Goal: Task Accomplishment & Management: Complete application form

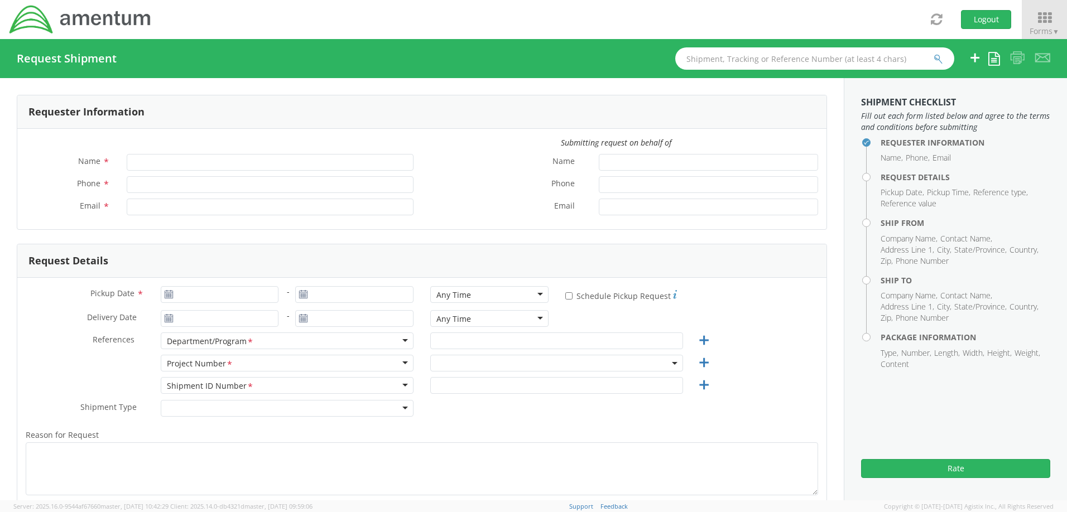
type input "[PERSON_NAME]"
type input "321-730-0996"
type input "patrick.r.fitts.ctr@us.navy.mil"
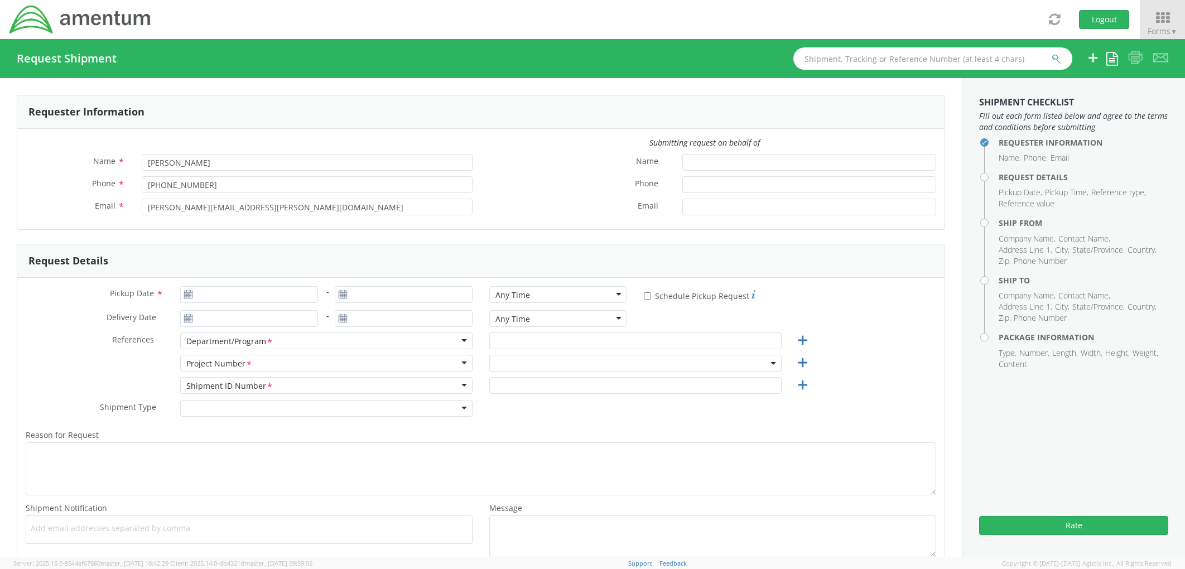
click at [190, 297] on icon at bounding box center [188, 294] width 9 height 9
type input "08/12/2025"
click at [221, 297] on input "08/12/2025" at bounding box center [249, 294] width 138 height 17
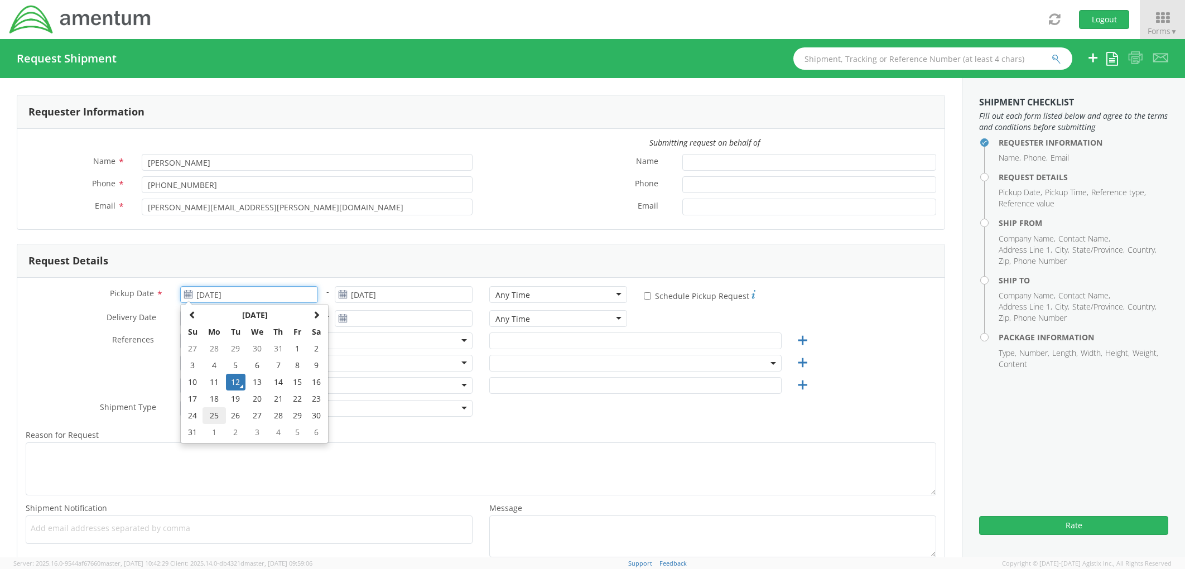
click at [210, 419] on td "25" at bounding box center [214, 415] width 23 height 17
type input "08/25/2025"
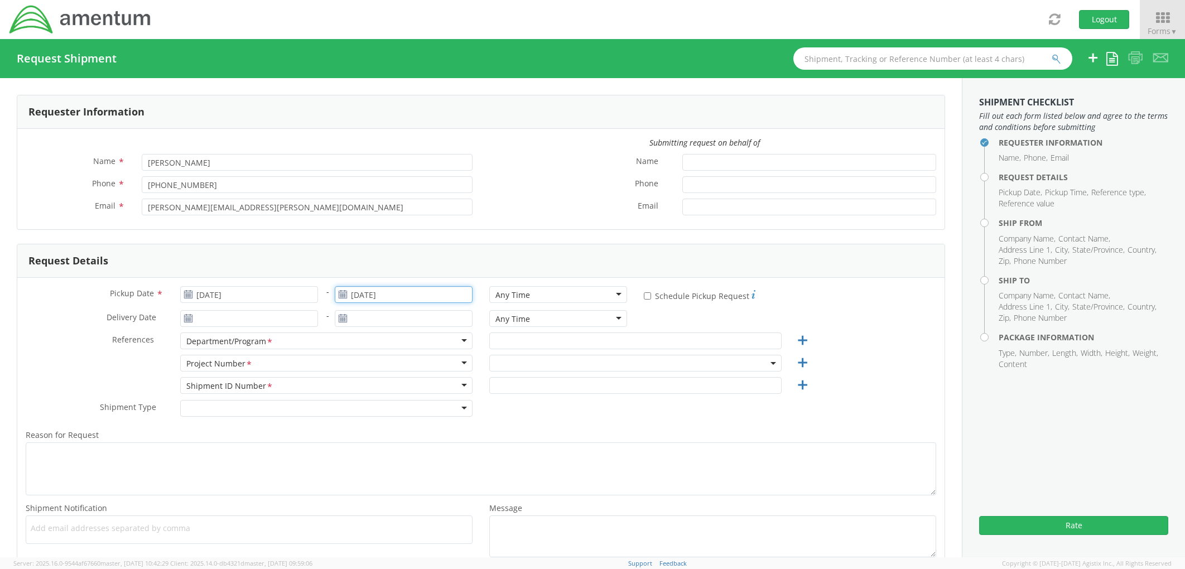
click at [407, 298] on input "08/25/2025" at bounding box center [404, 294] width 138 height 17
click at [387, 416] on td "26" at bounding box center [391, 415] width 20 height 17
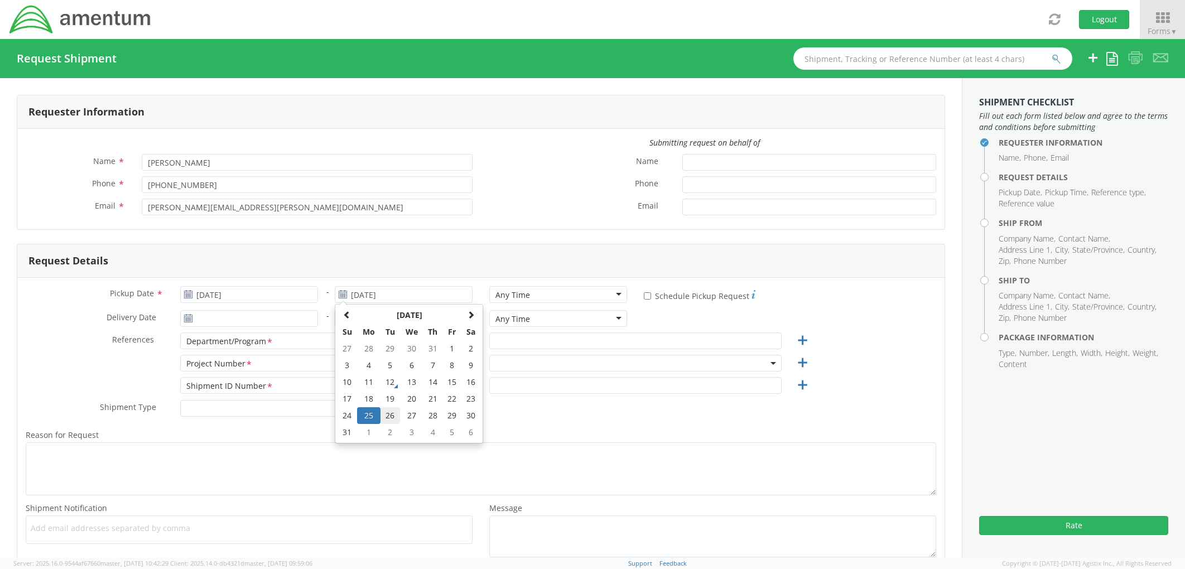
type input "08/26/2025"
click at [591, 293] on div "Any Time" at bounding box center [558, 294] width 138 height 17
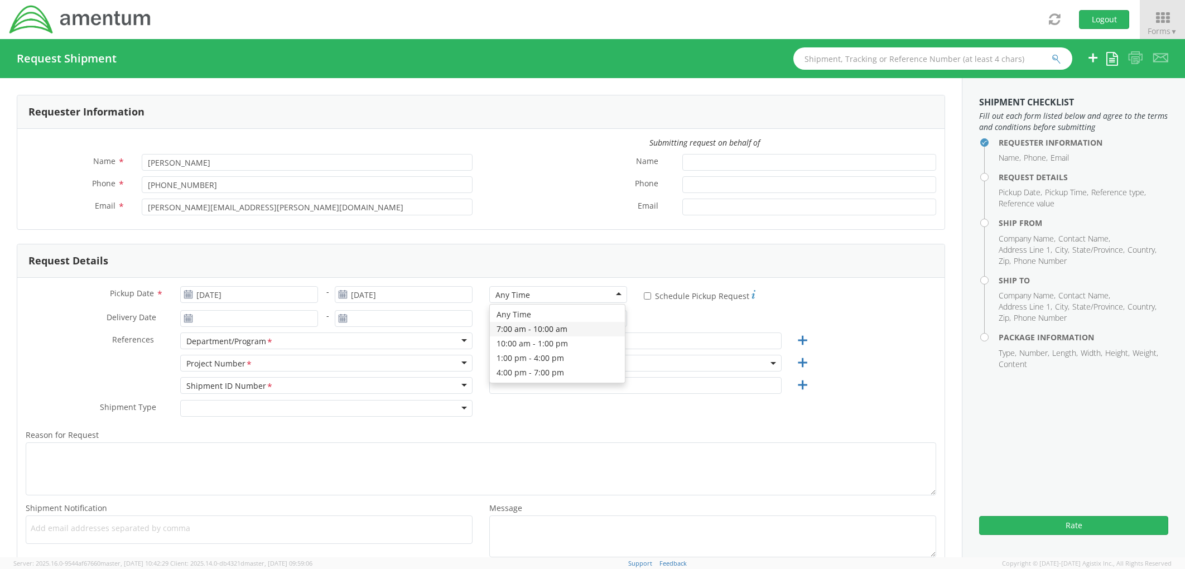
click at [68, 278] on div "Pickup Date * 08/25/2025 - 08/26/2025 Any Time Any Time Any Time 7:00 am - 10:0…" at bounding box center [480, 424] width 927 height 293
click at [644, 296] on input "* Schedule Pickup Request" at bounding box center [647, 295] width 7 height 7
checkbox input "true"
click at [226, 315] on input "08/12/2025" at bounding box center [249, 318] width 138 height 17
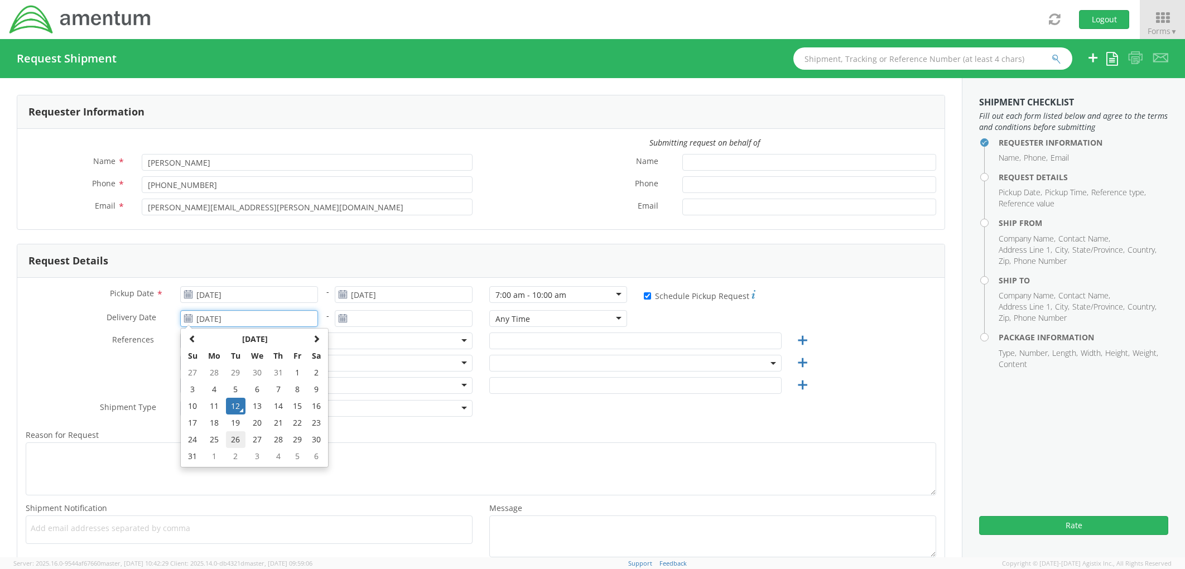
click at [236, 441] on td "26" at bounding box center [236, 439] width 20 height 17
type input "08/26/2025"
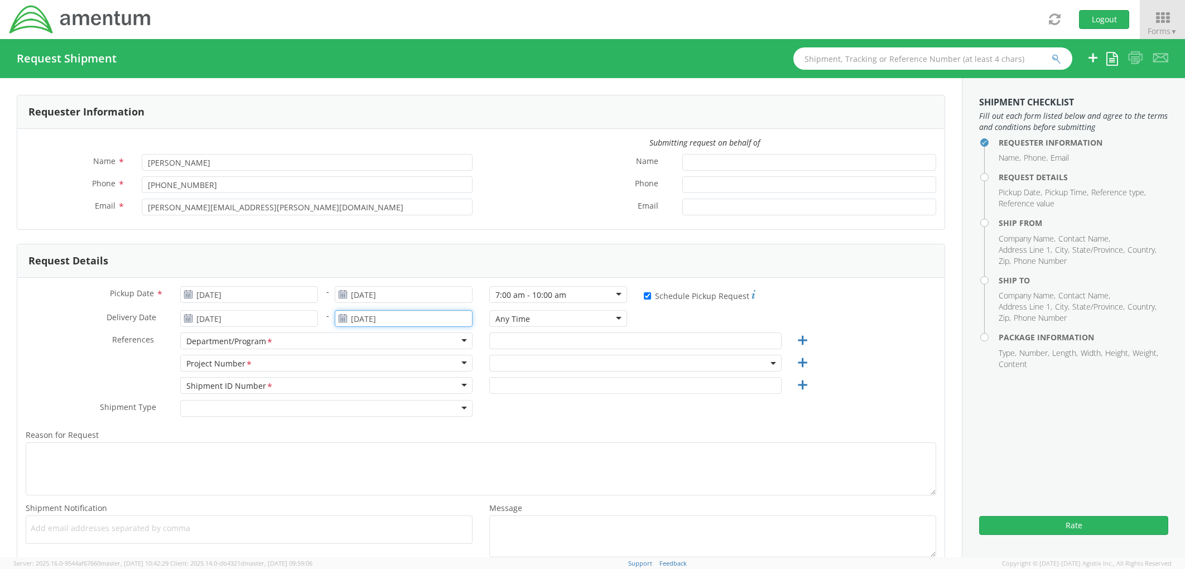
click at [378, 319] on input "08/12/2025" at bounding box center [404, 318] width 138 height 17
click at [391, 443] on td "26" at bounding box center [391, 439] width 20 height 17
type input "08/26/2025"
click at [556, 316] on div "Any Time" at bounding box center [558, 318] width 138 height 17
click at [74, 278] on div "Pickup Date * 08/25/2025 - 08/26/2025 7:00 am - 10:00 am 7:00 am - 10:00 am Any…" at bounding box center [480, 424] width 927 height 293
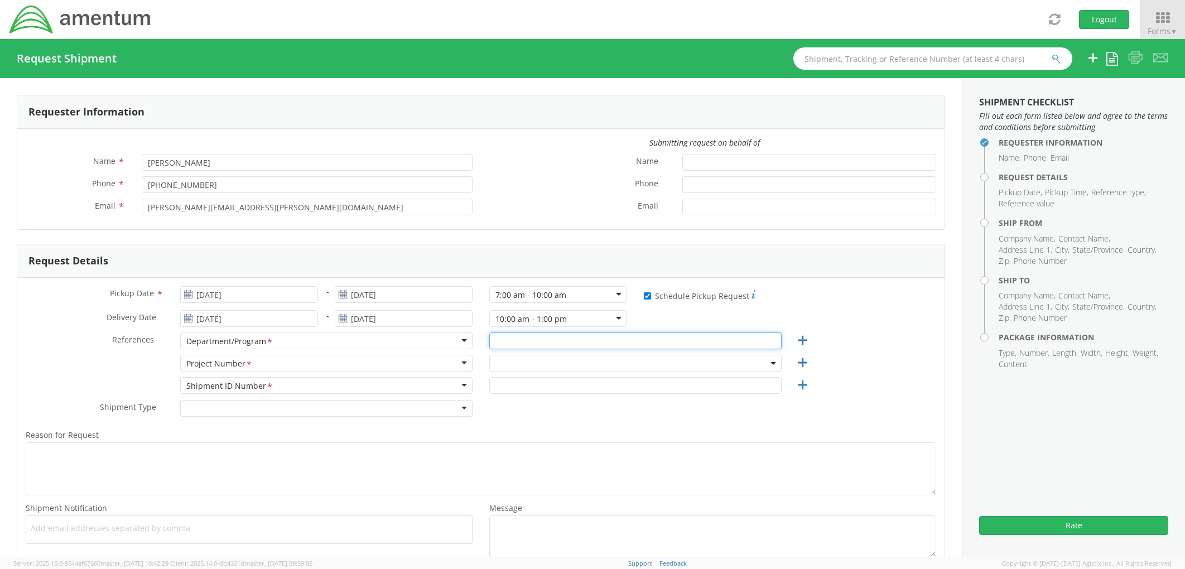
click at [553, 345] on input "text" at bounding box center [635, 341] width 292 height 17
type input "AUTEC"
click at [534, 363] on span at bounding box center [635, 363] width 292 height 17
click at [543, 390] on span at bounding box center [634, 381] width 288 height 21
click at [540, 386] on input "search" at bounding box center [634, 381] width 284 height 17
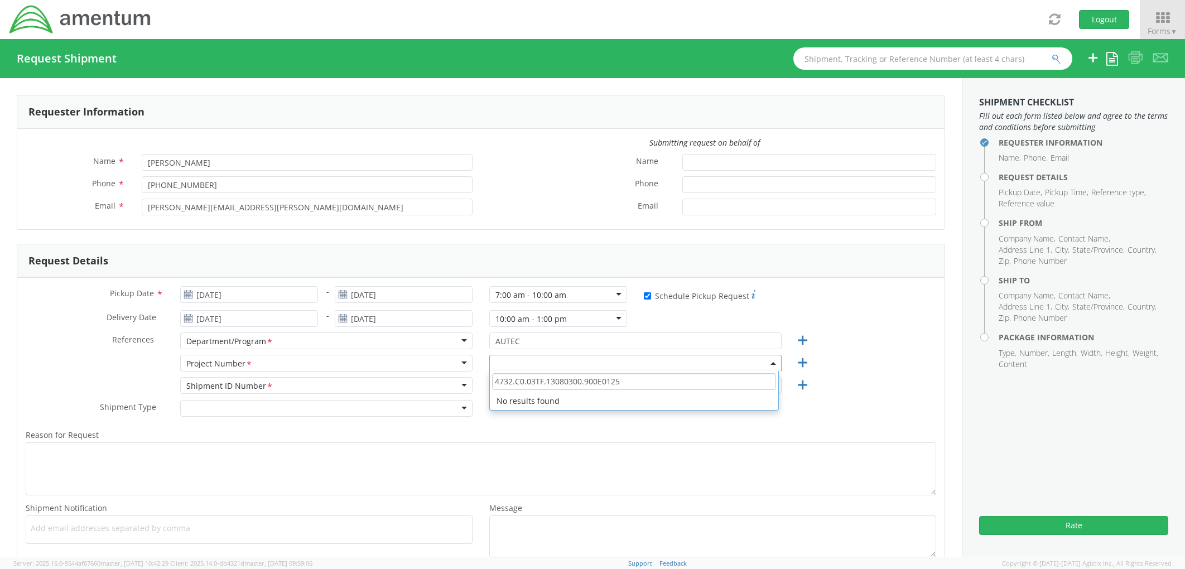
click at [632, 381] on input "4732.C0.03TF.13080300.900E0125" at bounding box center [634, 381] width 284 height 17
type input "4732.C0.03TF.13080300.900E01"
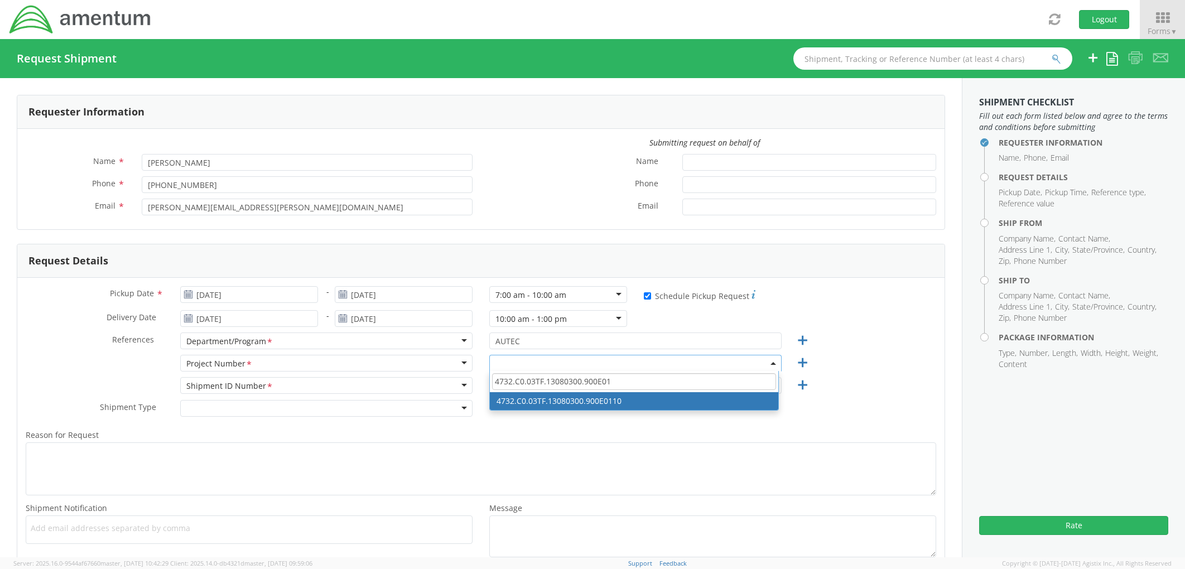
drag, startPoint x: 576, startPoint y: 384, endPoint x: 588, endPoint y: 380, distance: 12.4
click at [576, 382] on input "4732.C0.03TF.13080300.900E01" at bounding box center [634, 381] width 284 height 17
select select "4732.C0.03TF.13080300.900E0110"
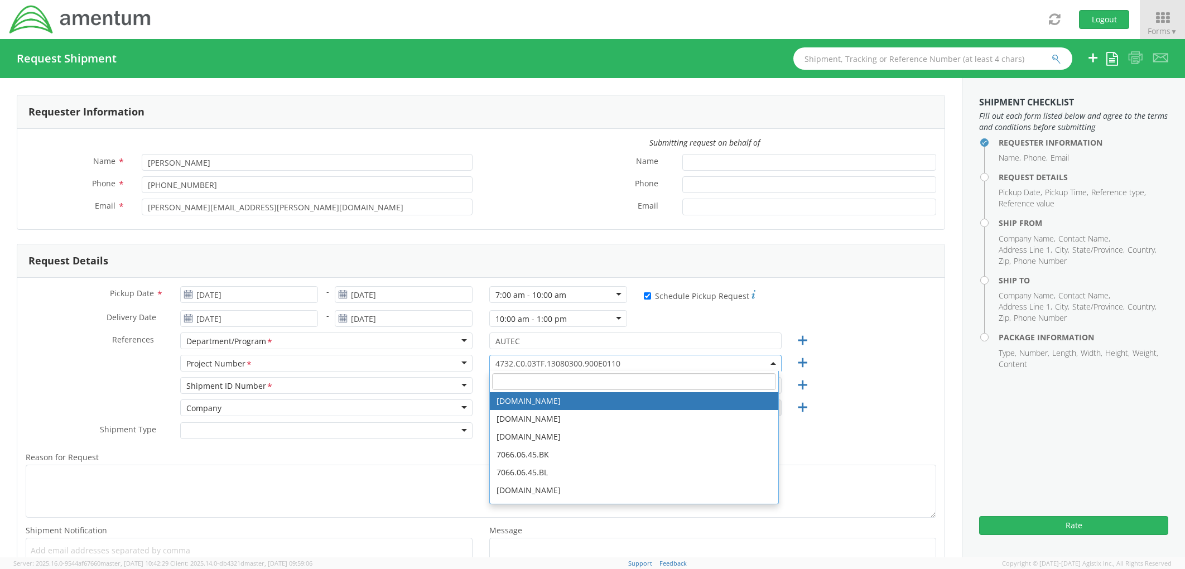
drag, startPoint x: 623, startPoint y: 358, endPoint x: 553, endPoint y: 359, distance: 69.7
click at [553, 359] on span "4732.C0.03TF.13080300.900E0110" at bounding box center [635, 363] width 280 height 11
click at [597, 359] on span "4732.C0.03TF.13080300.900E0110" at bounding box center [635, 363] width 280 height 11
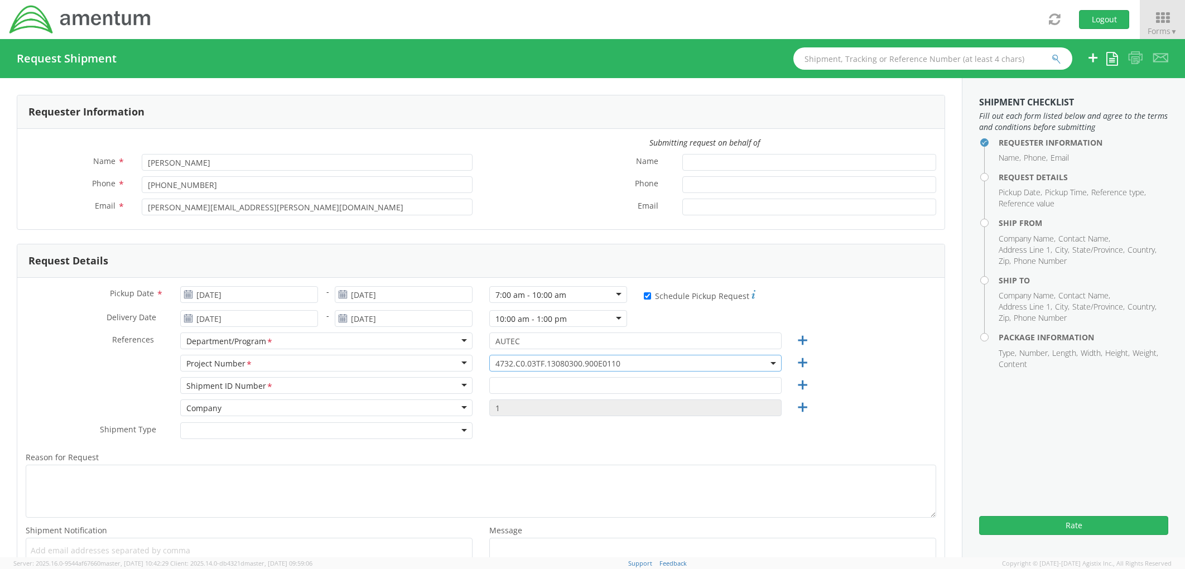
click at [597, 359] on span "4732.C0.03TF.13080300.900E0110" at bounding box center [635, 363] width 280 height 11
click at [509, 386] on input "text" at bounding box center [635, 385] width 292 height 17
click at [489, 387] on input "text" at bounding box center [635, 385] width 292 height 17
click at [565, 381] on input "N638215217DRMOAXX" at bounding box center [635, 385] width 292 height 17
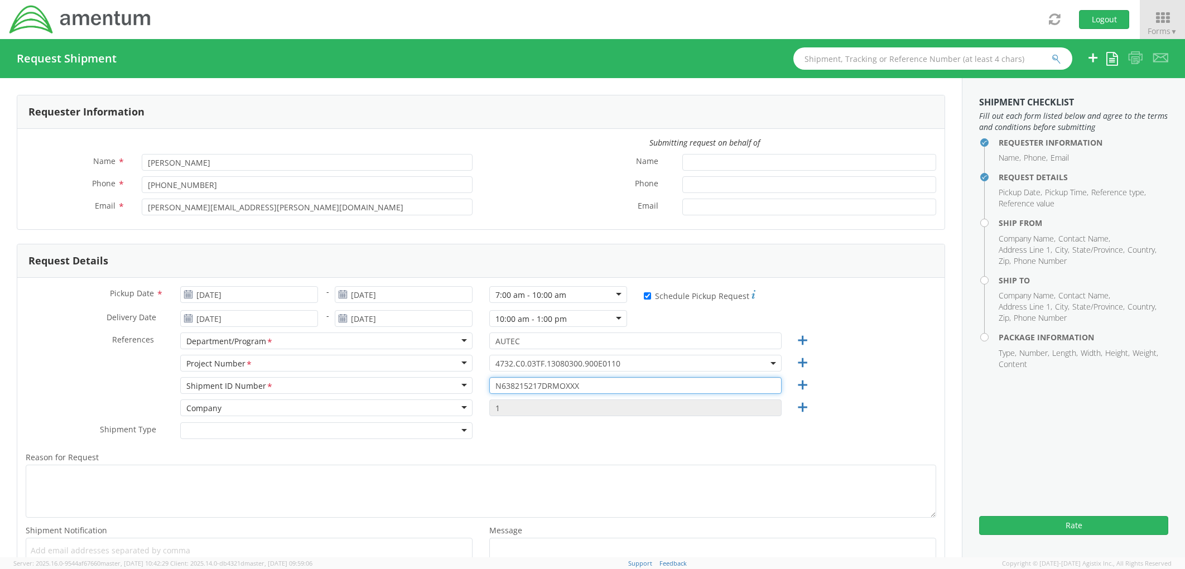
type input "N638215217DRMOXXX"
click at [474, 427] on div "Shipment Type * Batch Regular" at bounding box center [480, 433] width 927 height 22
click at [463, 427] on div at bounding box center [326, 430] width 292 height 17
click at [116, 278] on div "Pickup Date * 08/25/2025 - 08/26/2025 7:00 am - 10:00 am 7:00 am - 10:00 am Any…" at bounding box center [480, 436] width 927 height 316
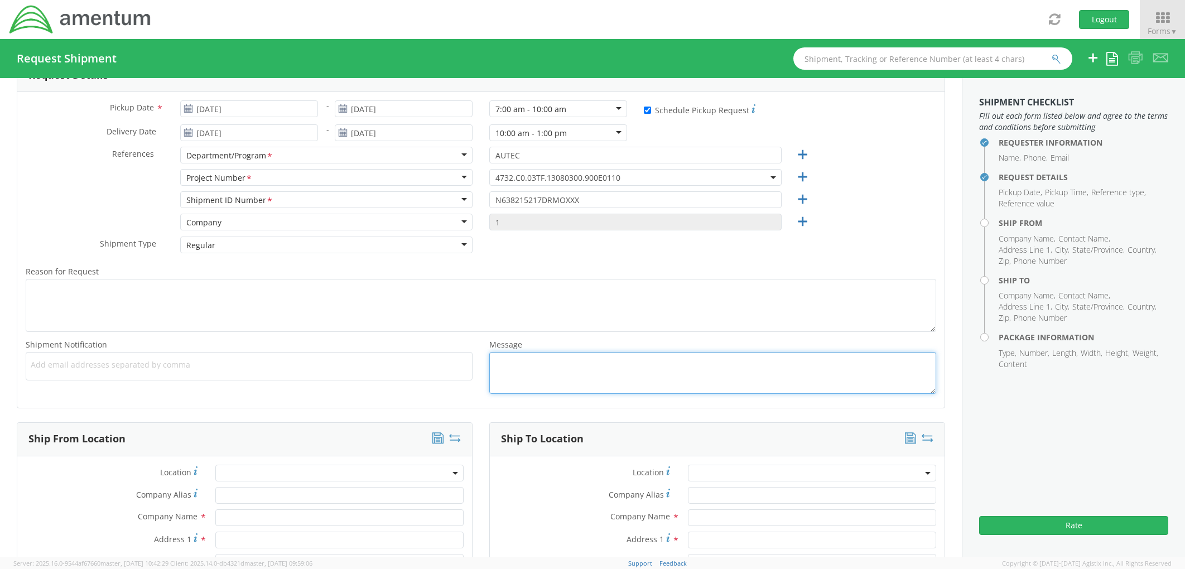
click at [538, 358] on textarea "Message *" at bounding box center [712, 373] width 447 height 42
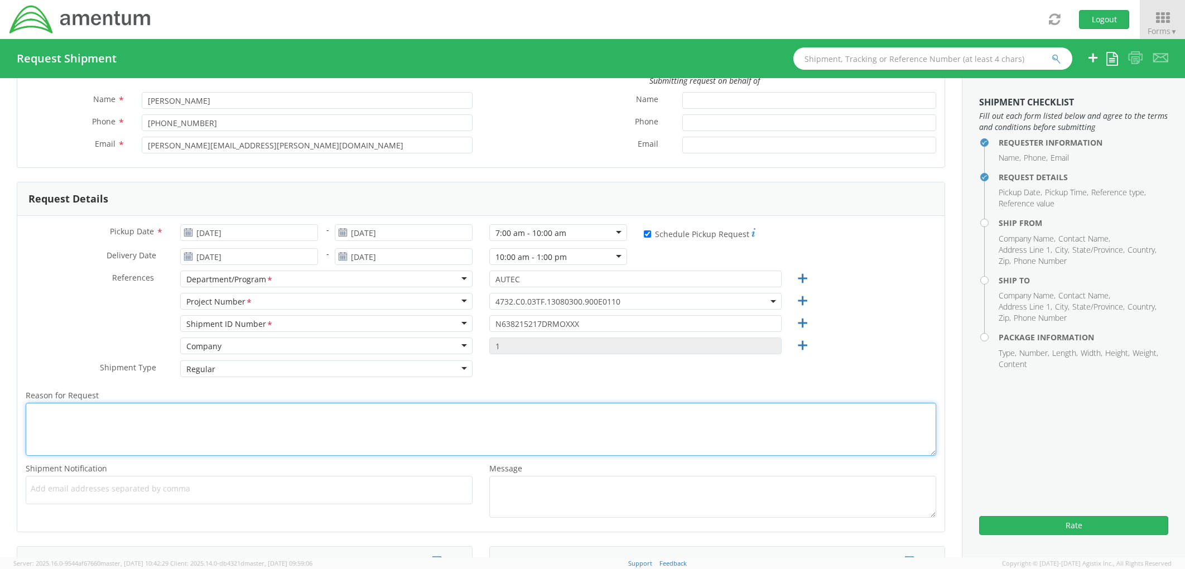
click at [264, 419] on textarea "Reason for Request *" at bounding box center [481, 429] width 911 height 53
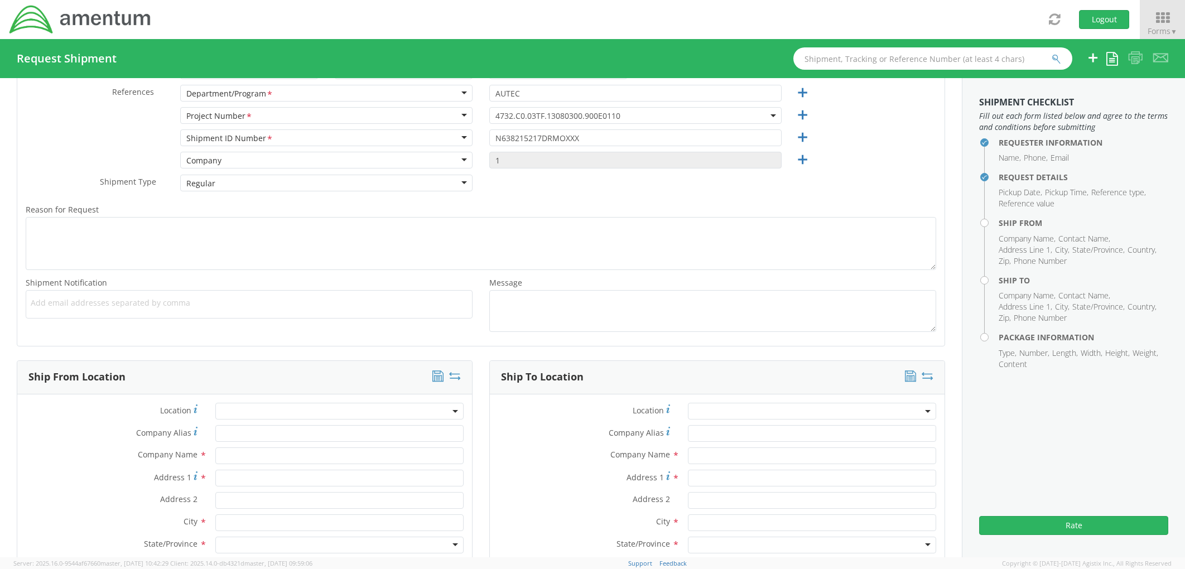
click at [317, 410] on span at bounding box center [339, 411] width 248 height 17
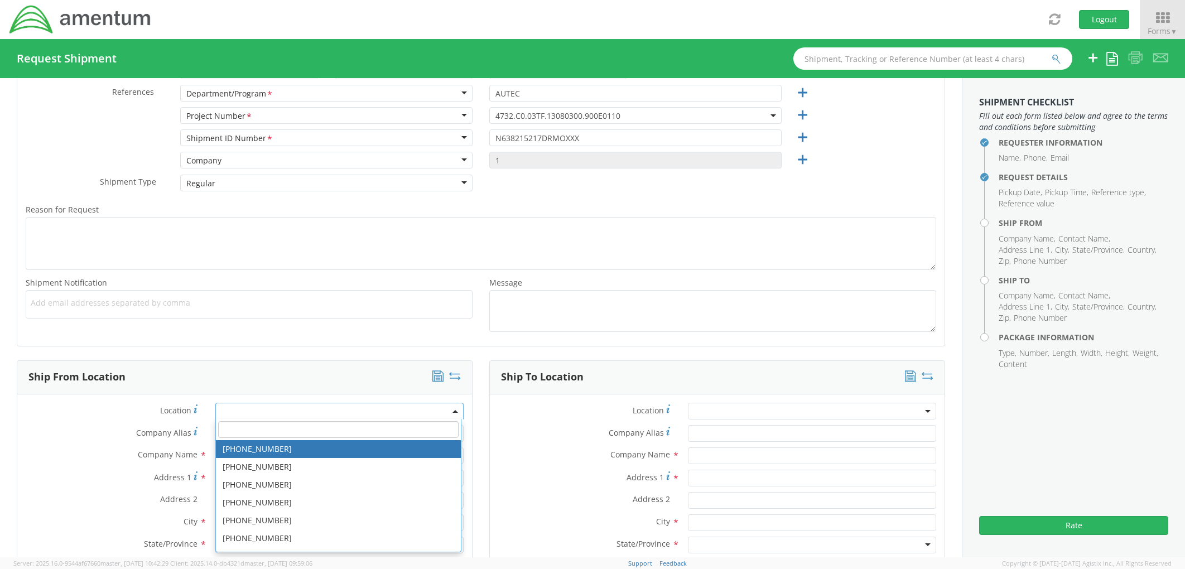
click at [309, 430] on input "search" at bounding box center [338, 429] width 240 height 17
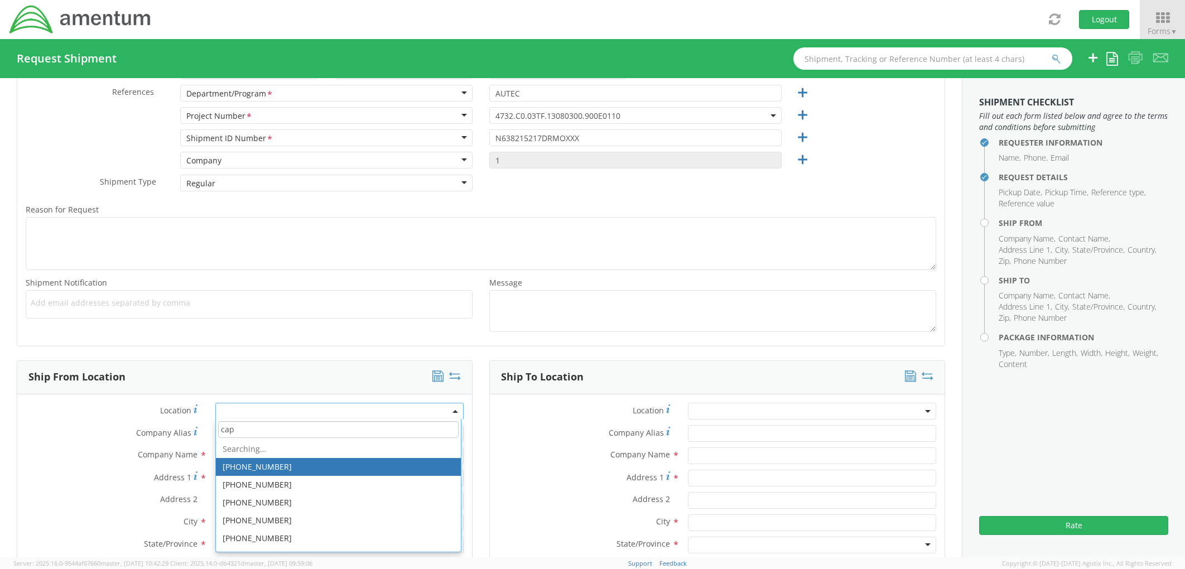
type input "cape"
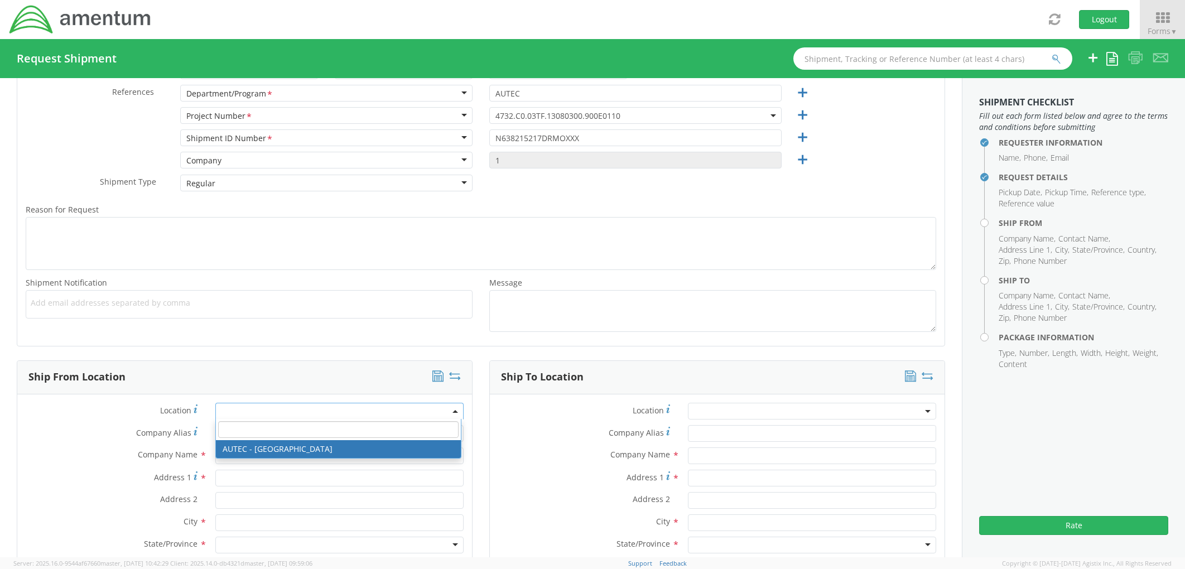
type input "Amentum Services, Inc."
type input "Cape Canaveral Space Force Station"
type input "Bldg 1063, Door E"
type input "Cape Canaveral"
type input "32920"
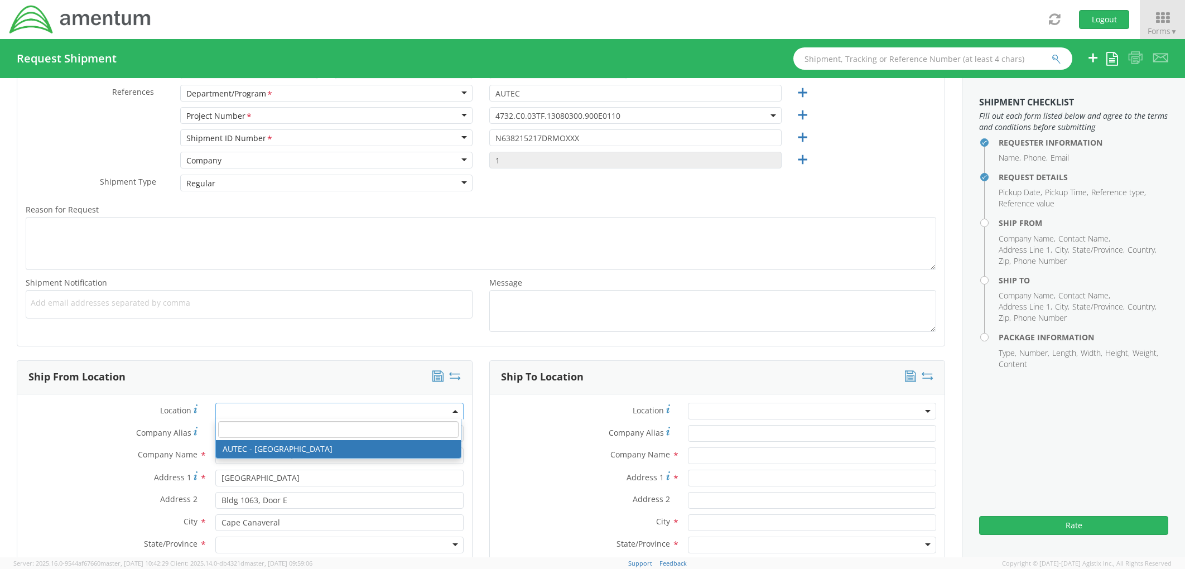
select select "53954"
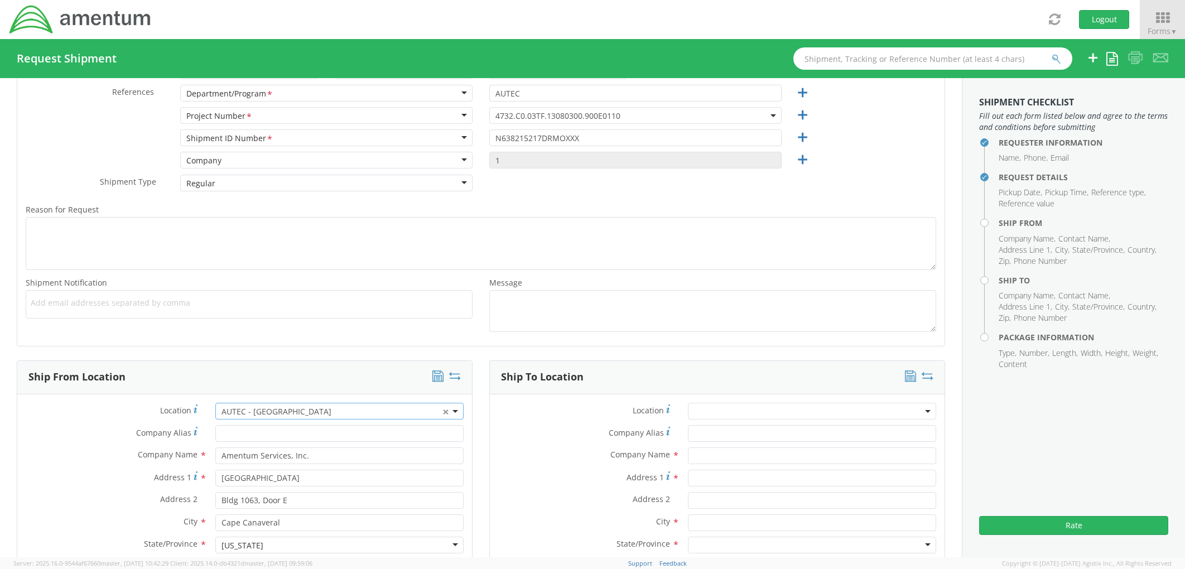
scroll to position [557, 0]
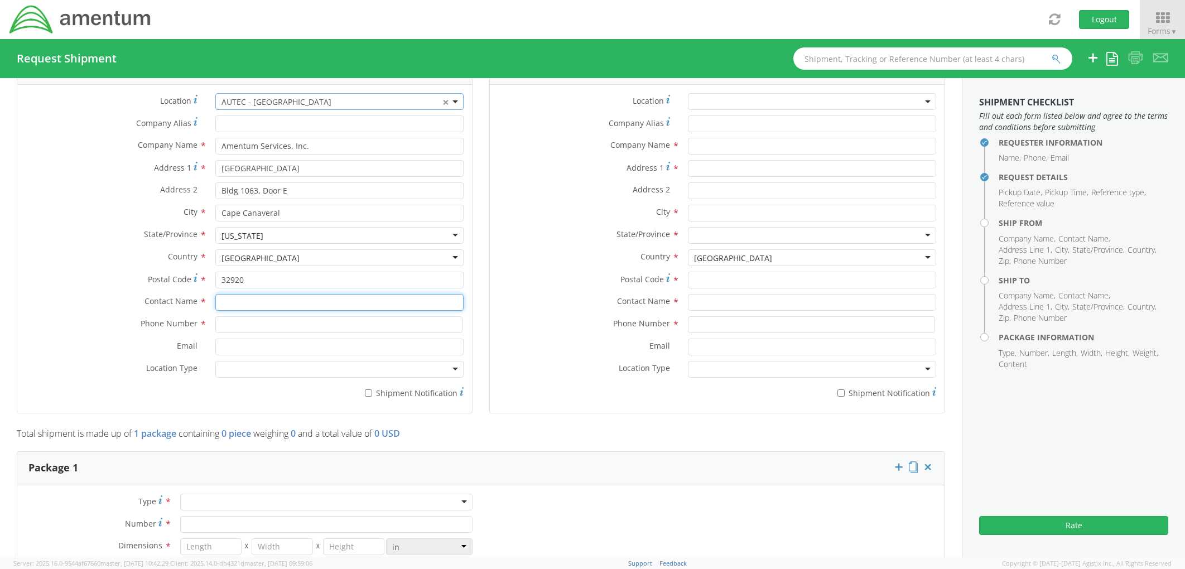
click at [247, 304] on input "text" at bounding box center [339, 302] width 248 height 17
type input "Patrick Fitts"
type input "321-730-0996"
click at [415, 277] on input "32920" at bounding box center [339, 280] width 248 height 17
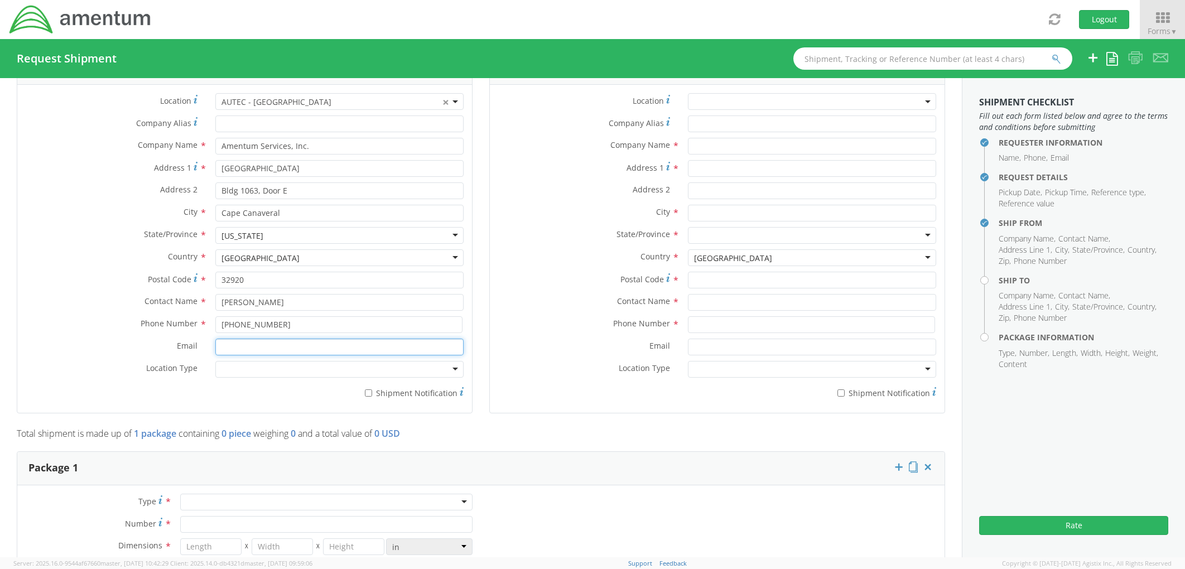
click at [261, 344] on input "Email *" at bounding box center [339, 347] width 248 height 17
paste input "patrick.r.fitts.ctr@us.navy.mil"
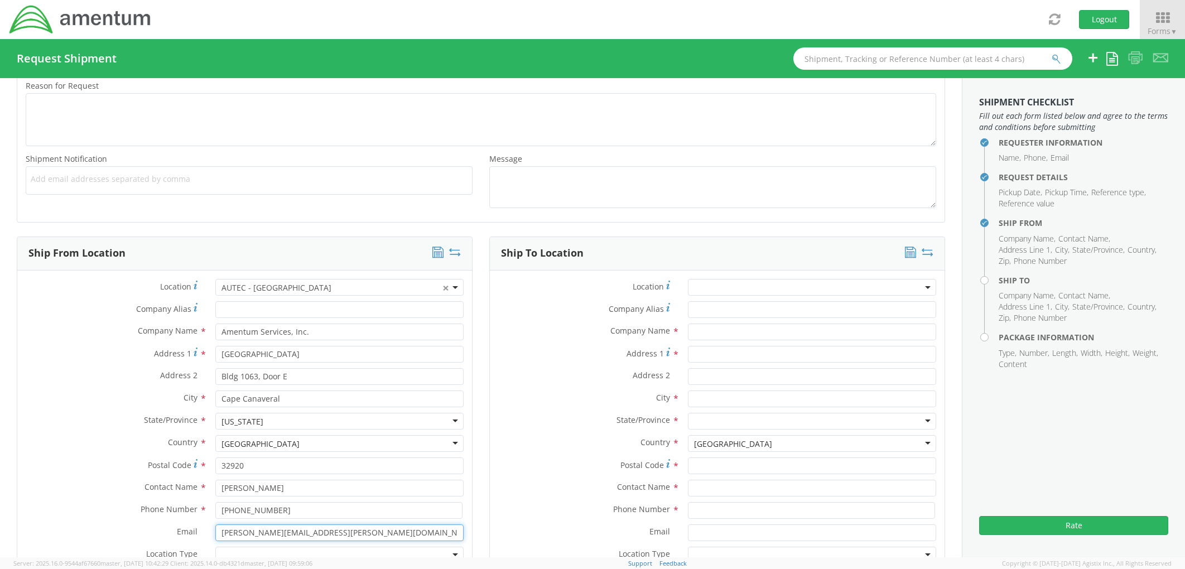
type input "patrick.r.fitts.ctr@us.navy.mil"
click at [721, 288] on span at bounding box center [812, 287] width 248 height 17
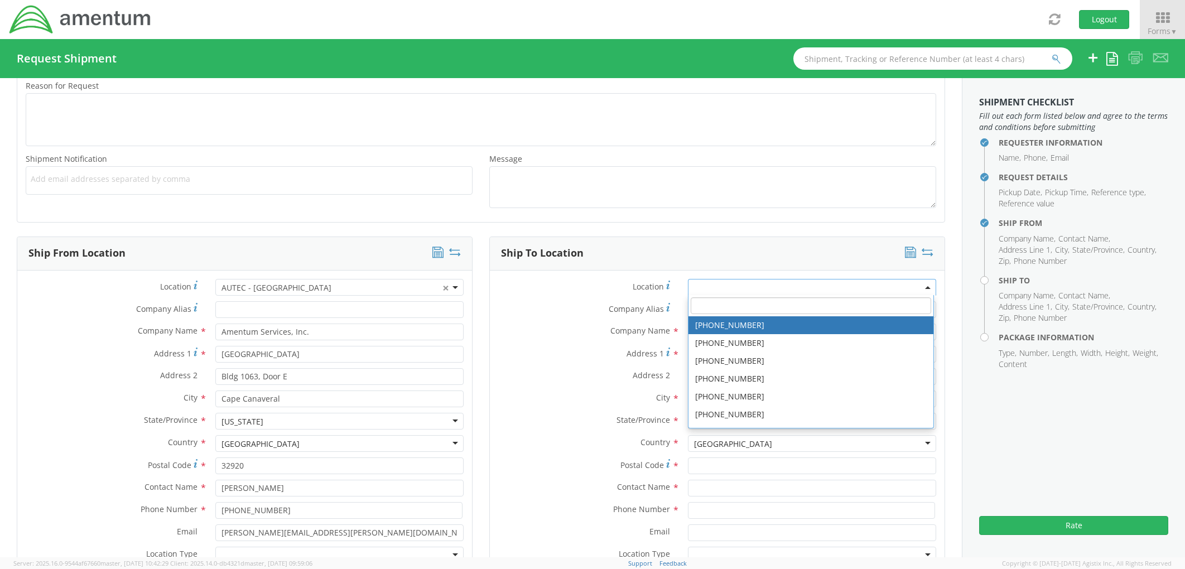
click at [721, 288] on span at bounding box center [812, 287] width 248 height 17
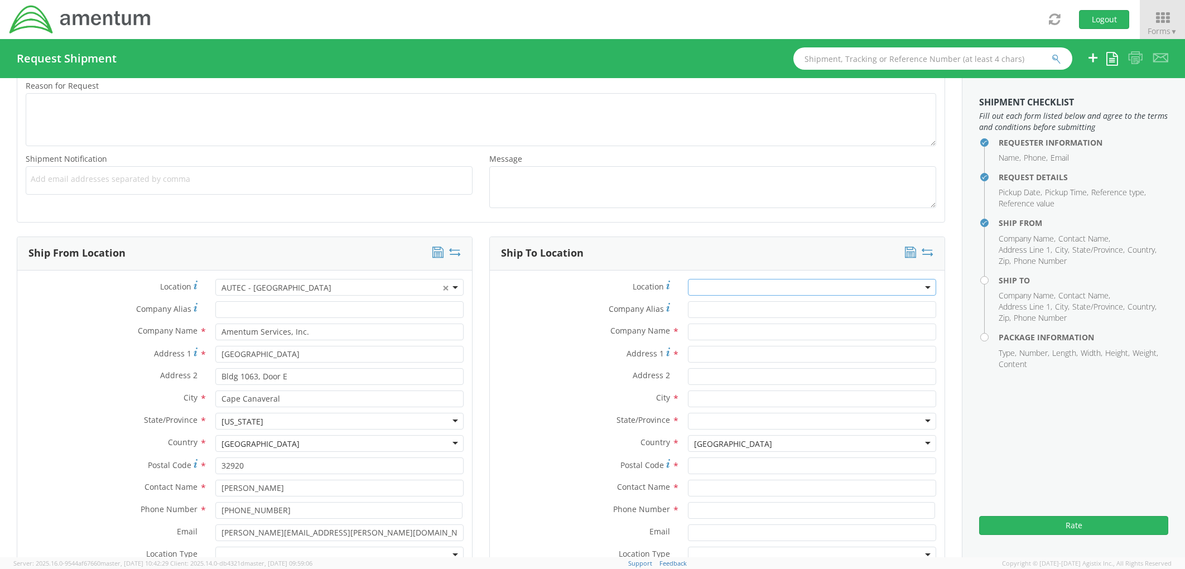
click at [714, 321] on div "Company Alias *" at bounding box center [717, 312] width 455 height 22
click at [715, 325] on input "text" at bounding box center [812, 332] width 248 height 17
type input "DLA"
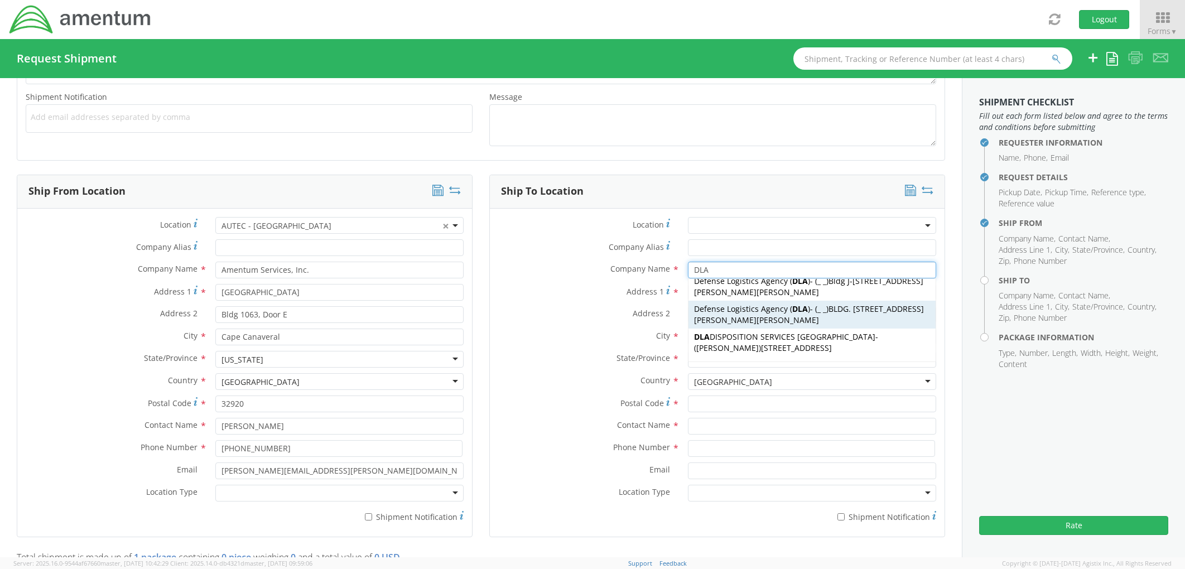
scroll to position [200, 0]
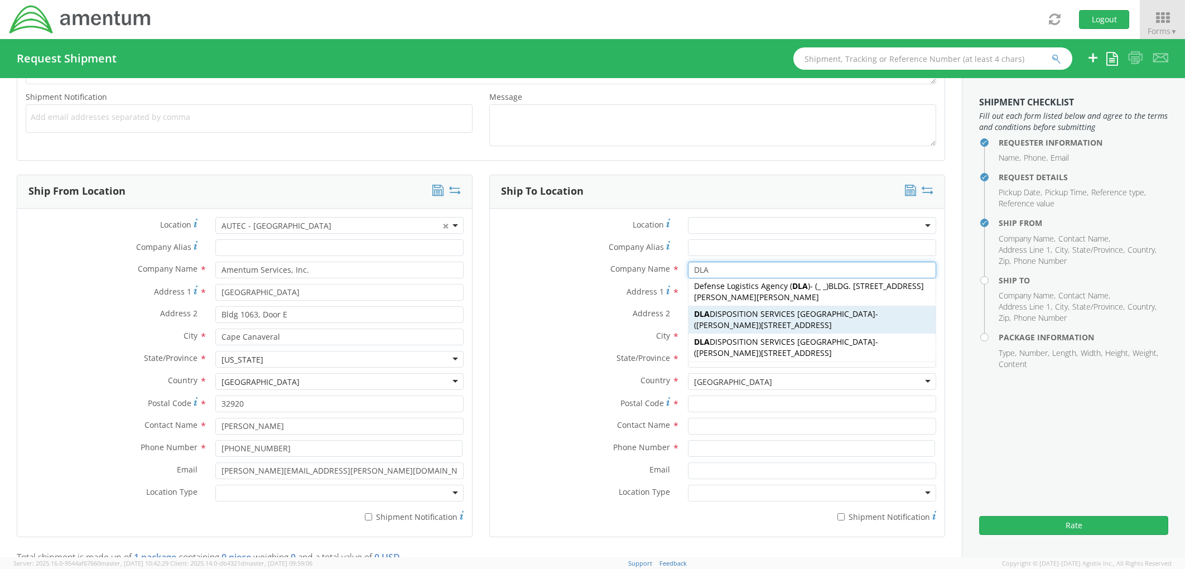
click at [761, 324] on span "8290 ROOSEVELT BLVD, JACKSONVILLE, FL, 33212, US" at bounding box center [796, 325] width 71 height 11
type input "DLA DISPOSITION SERVICES JACKSONVILLE"
type input "8290 ROOSEVELT BLVD"
type input "JACKSONVILLE"
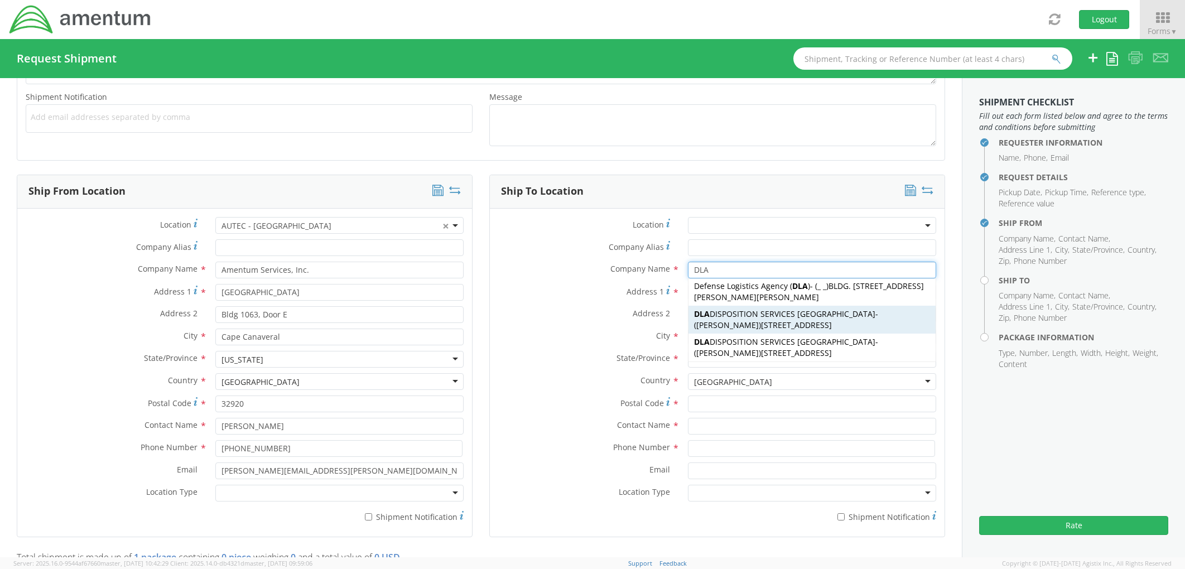
type input "33212"
type input "REGGIE SANDERS"
type input "904-542-3759"
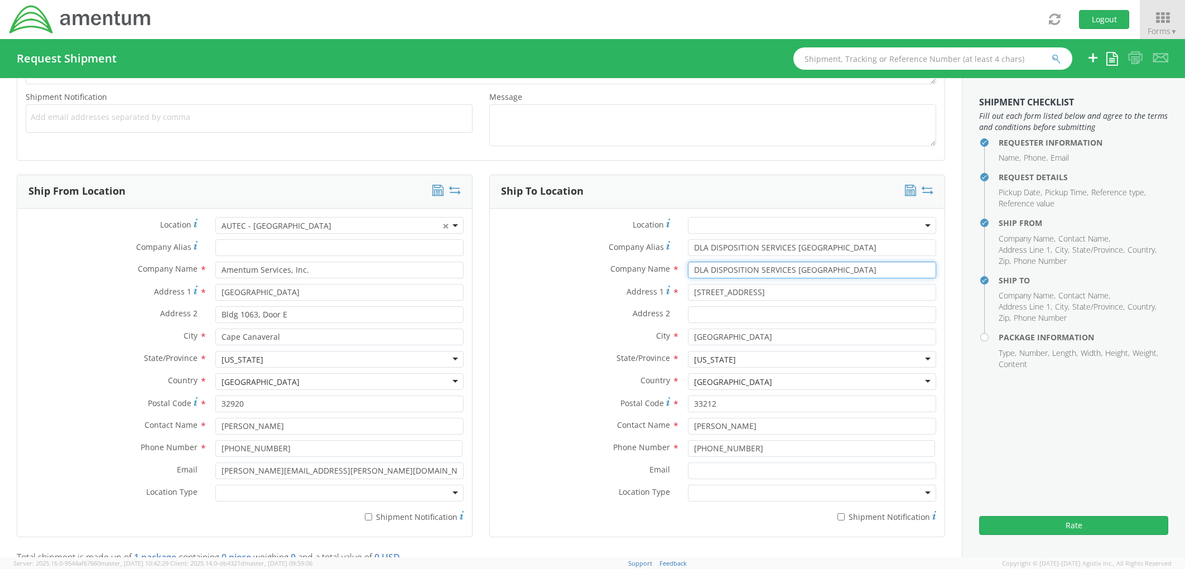
scroll to position [557, 0]
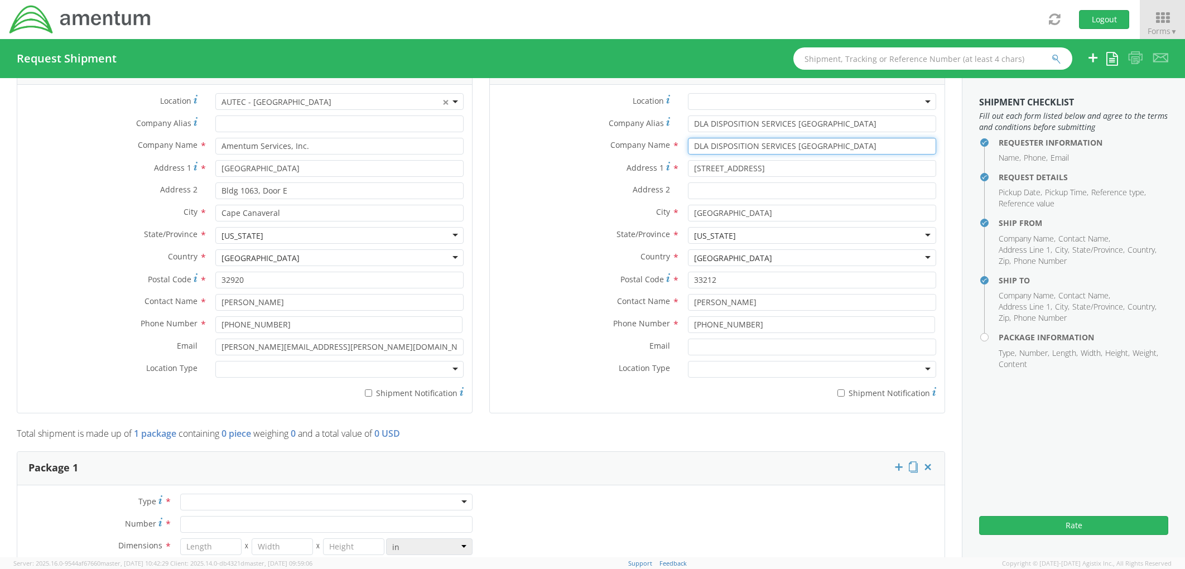
type input "DLA DISPOSITION SERVICES JACKSONVILLE"
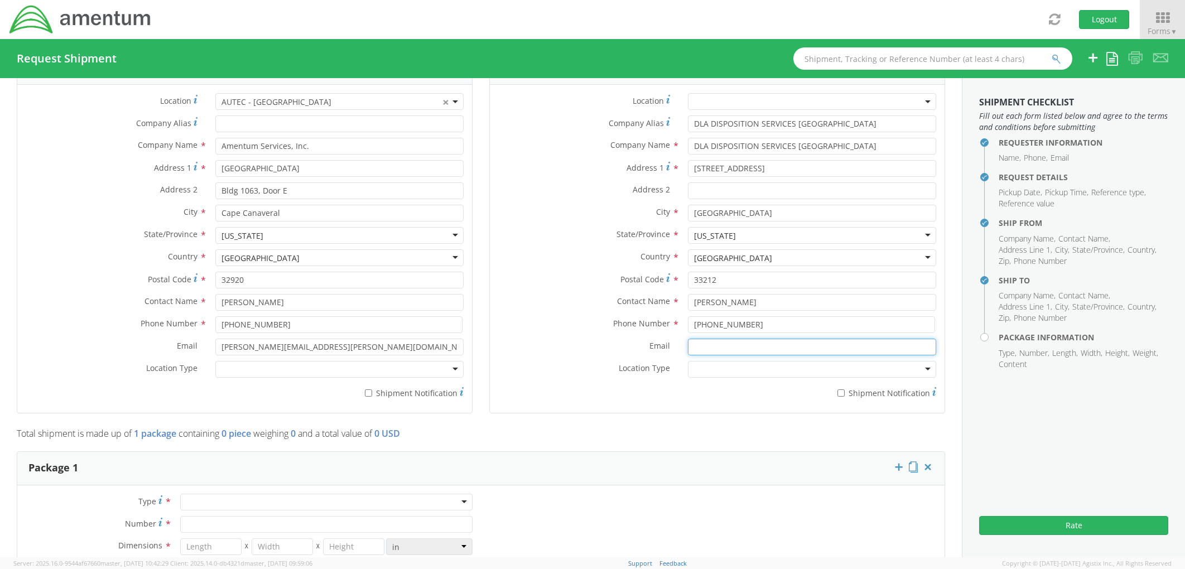
click at [720, 349] on input "Email *" at bounding box center [812, 347] width 248 height 17
paste input "davin.n.kincaid.ctr@us.navy.mil"
type input "davin.n.kincaid.ctr@us.navy.mil"
click at [731, 374] on div at bounding box center [812, 369] width 248 height 17
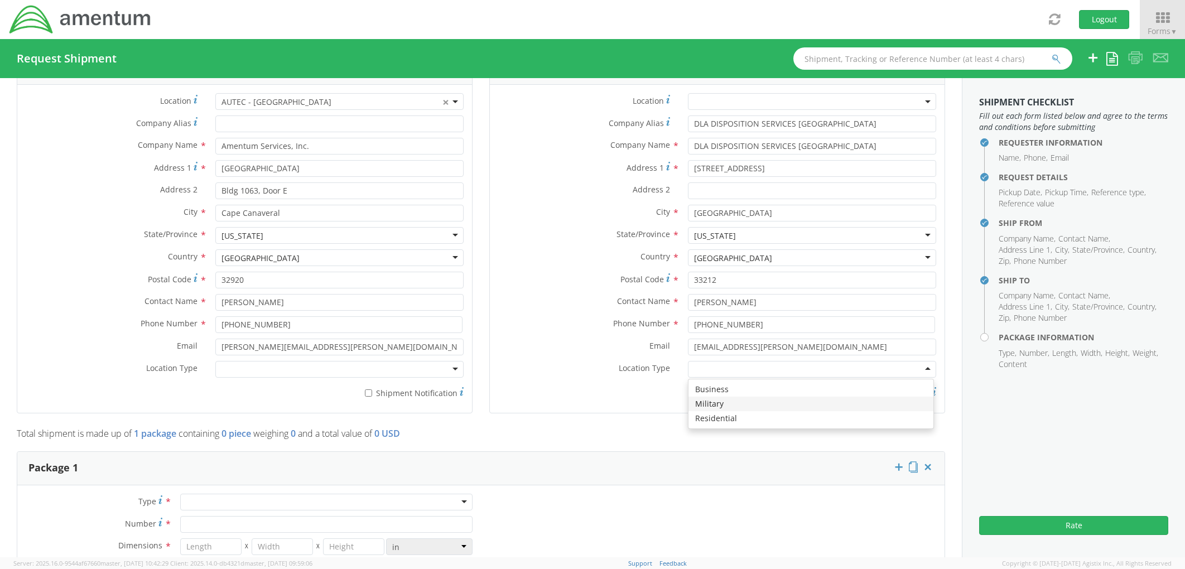
drag, startPoint x: 711, startPoint y: 401, endPoint x: 28, endPoint y: 4, distance: 790.0
click at [490, 93] on div "Location * Company Alias * DLA DISPOSITION SERVICES JACKSONVILLE Company Name *…" at bounding box center [717, 248] width 455 height 311
drag, startPoint x: 437, startPoint y: 376, endPoint x: 419, endPoint y: 370, distance: 18.9
click at [419, 370] on div at bounding box center [339, 369] width 248 height 17
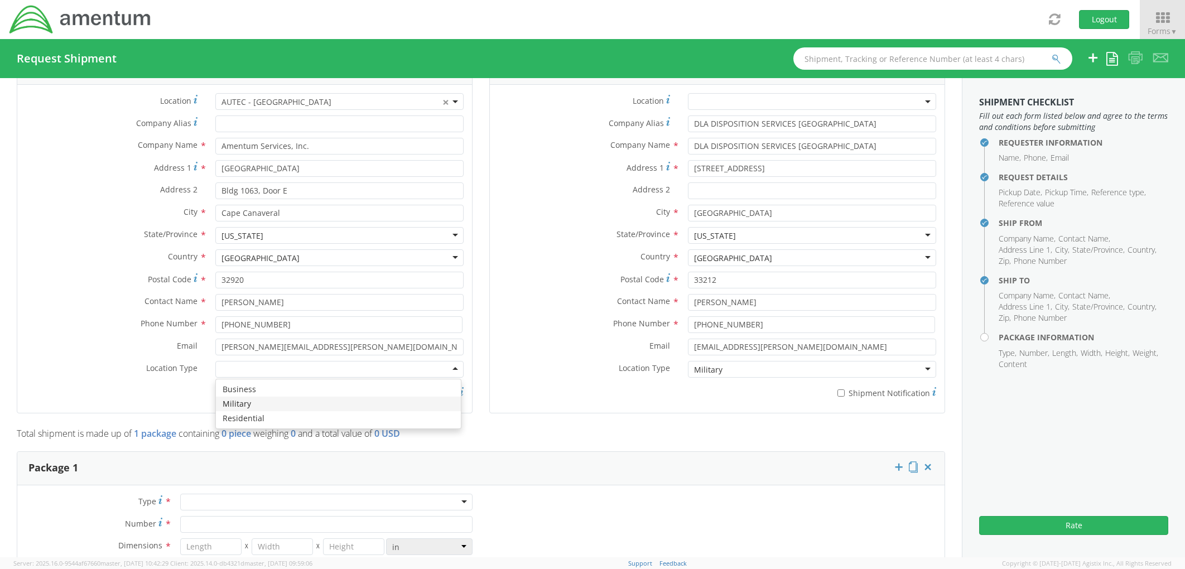
click at [72, 93] on div "Location * AUTEC - CAPE × AUTEC - CAPE Company Alias * Company Name * Amentum S…" at bounding box center [244, 248] width 455 height 311
click at [837, 392] on input "* Shipment Notification" at bounding box center [840, 392] width 7 height 7
checkbox input "true"
click at [359, 391] on label "* Shipment Notification" at bounding box center [339, 392] width 248 height 13
click at [365, 391] on input "* Shipment Notification" at bounding box center [368, 392] width 7 height 7
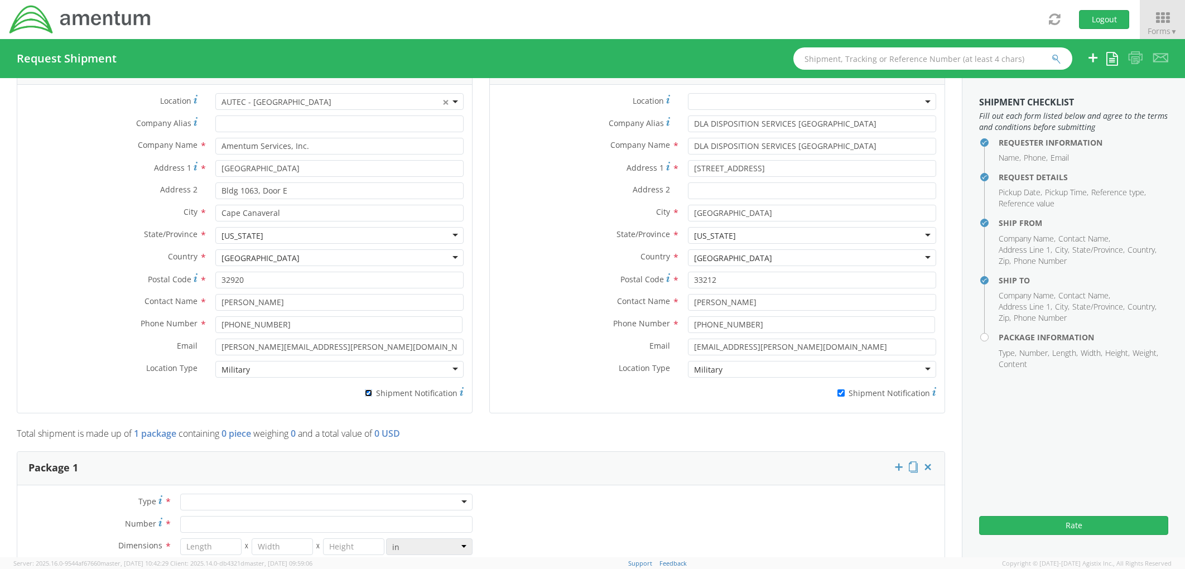
click at [367, 392] on input "* Shipment Notification" at bounding box center [368, 392] width 7 height 7
click at [366, 393] on input "* Shipment Notification" at bounding box center [368, 392] width 7 height 7
checkbox input "true"
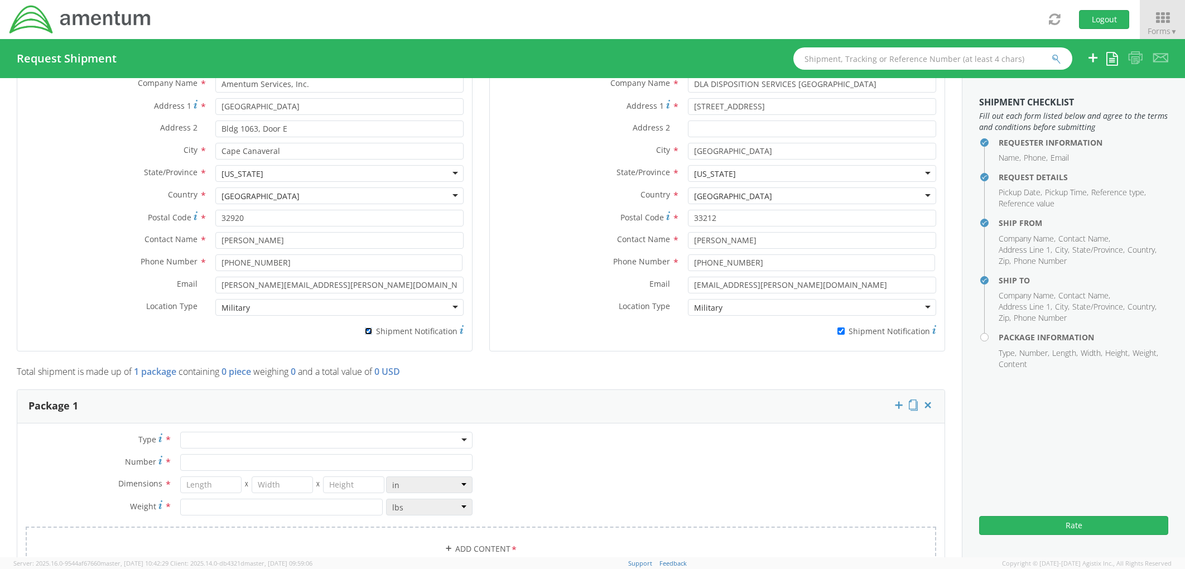
scroll to position [743, 0]
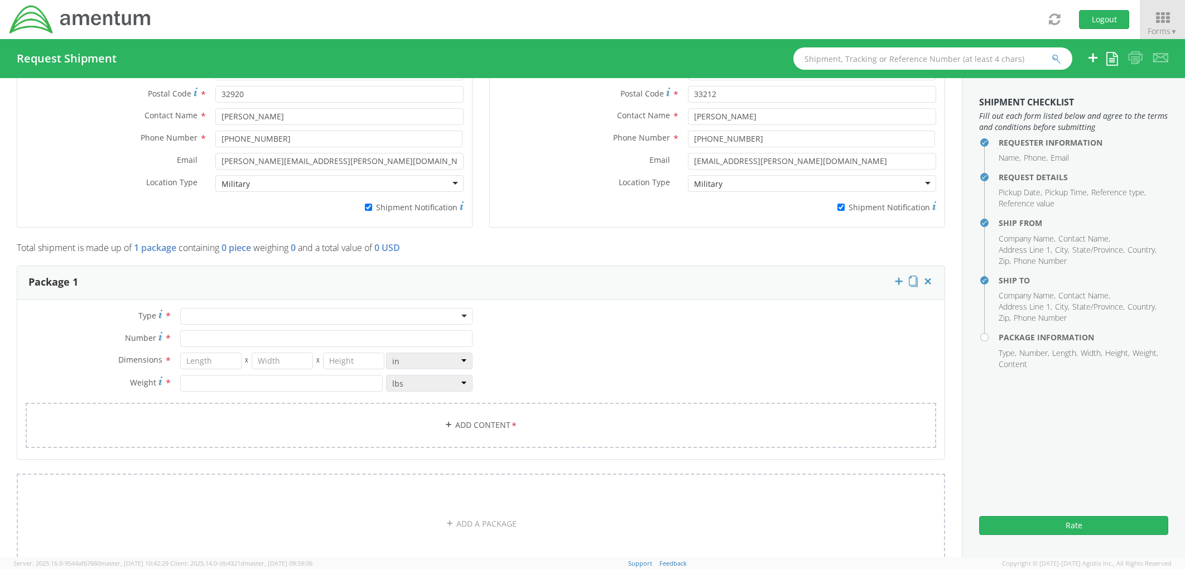
click at [233, 315] on div at bounding box center [326, 316] width 292 height 17
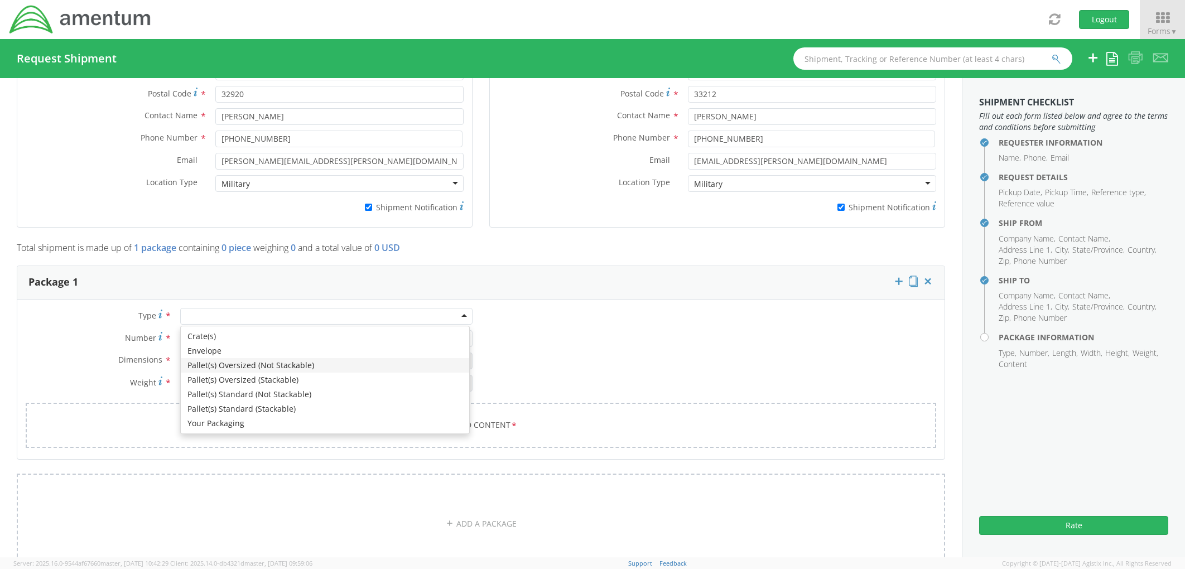
click at [74, 308] on div "Type * Crate(s) Envelope Pallet(s) Oversized (Not Stackable) Pallet(s) Oversize…" at bounding box center [249, 355] width 464 height 95
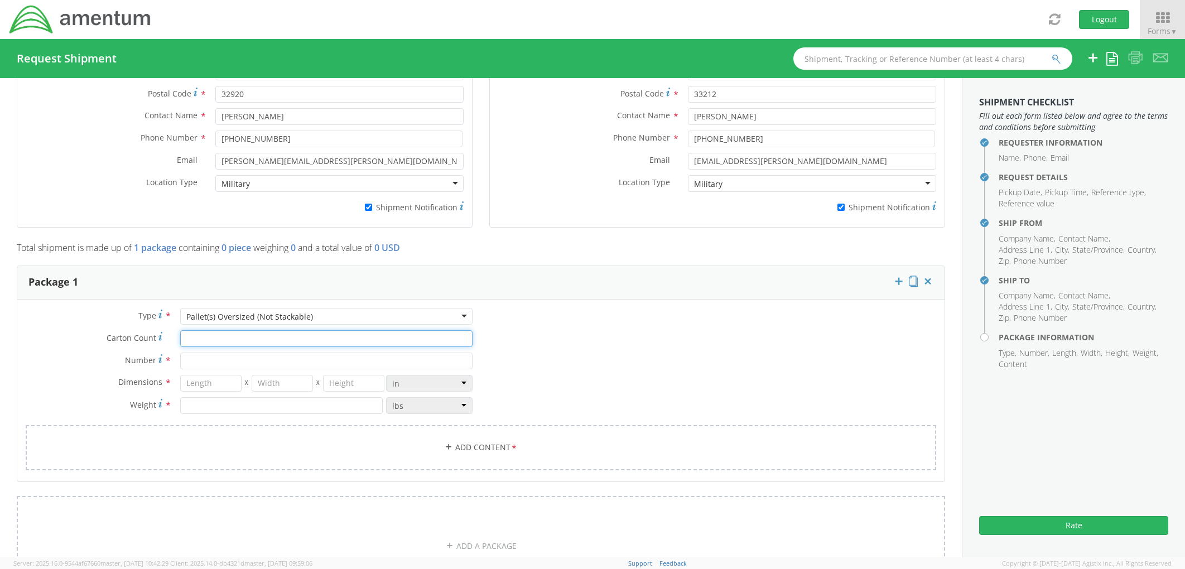
click at [215, 337] on input "Carton Count *" at bounding box center [326, 338] width 292 height 17
type input "1"
click at [225, 362] on input "Number *" at bounding box center [326, 361] width 292 height 17
type input "1"
click at [204, 382] on input "number" at bounding box center [210, 383] width 61 height 17
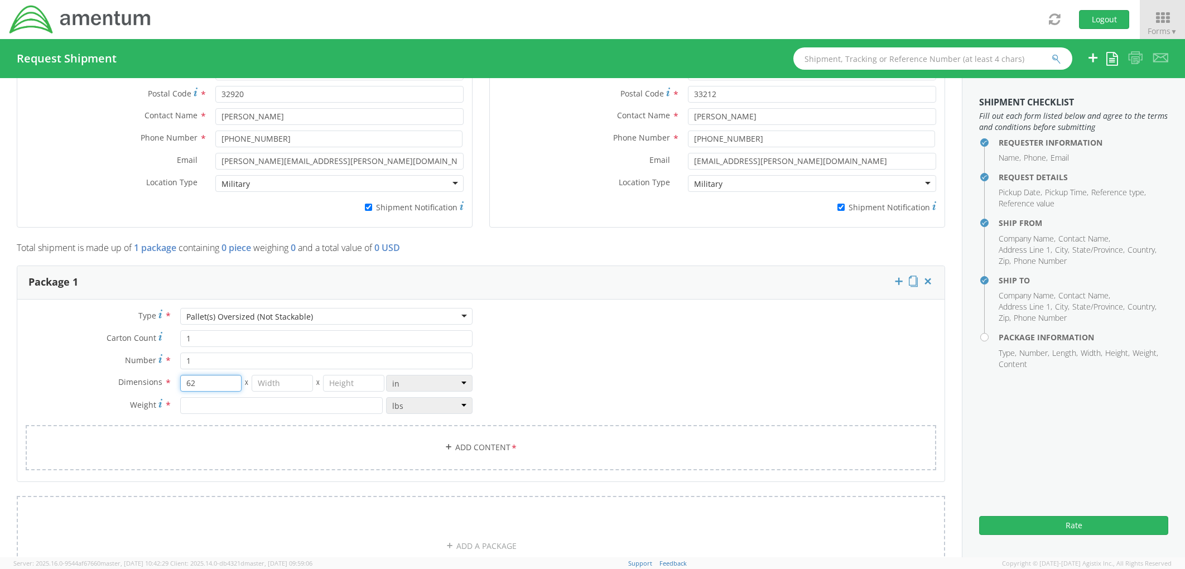
type input "62"
type input "42"
type input "28"
type input "180"
click at [569, 363] on div "Type * Pallet(s) Oversized (Not Stackable) Pallet(s) Oversized (Not Stackable) …" at bounding box center [480, 396] width 927 height 176
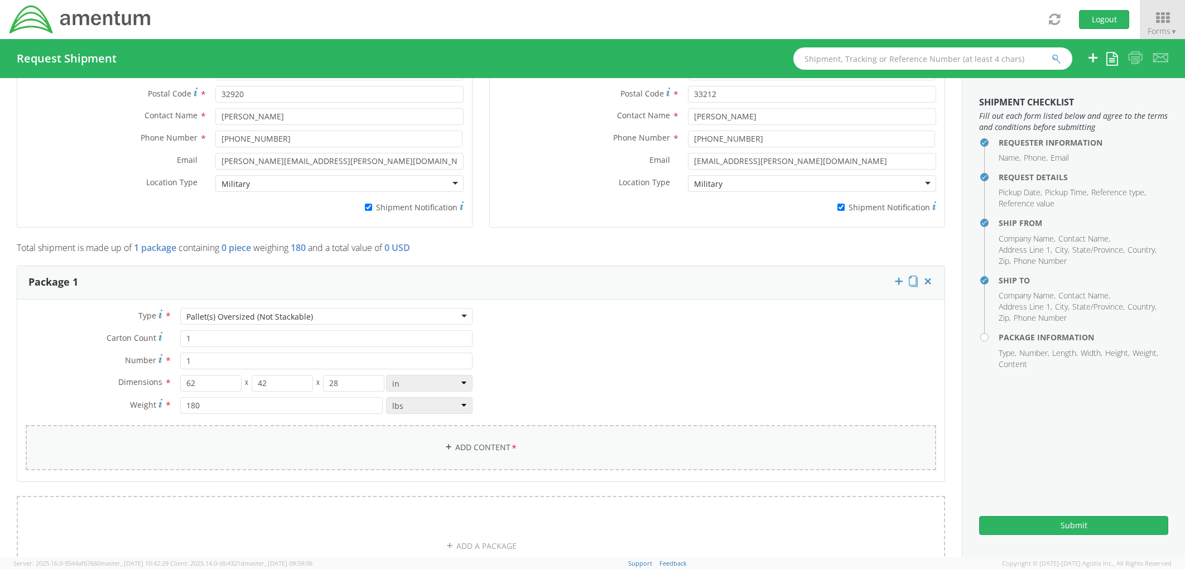
click at [450, 444] on link "Add Content *" at bounding box center [481, 447] width 911 height 45
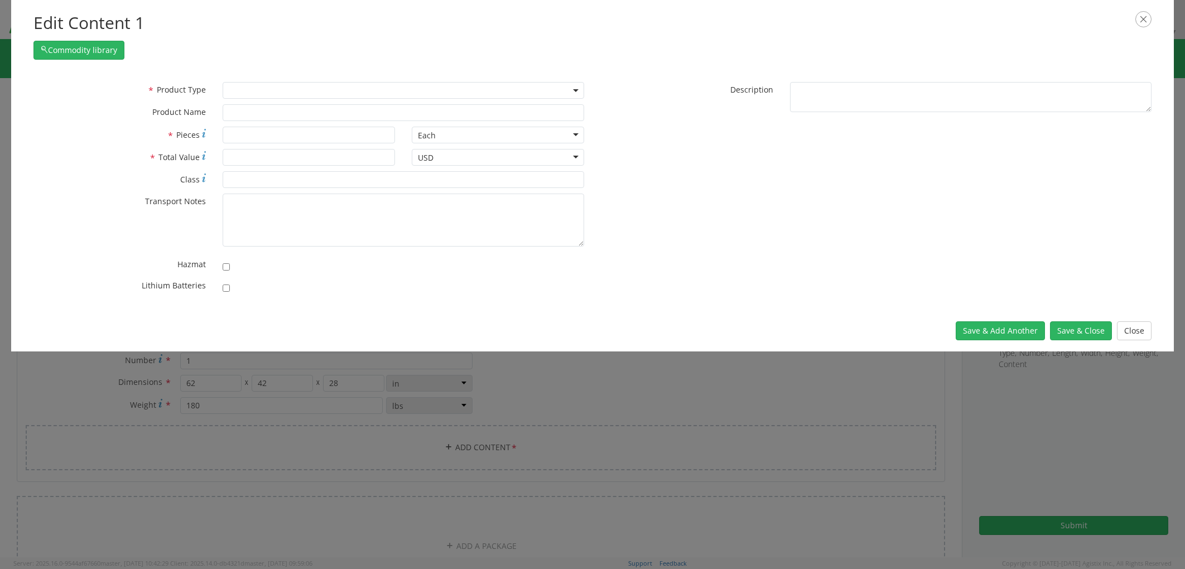
click at [252, 94] on span at bounding box center [404, 90] width 362 height 17
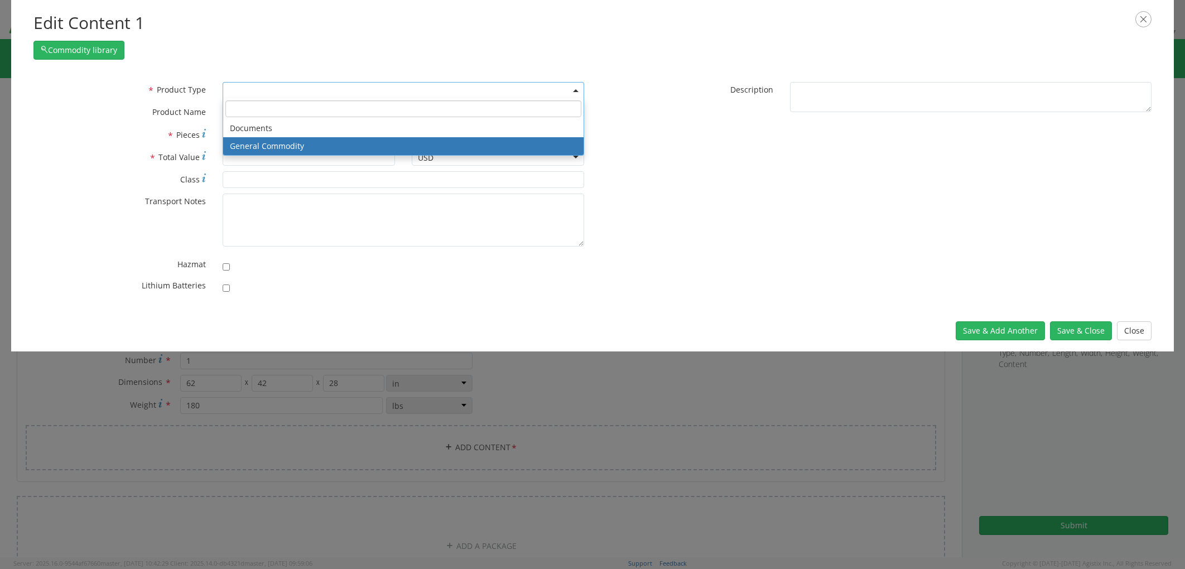
select select "COMMODITY"
type input "General Commodity"
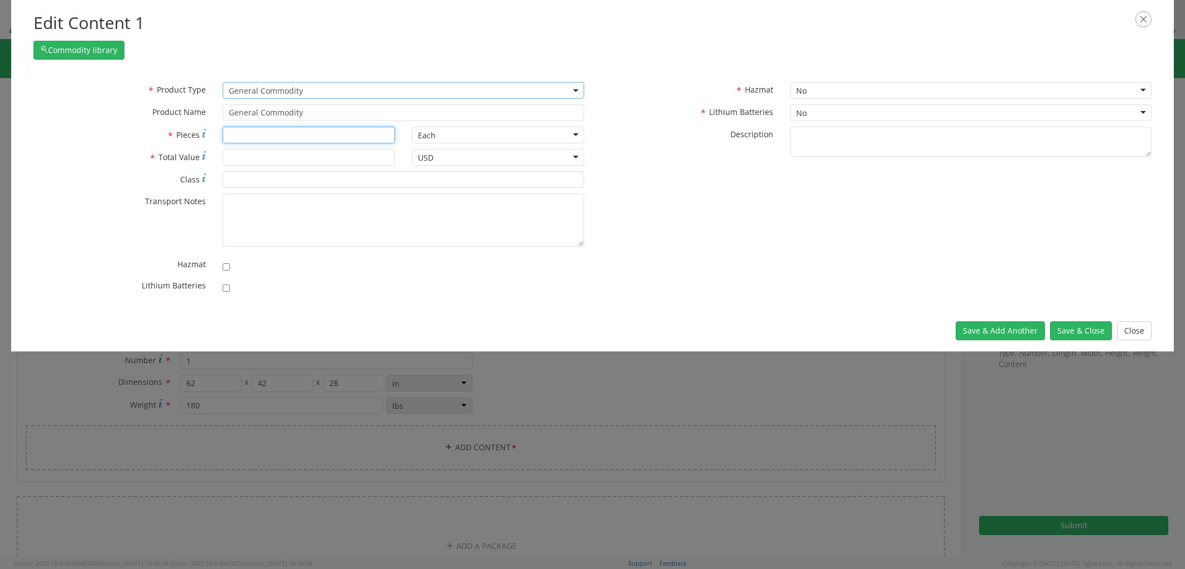
click at [247, 136] on input "* Pieces" at bounding box center [309, 135] width 172 height 17
type input "1"
click at [253, 154] on input "* Total Value" at bounding box center [309, 157] width 172 height 17
type input "47951"
click at [282, 184] on input "* Class" at bounding box center [404, 179] width 362 height 17
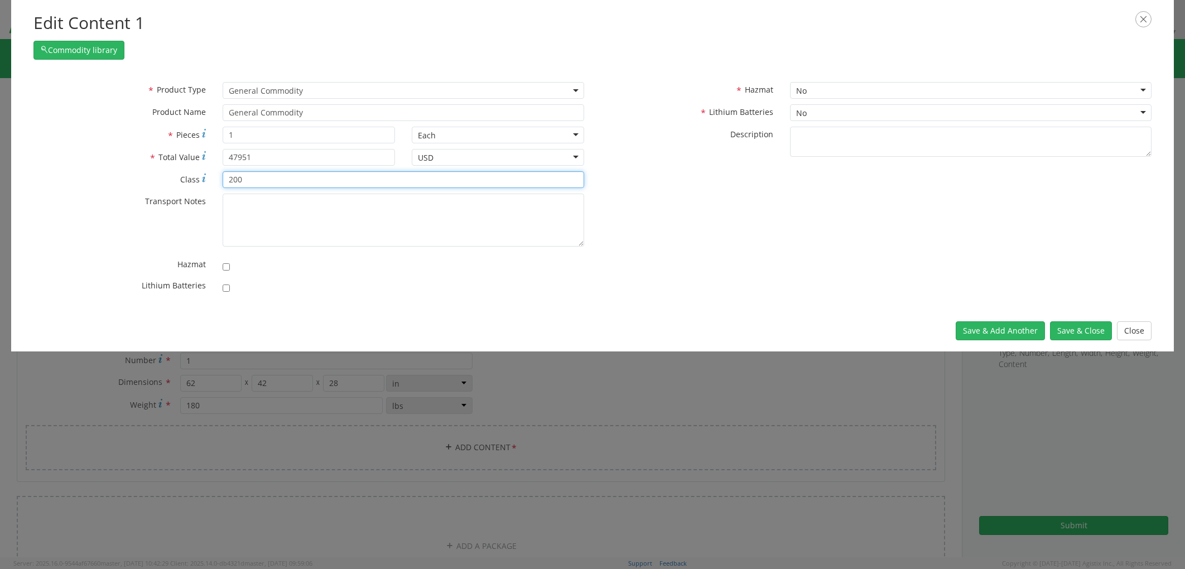
type input "200"
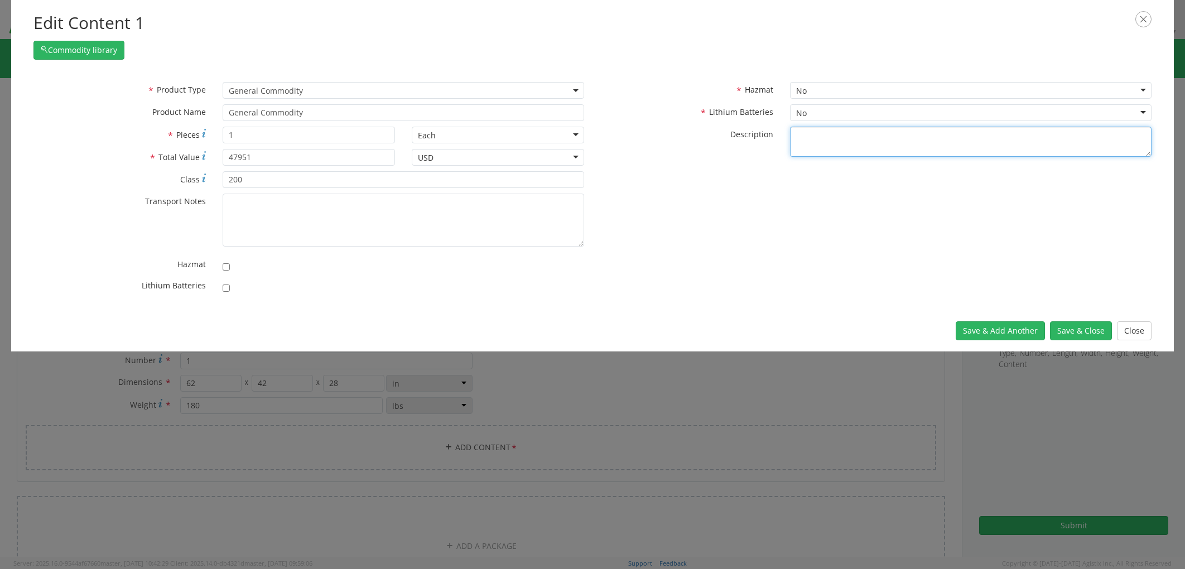
click at [834, 128] on textarea "* Description" at bounding box center [971, 142] width 362 height 31
paste textarea "LIFE RAFT"
type textarea "LIFE RAFT"
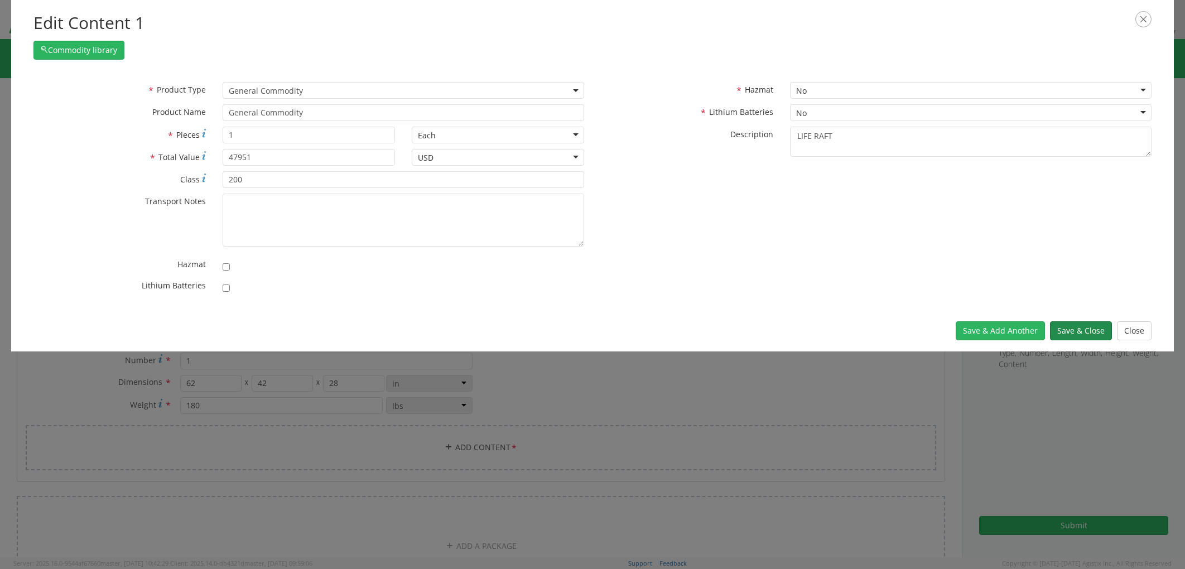
click at [1066, 323] on button "Save & Close" at bounding box center [1081, 330] width 62 height 19
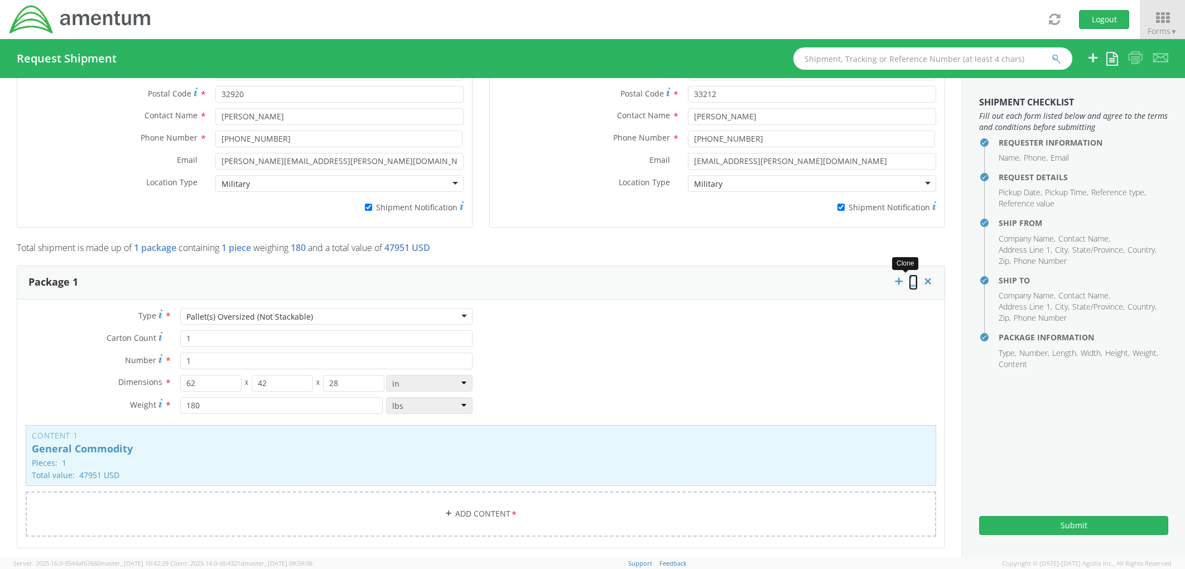
click at [909, 278] on icon at bounding box center [913, 281] width 9 height 11
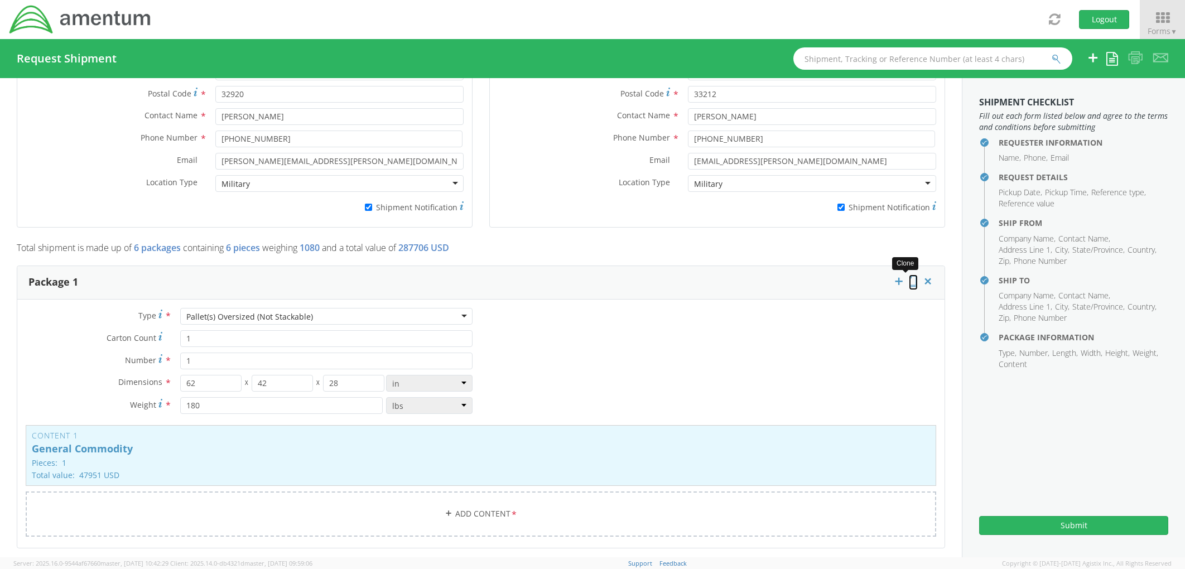
click at [909, 278] on icon at bounding box center [913, 281] width 9 height 11
click at [909, 279] on icon at bounding box center [913, 281] width 9 height 11
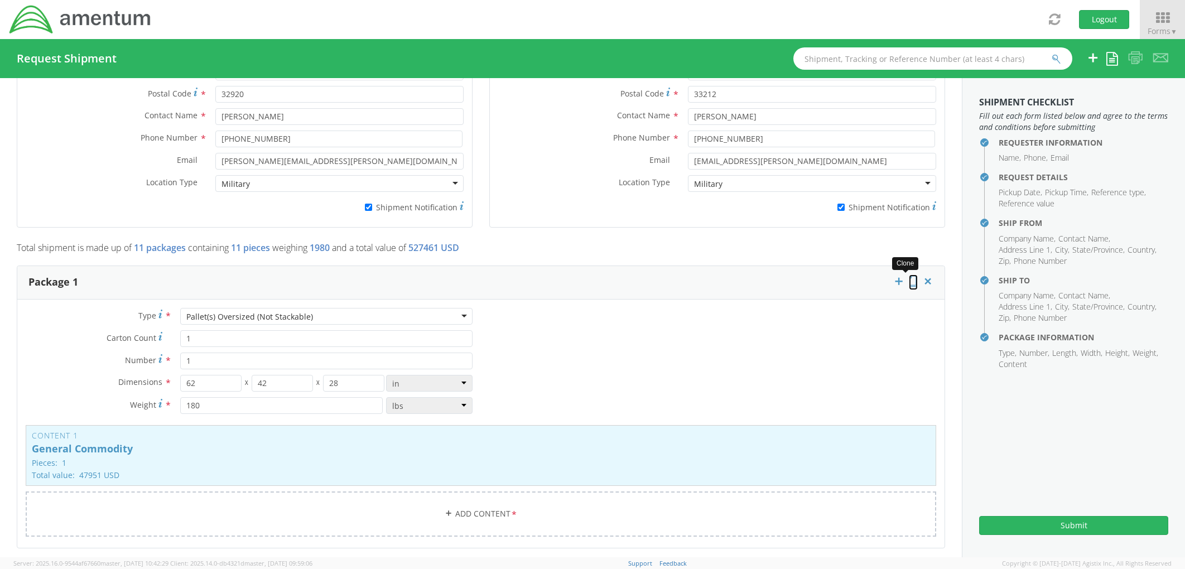
click at [909, 279] on icon at bounding box center [913, 281] width 9 height 11
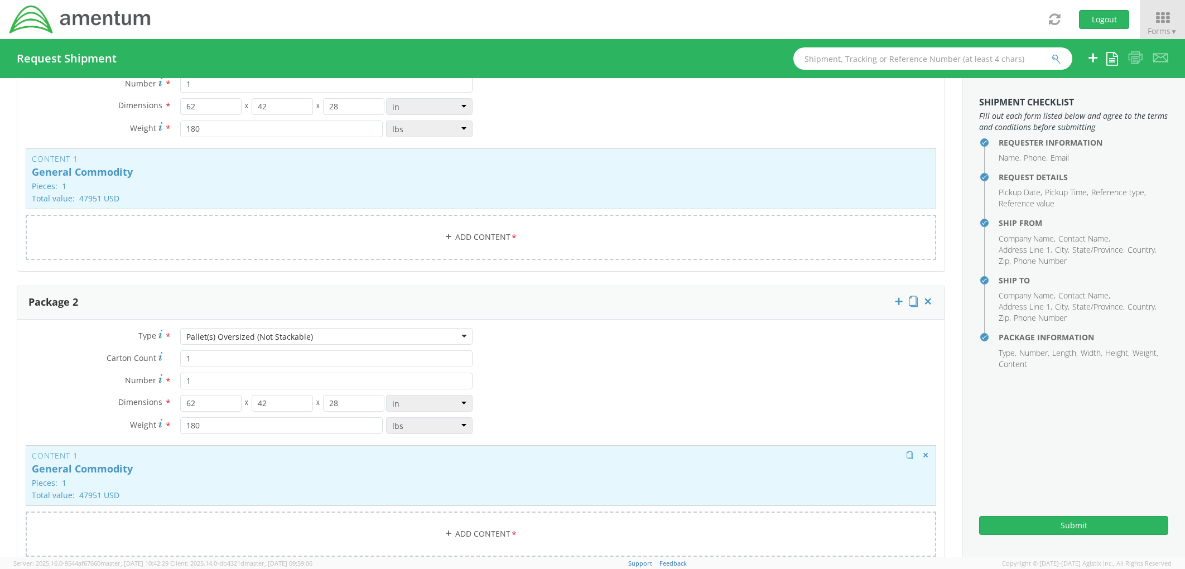
scroll to position [1179, 0]
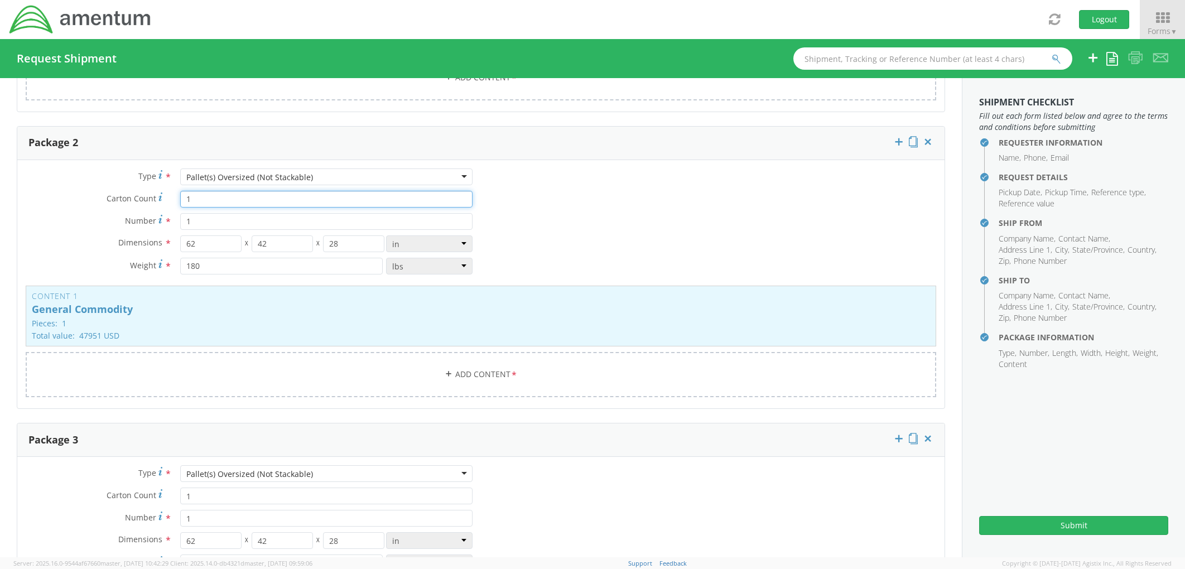
click at [205, 196] on input "1" at bounding box center [326, 199] width 292 height 17
click at [208, 243] on input "62" at bounding box center [210, 243] width 61 height 17
type input "66"
type input "40"
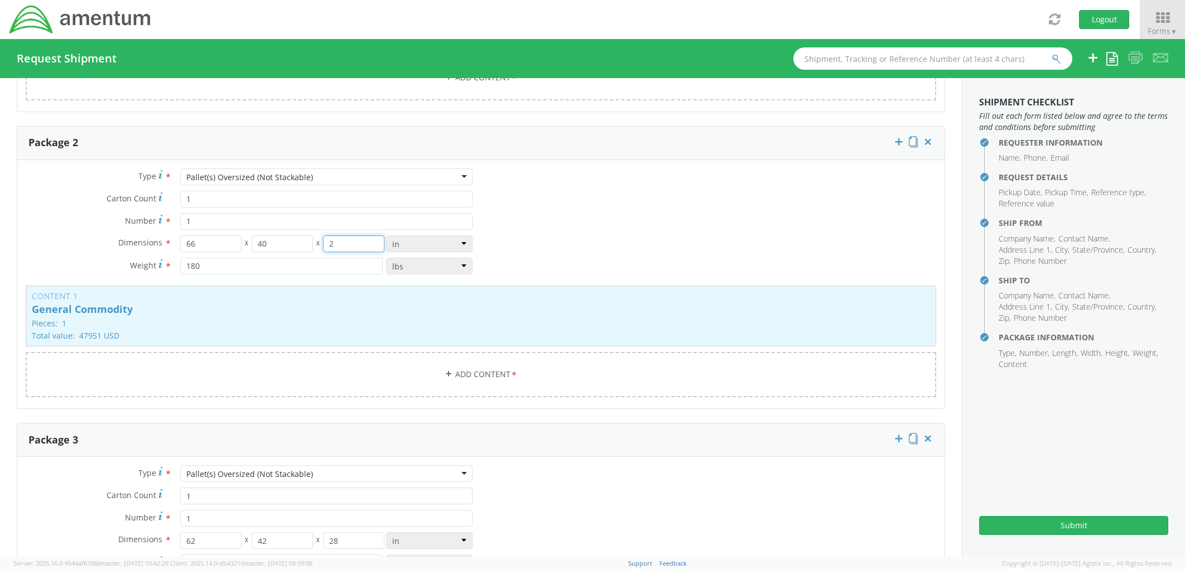
type input "28"
click at [388, 305] on p "General Commodity" at bounding box center [481, 309] width 898 height 11
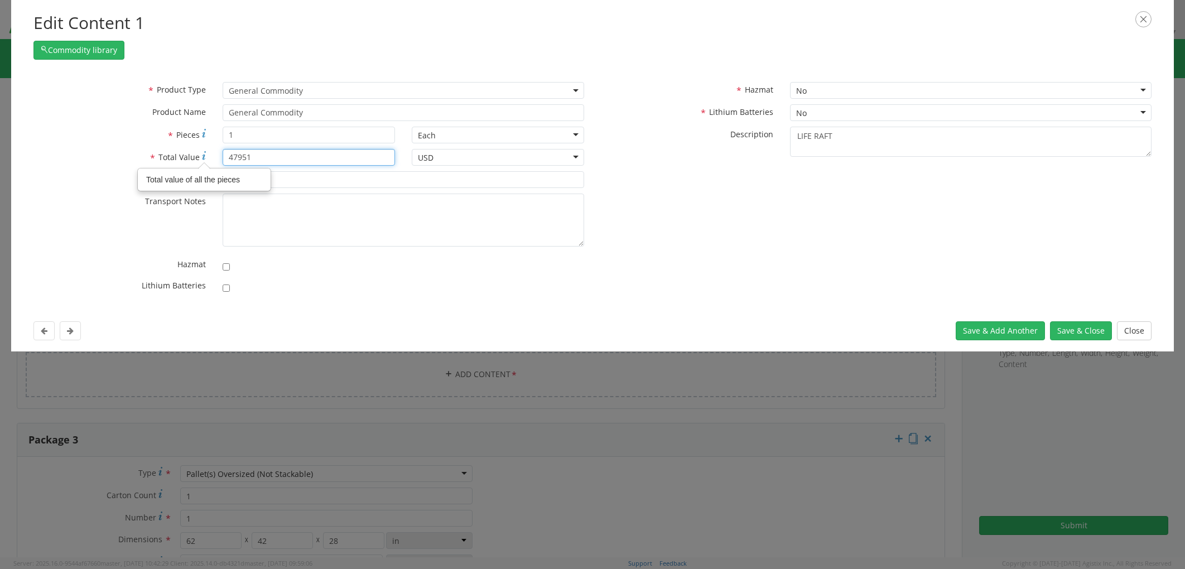
drag, startPoint x: 263, startPoint y: 158, endPoint x: 198, endPoint y: 156, distance: 65.3
click at [197, 156] on div "* Total Value Total value of all the pieces 47951" at bounding box center [214, 157] width 378 height 17
type input "4300"
click at [1066, 335] on button "Save & Close" at bounding box center [1081, 330] width 62 height 19
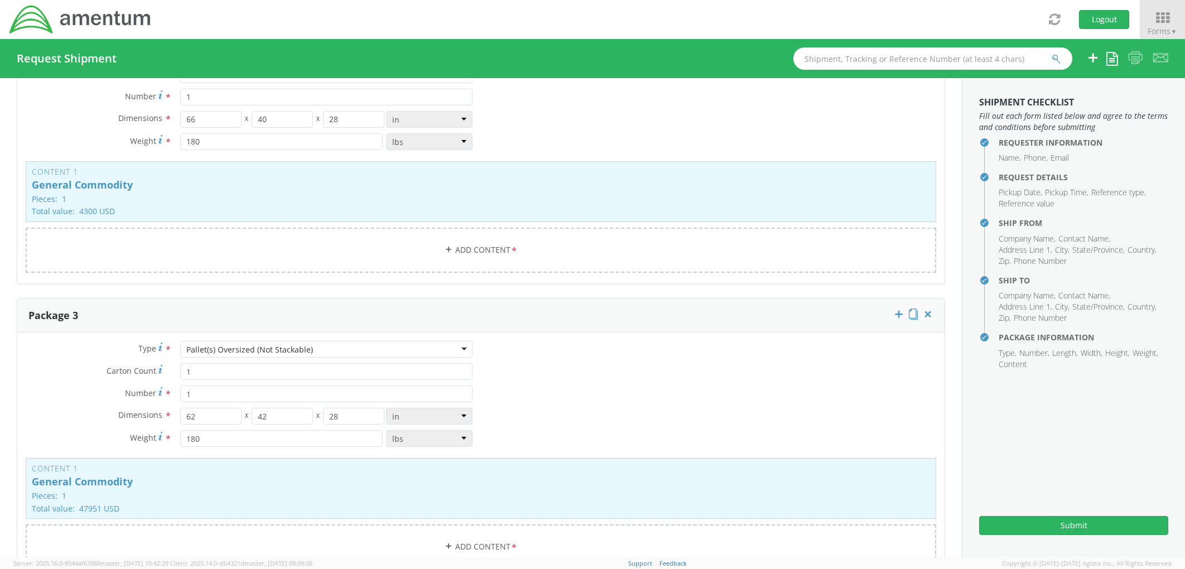
scroll to position [1366, 0]
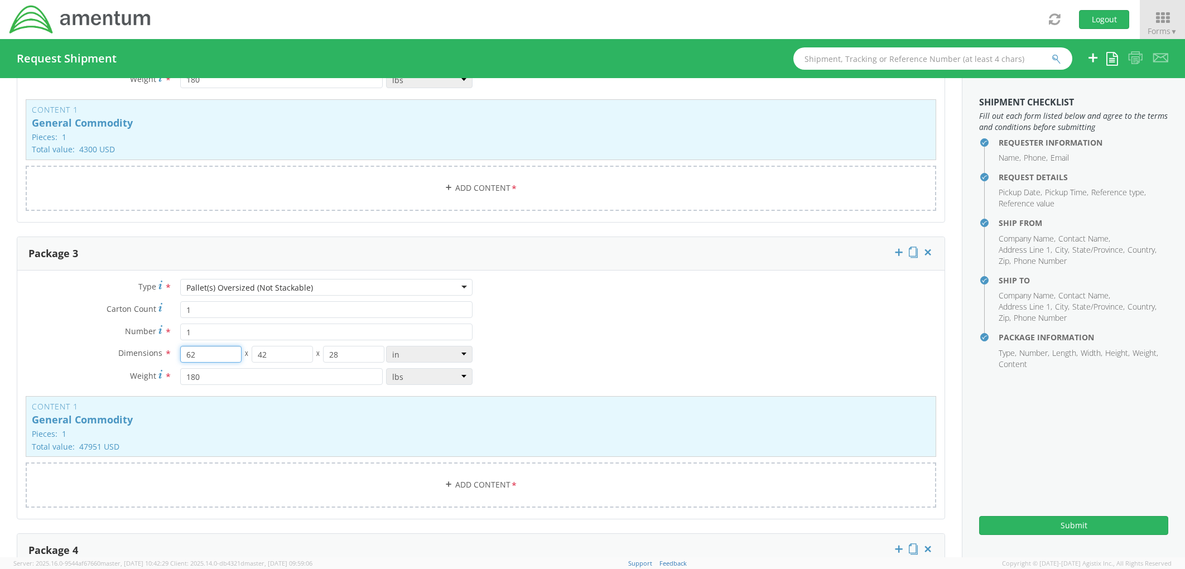
drag, startPoint x: 208, startPoint y: 354, endPoint x: 174, endPoint y: 357, distance: 34.7
click at [172, 357] on div "62 X 42 X 28 in cm ft" at bounding box center [326, 354] width 309 height 17
type input "60"
type input "40"
type input "29"
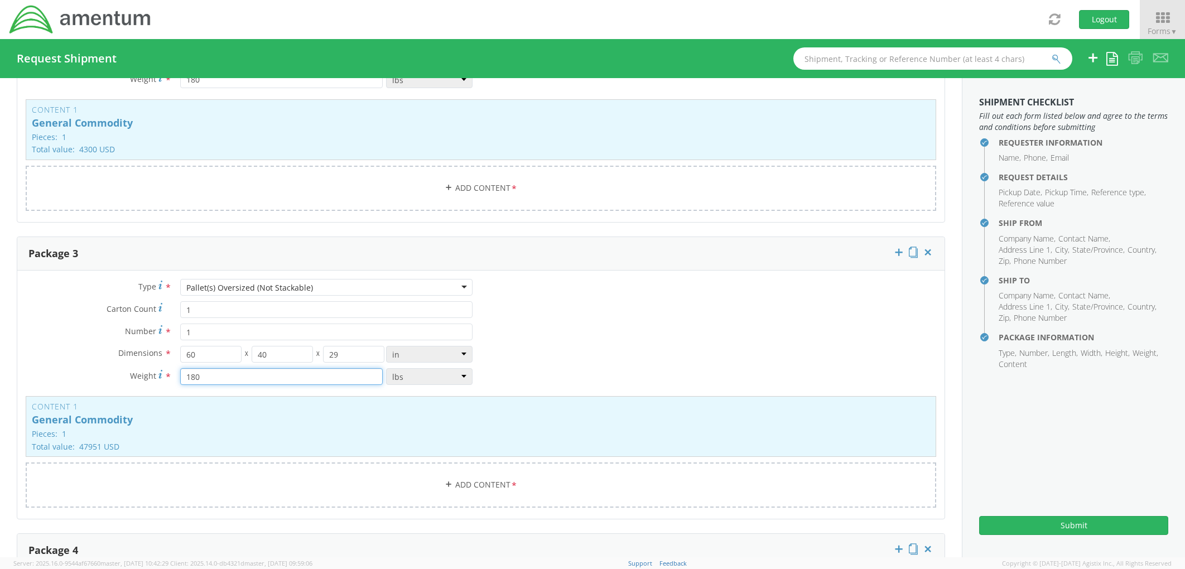
drag, startPoint x: 216, startPoint y: 378, endPoint x: 170, endPoint y: 376, distance: 46.4
click at [172, 375] on div "180 lbs kgs" at bounding box center [326, 376] width 309 height 17
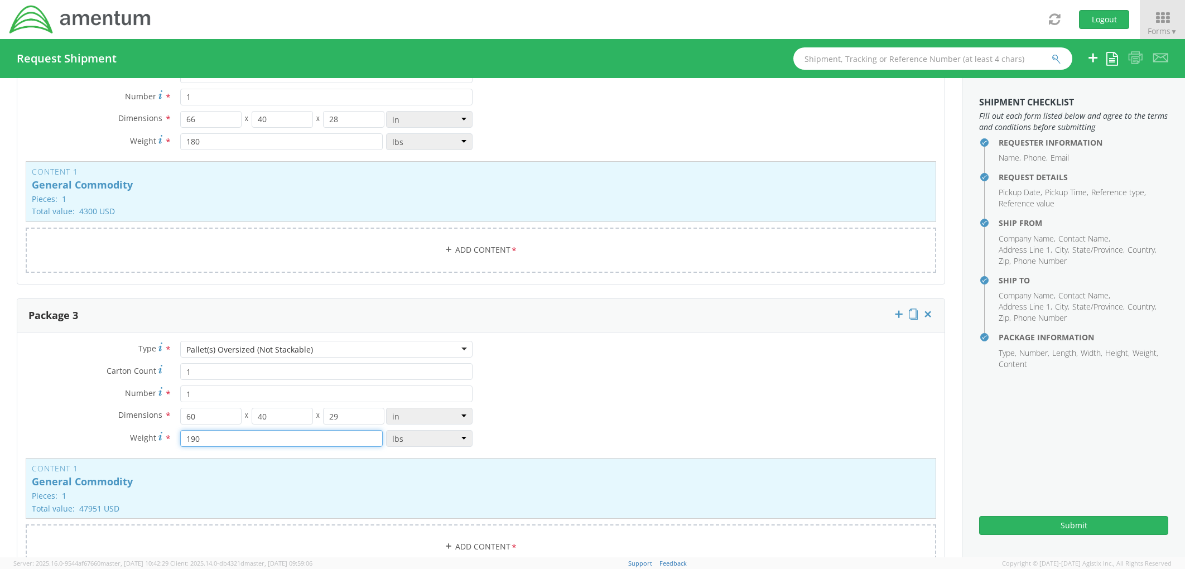
type input "190"
drag, startPoint x: 206, startPoint y: 140, endPoint x: 154, endPoint y: 139, distance: 52.4
click at [153, 139] on div "Weight Total weight of package(s) in pounds or kilograms * 180 lbs kgs" at bounding box center [249, 141] width 464 height 17
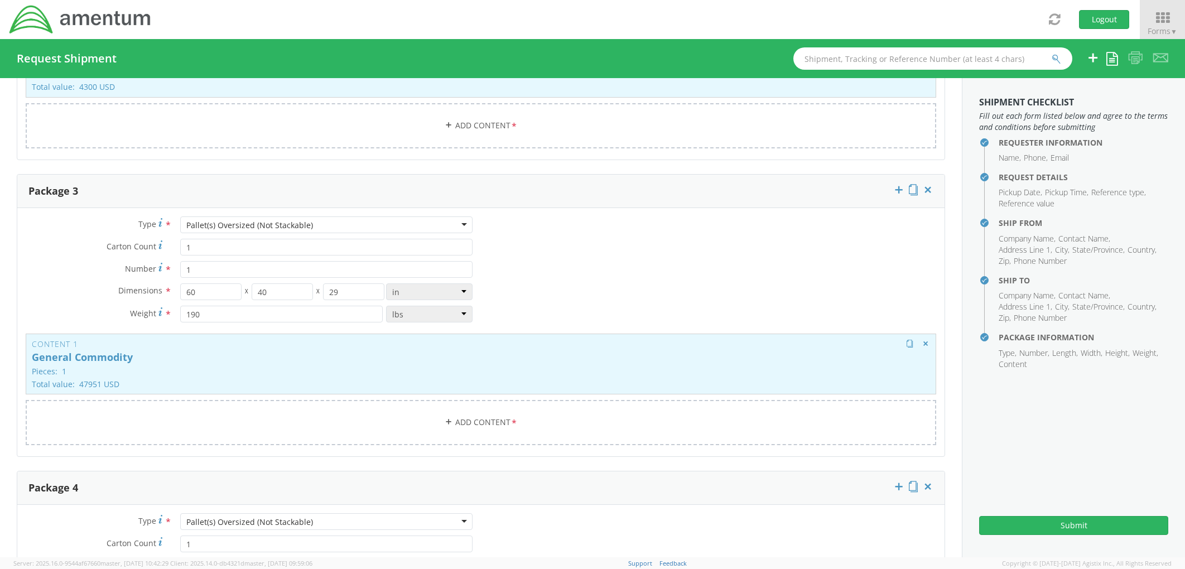
type input "175"
click at [258, 366] on div "Content 1 General Commodity Pieces: 1 Total value: 47951 USD HAZMAT" at bounding box center [481, 364] width 911 height 61
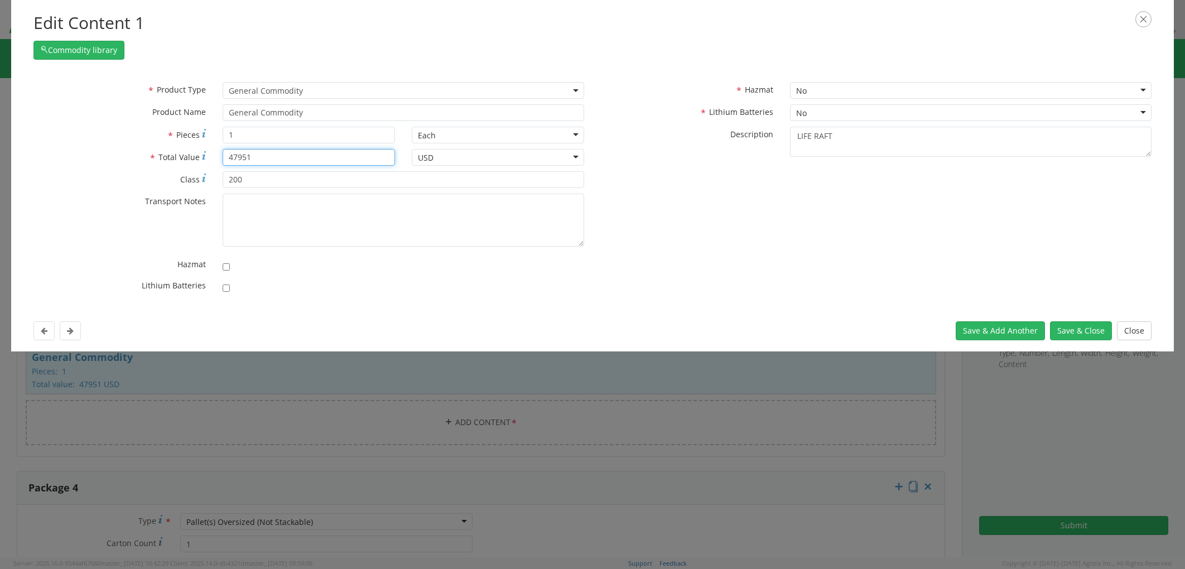
drag, startPoint x: 273, startPoint y: 157, endPoint x: 217, endPoint y: 156, distance: 55.8
click at [217, 156] on div "47951" at bounding box center [308, 157] width 189 height 17
type input "4300"
click at [1066, 328] on button "Save & Close" at bounding box center [1081, 330] width 62 height 19
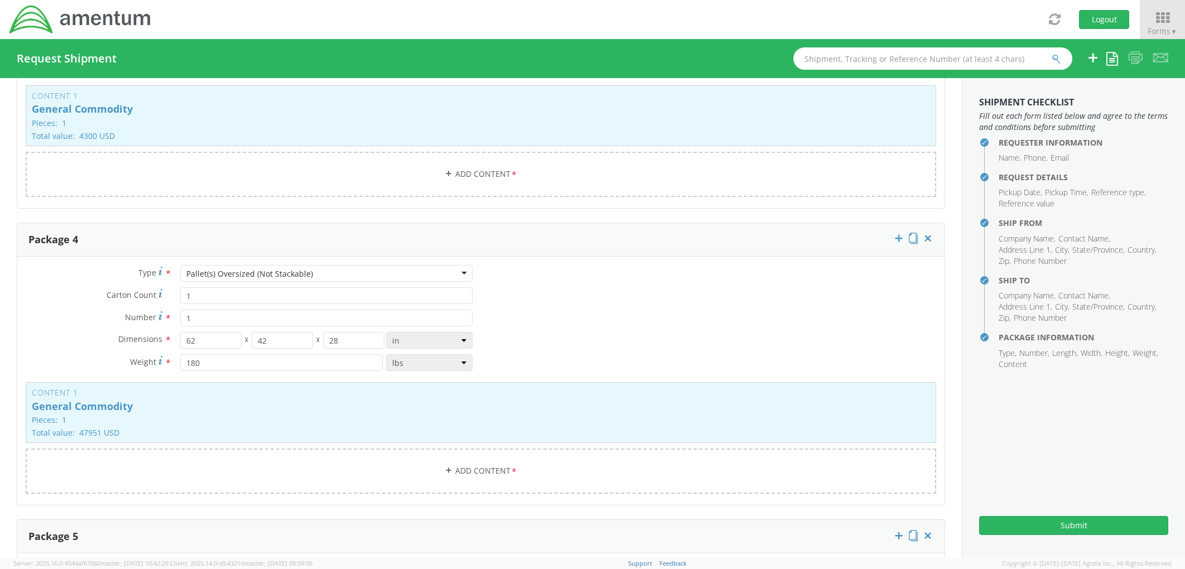
scroll to position [1738, 0]
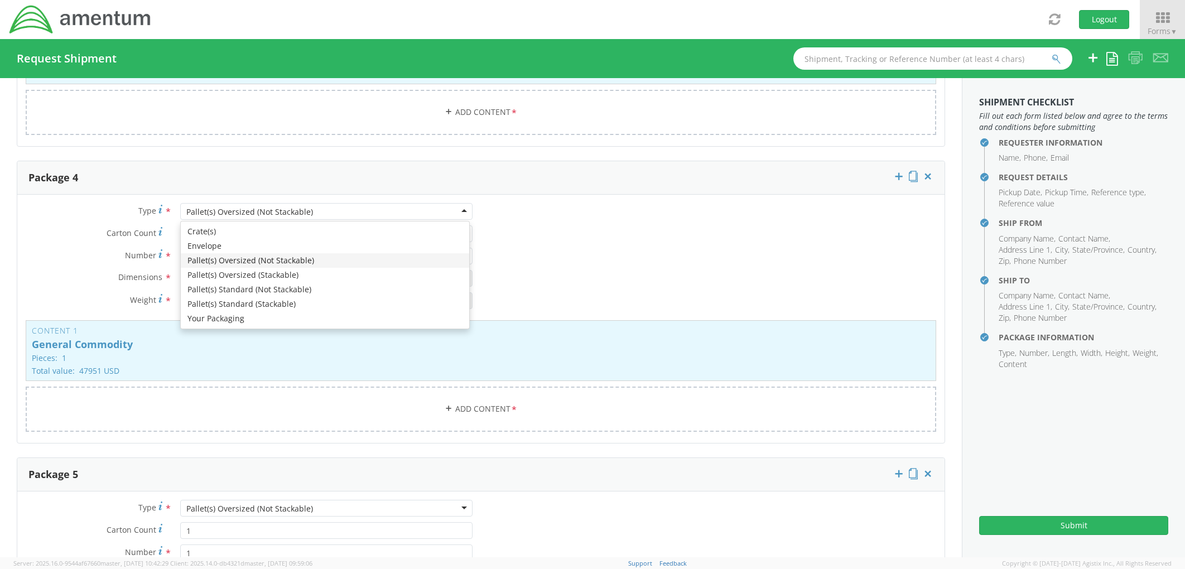
click at [252, 214] on div "Pallet(s) Oversized (Not Stackable)" at bounding box center [249, 211] width 127 height 11
click at [69, 203] on div "Type * Pallet(s) Oversized (Not Stackable) Pallet(s) Oversized (Not Stackable) …" at bounding box center [249, 261] width 464 height 117
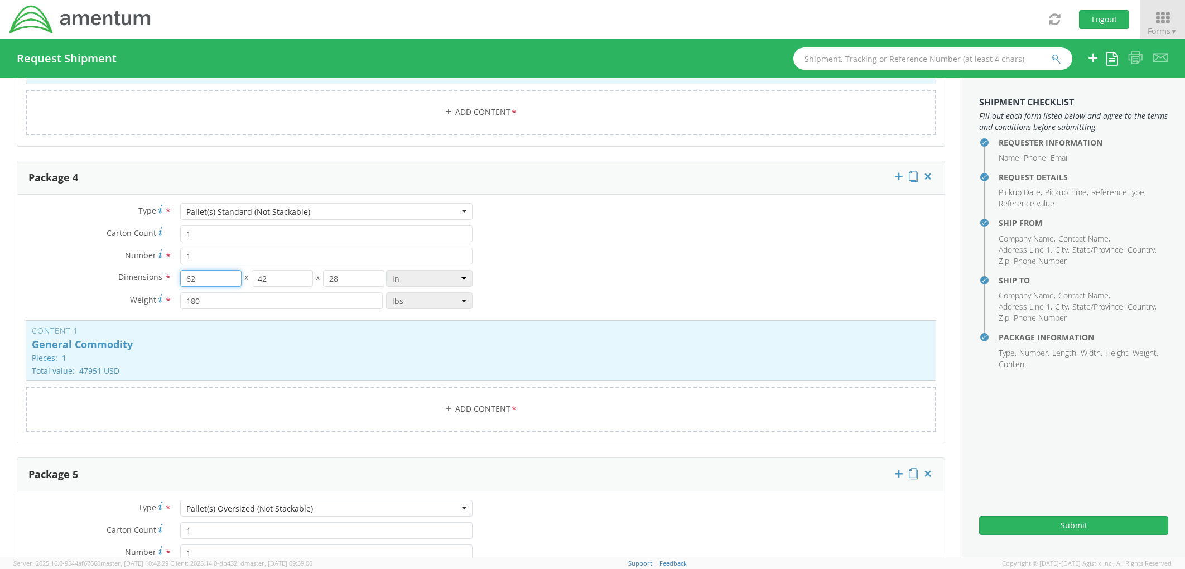
drag, startPoint x: 199, startPoint y: 278, endPoint x: 170, endPoint y: 280, distance: 28.5
click at [172, 280] on div "62 X 42 X 28 in cm ft" at bounding box center [326, 278] width 309 height 17
type input "49"
type input "41"
type input "44"
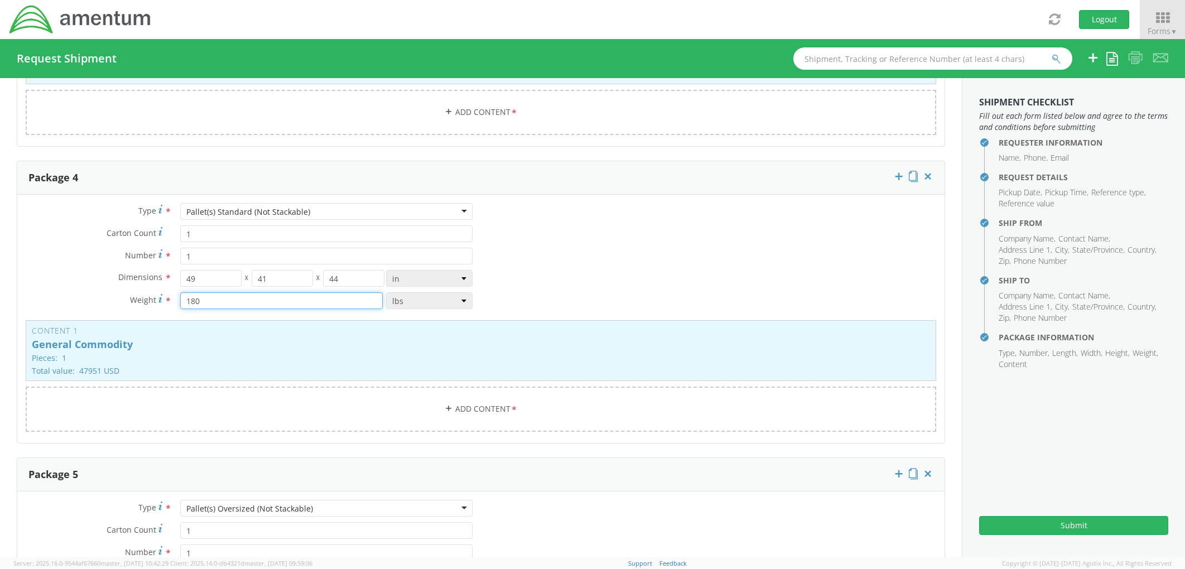
drag, startPoint x: 209, startPoint y: 301, endPoint x: 182, endPoint y: 297, distance: 27.1
click at [181, 297] on input "180" at bounding box center [281, 300] width 203 height 17
type input "1065"
click at [293, 337] on div "Content 1 General Commodity Pieces: 1 Total value: 47951 USD HAZMAT" at bounding box center [481, 350] width 911 height 61
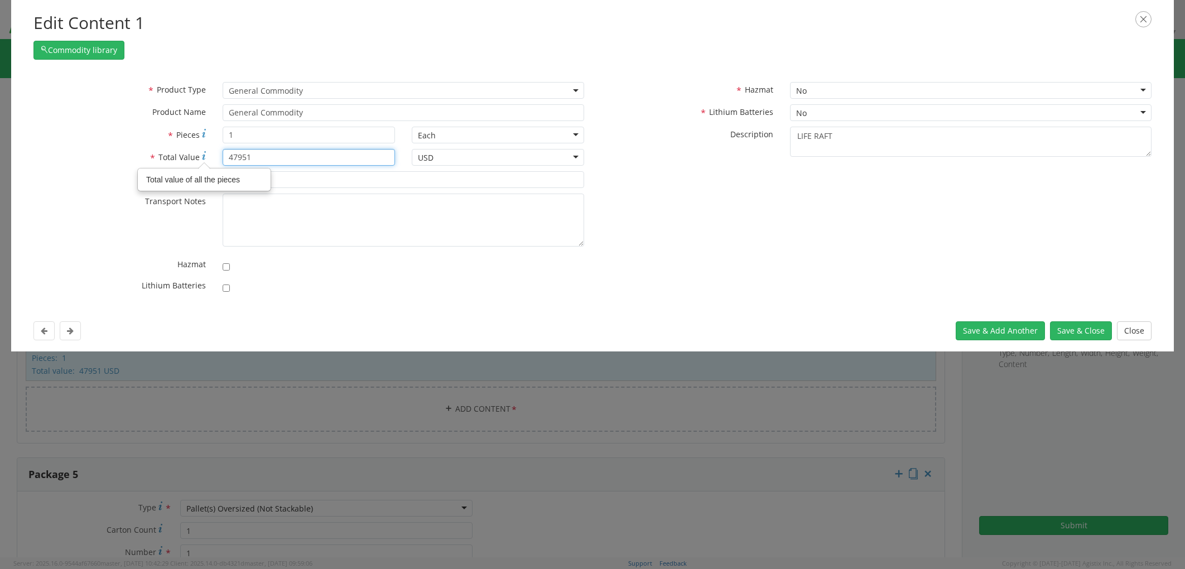
drag, startPoint x: 262, startPoint y: 160, endPoint x: 199, endPoint y: 155, distance: 62.7
click at [199, 154] on div "* Total Value Total value of all the pieces 47951" at bounding box center [214, 157] width 378 height 17
type input "114806.12"
drag, startPoint x: 255, startPoint y: 180, endPoint x: 216, endPoint y: 176, distance: 38.7
click at [215, 175] on div "200" at bounding box center [403, 179] width 378 height 17
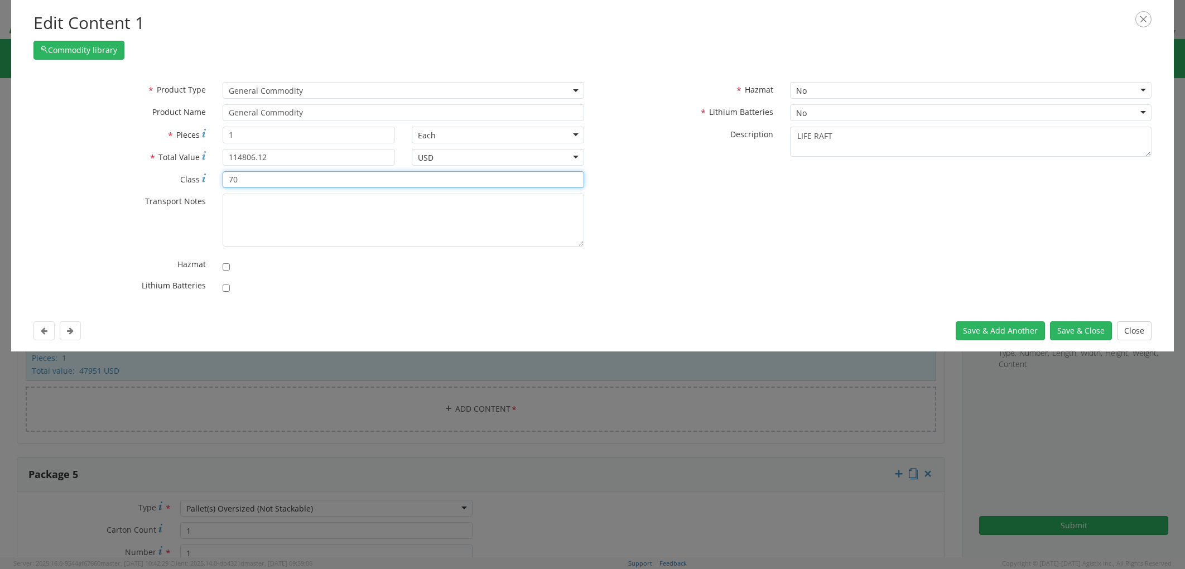
type input "70"
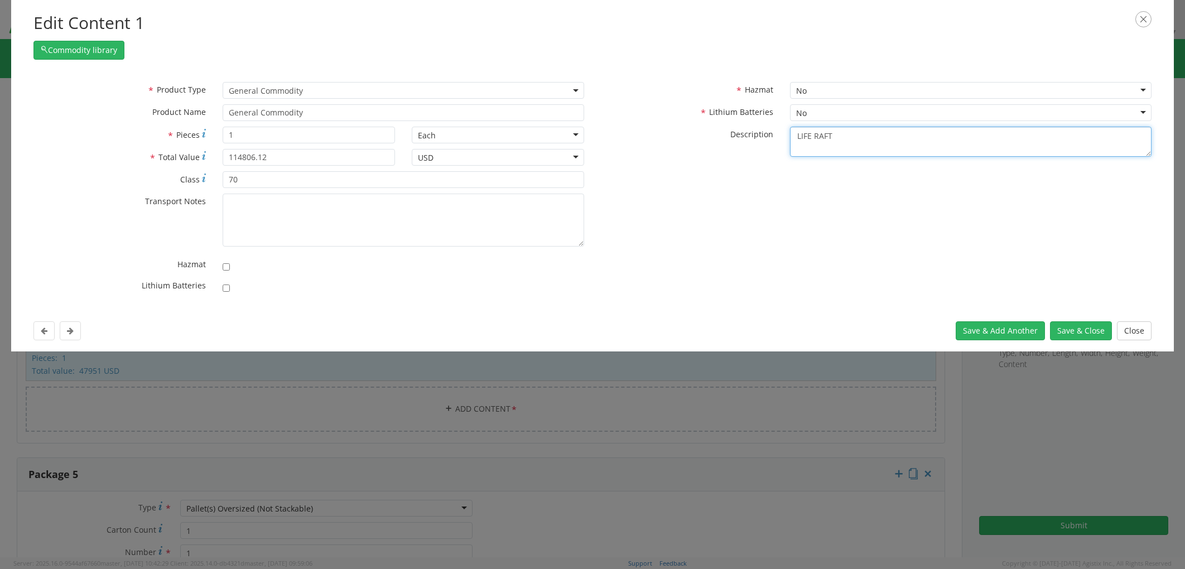
click at [850, 136] on textarea "LIFE RAFT" at bounding box center [971, 142] width 362 height 31
drag, startPoint x: 857, startPoint y: 137, endPoint x: 728, endPoint y: 132, distance: 129.5
click at [727, 132] on div "* Description LIFE RAFT" at bounding box center [876, 142] width 567 height 31
paste textarea "ADPE, CAMERA, TOOLS, OVEN, CAL ITEMS, RADIOS"
type textarea "ADPE, CAMERA, TOOLS, OVEN, CAL ITEMS, RADIOS"
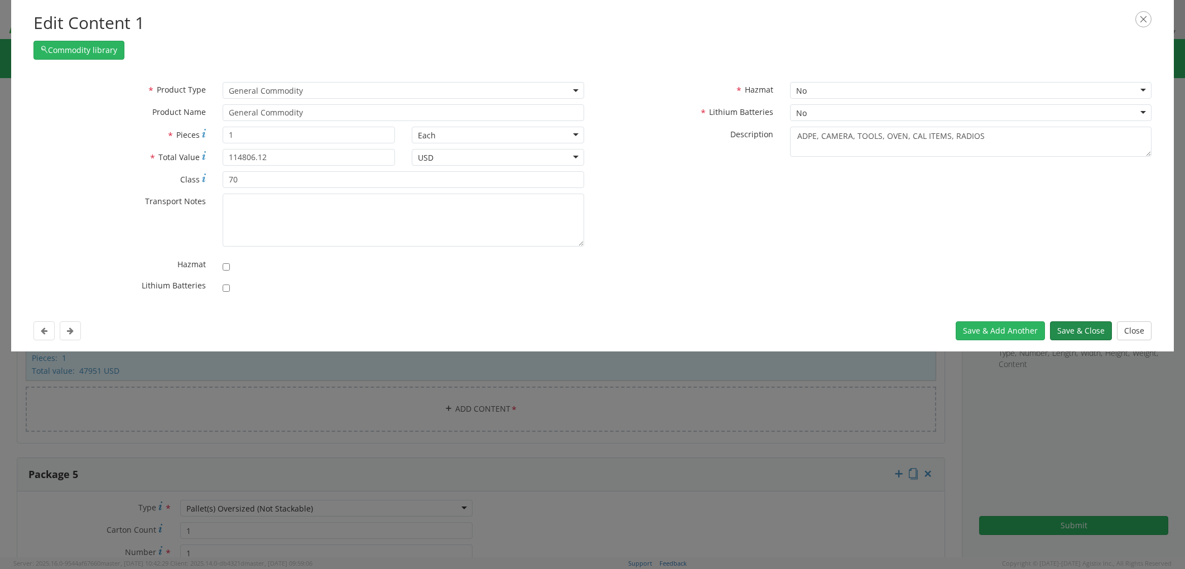
click at [1066, 334] on button "Save & Close" at bounding box center [1081, 330] width 62 height 19
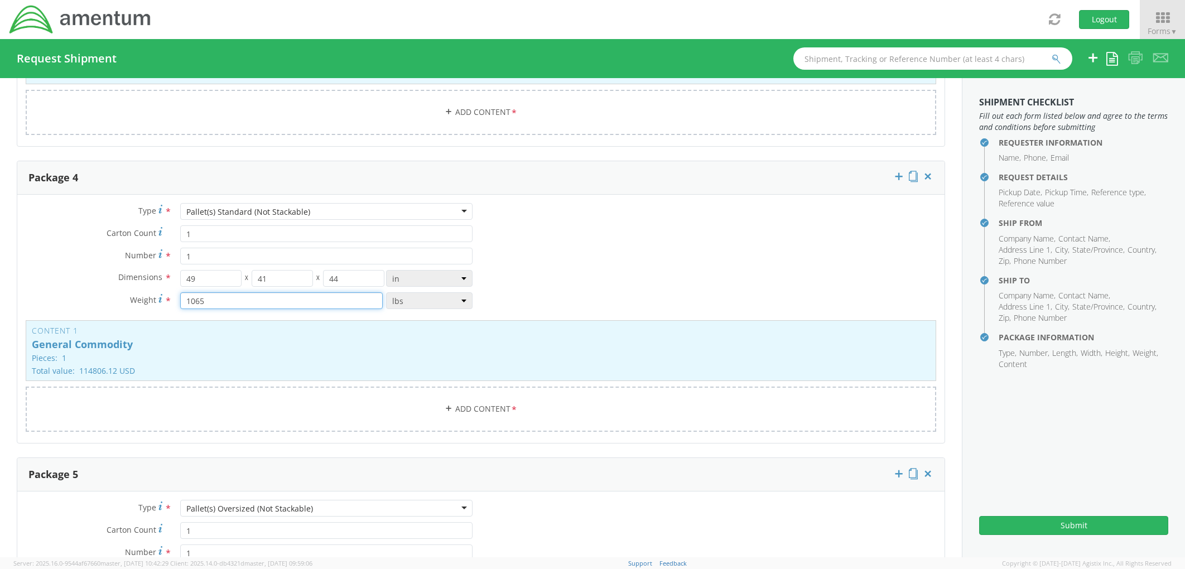
drag, startPoint x: 209, startPoint y: 298, endPoint x: 174, endPoint y: 297, distance: 34.6
click at [174, 297] on div "1065 lbs kgs" at bounding box center [326, 300] width 309 height 17
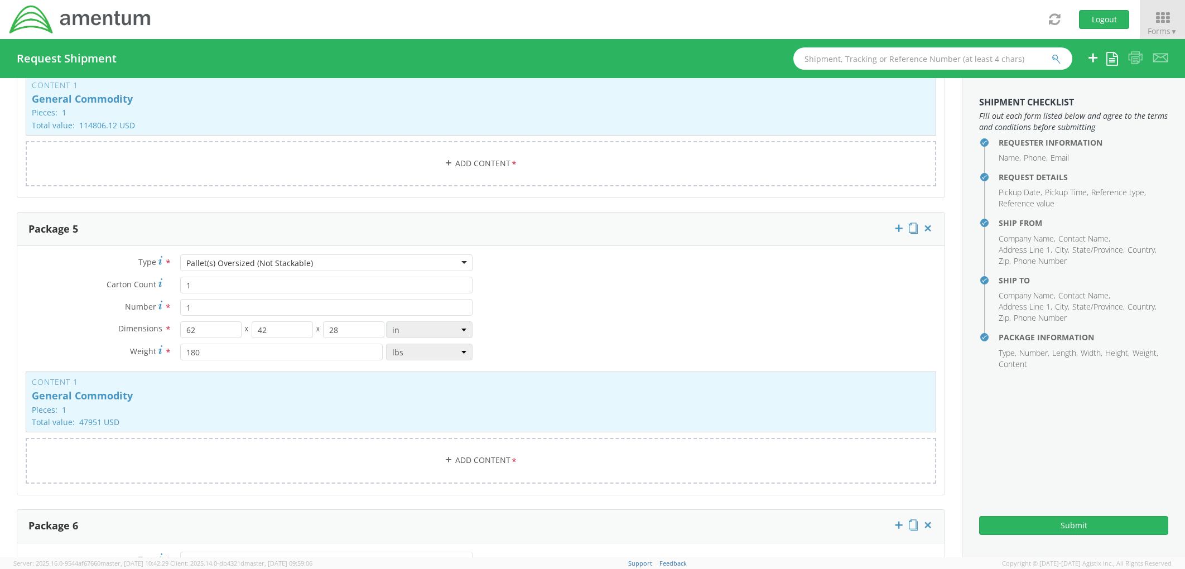
scroll to position [1987, 0]
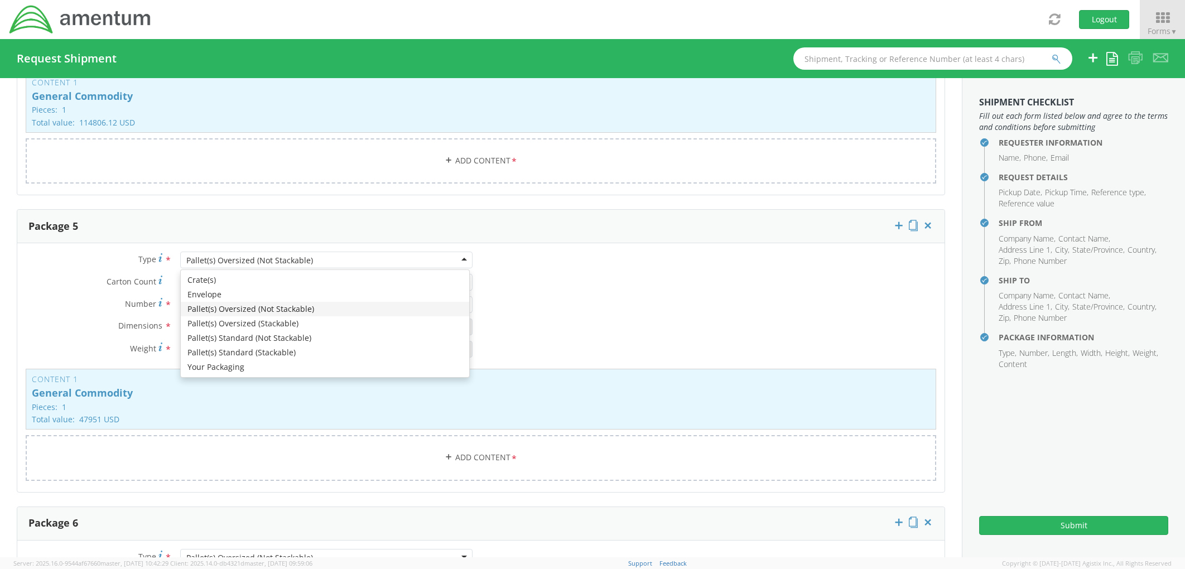
click at [249, 268] on div "Pallet(s) Oversized (Not Stackable)" at bounding box center [326, 260] width 292 height 17
click at [60, 252] on div "Type * Pallet(s) Oversized (Not Stackable) Pallet(s) Oversized (Not Stackable) …" at bounding box center [249, 310] width 464 height 117
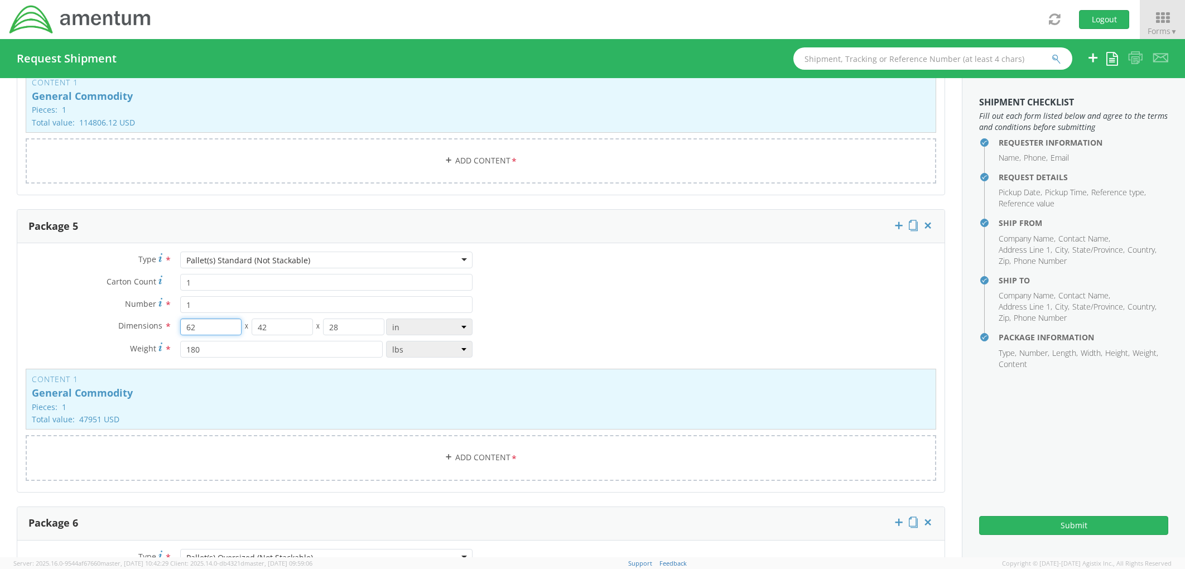
drag, startPoint x: 209, startPoint y: 330, endPoint x: 174, endPoint y: 330, distance: 34.6
click at [174, 330] on div "62 X 42 X 28 in cm ft" at bounding box center [326, 327] width 309 height 17
type input "49"
type input "41"
type input "45"
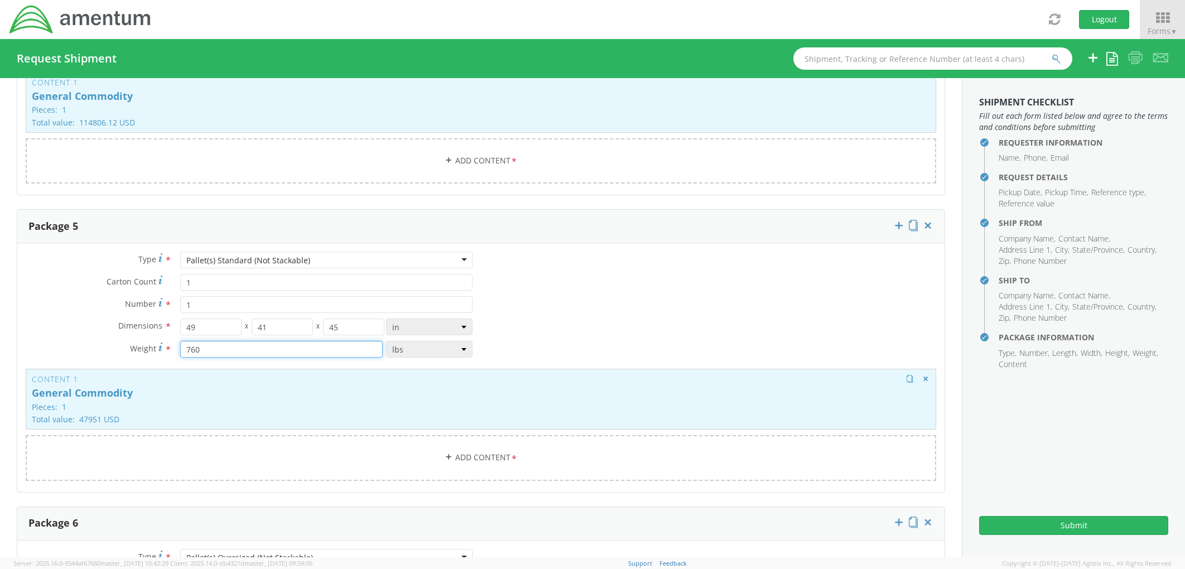
type input "760"
click at [262, 380] on h3 "Content 1" at bounding box center [481, 379] width 898 height 8
type input "47951"
type input "200"
type textarea "LIFE RAFT"
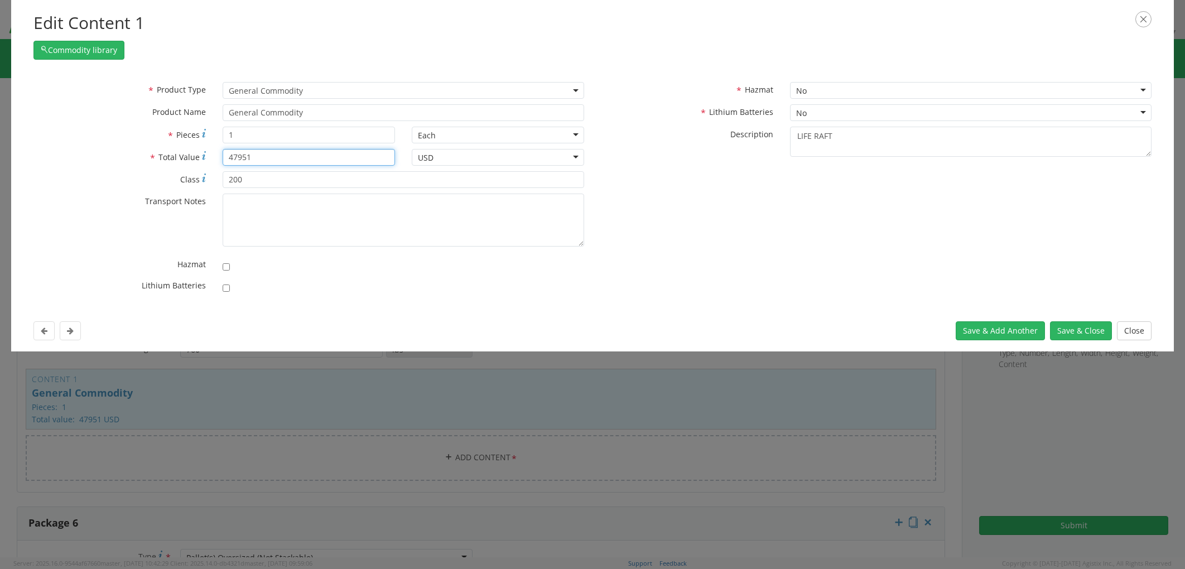
drag, startPoint x: 258, startPoint y: 163, endPoint x: 215, endPoint y: 159, distance: 43.1
click at [215, 158] on div "47951" at bounding box center [308, 157] width 189 height 17
type input "16706.43"
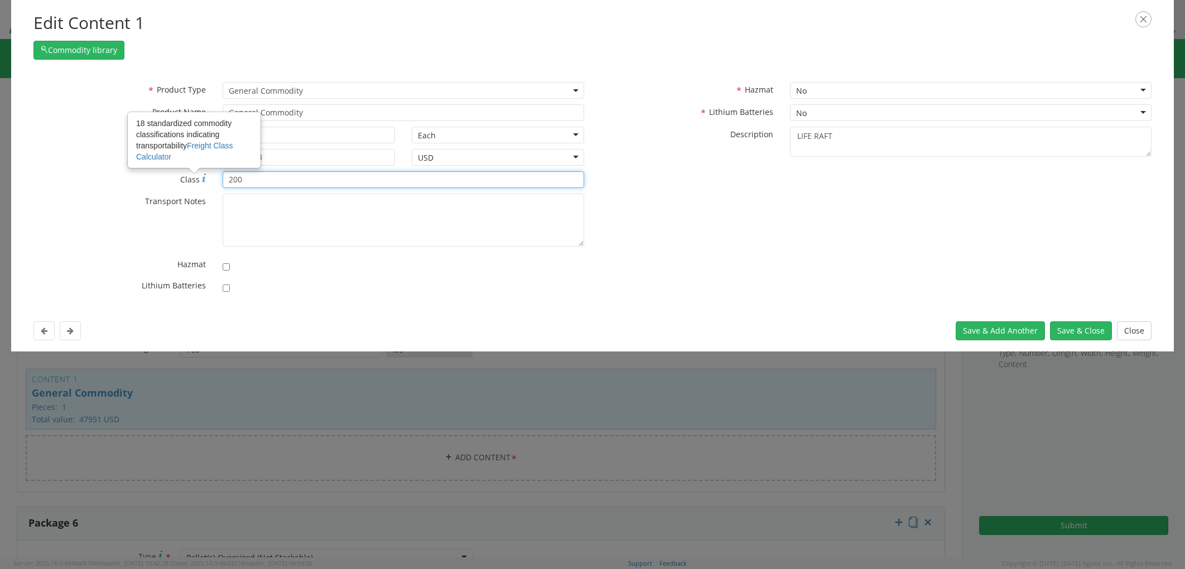
drag, startPoint x: 262, startPoint y: 177, endPoint x: 192, endPoint y: 177, distance: 69.7
click at [191, 176] on div "* Class 18 standardized commodity classifications indicating transportability F…" at bounding box center [308, 179] width 567 height 17
type input "77.5"
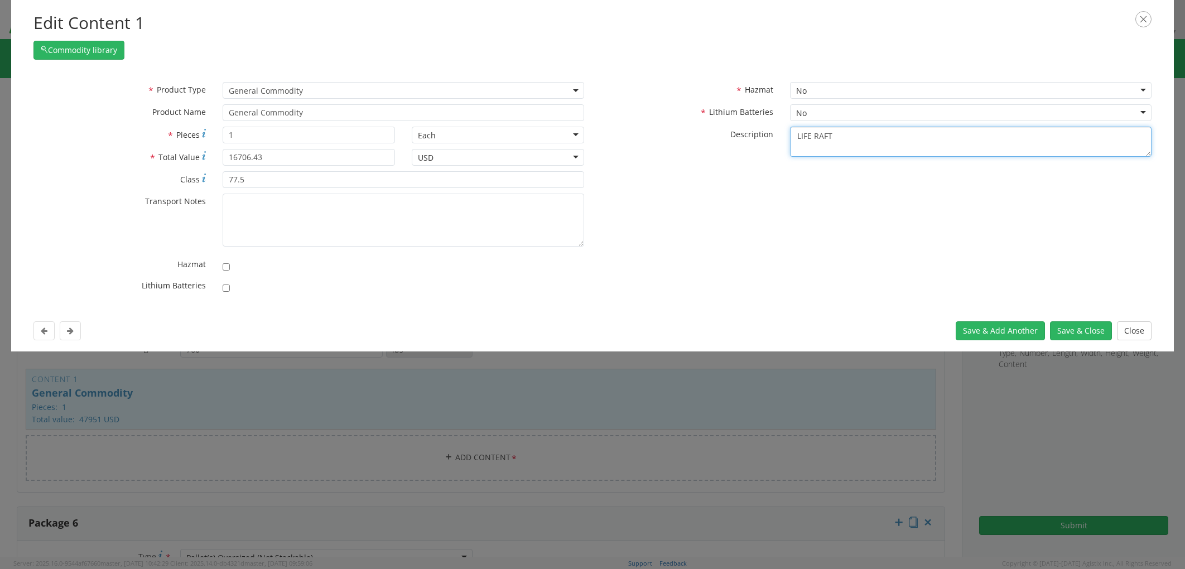
click at [912, 130] on textarea "LIFE RAFT" at bounding box center [971, 142] width 362 height 31
drag, startPoint x: 851, startPoint y: 136, endPoint x: 721, endPoint y: 134, distance: 130.0
click at [718, 134] on div "* Description LIFE RAFT" at bounding box center [876, 142] width 567 height 31
paste textarea ""CASH DRAWER, TELEVISION, SAFETY EQUIP, SCALE, MOUNTING HARDWARE, ADPE, XBTS, F…"
type textarea ""CASH DRAWER, TELEVISION, SAFETY EQUIP, SCALE, MOUNTING HARDWARE, ADPE, XBTS, F…"
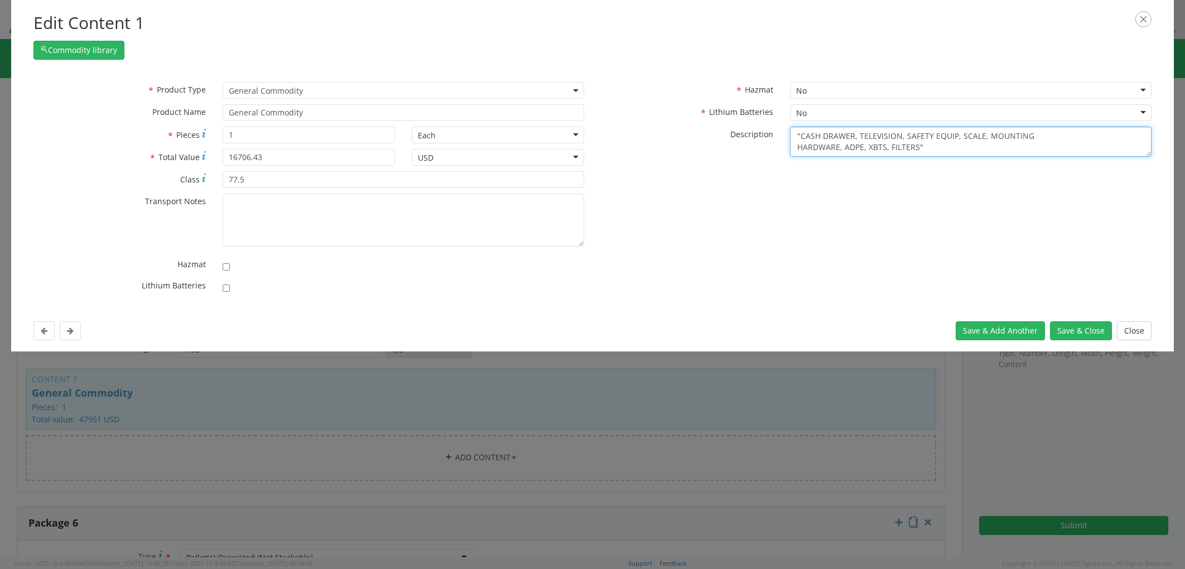
scroll to position [8, 0]
click at [1066, 330] on button "Save & Close" at bounding box center [1081, 330] width 62 height 19
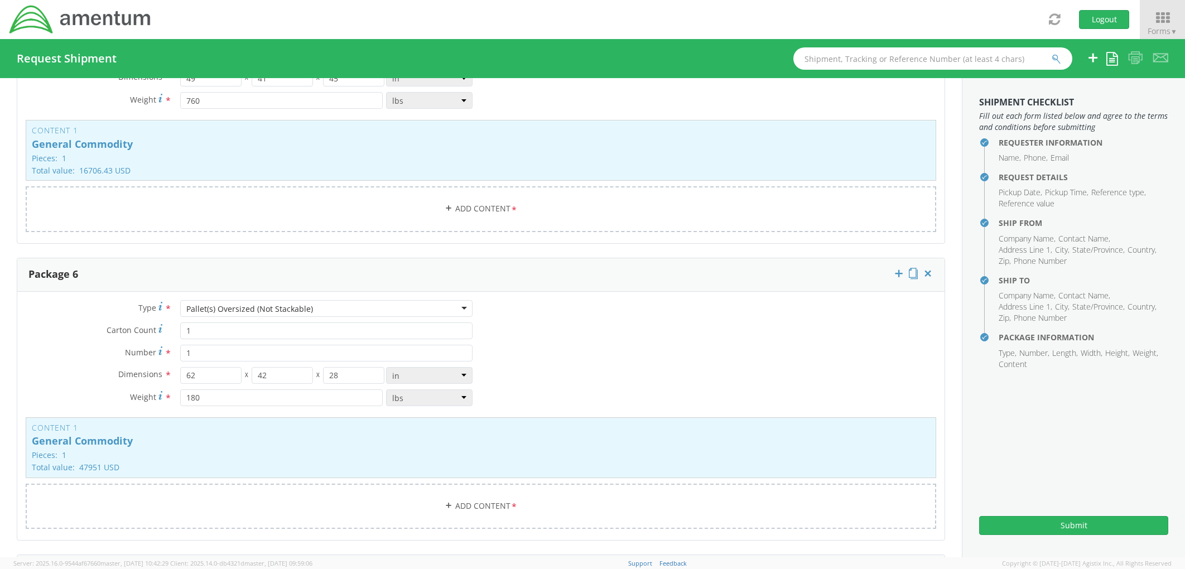
scroll to position [2298, 0]
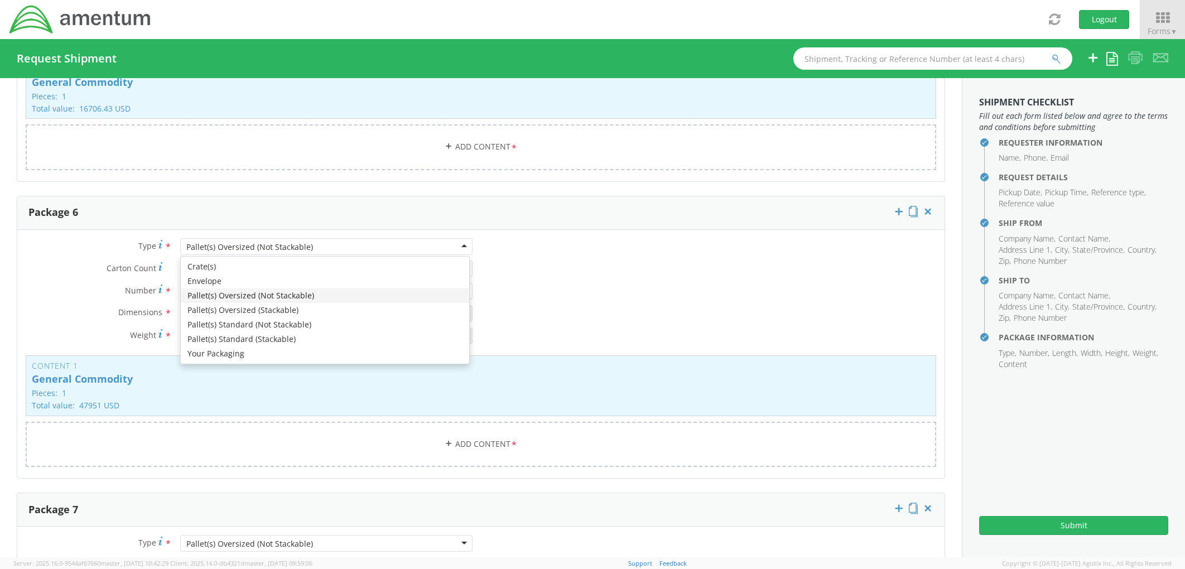
click at [308, 245] on div "Pallet(s) Oversized (Not Stackable)" at bounding box center [326, 246] width 292 height 17
click at [77, 238] on div "Type * Pallet(s) Oversized (Not Stackable) Pallet(s) Oversized (Not Stackable) …" at bounding box center [249, 296] width 464 height 117
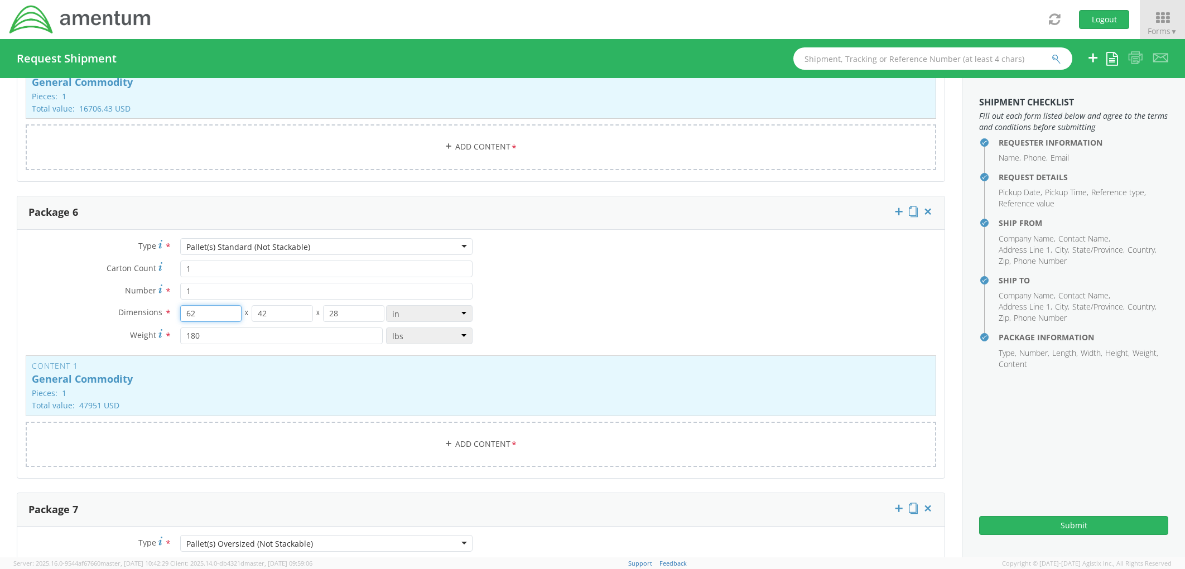
drag, startPoint x: 210, startPoint y: 312, endPoint x: 160, endPoint y: 312, distance: 50.2
click at [158, 312] on div "Dimensions * 62 X 42 X 28 in cm ft" at bounding box center [249, 313] width 464 height 17
type input "49"
type input "41"
type input "45"
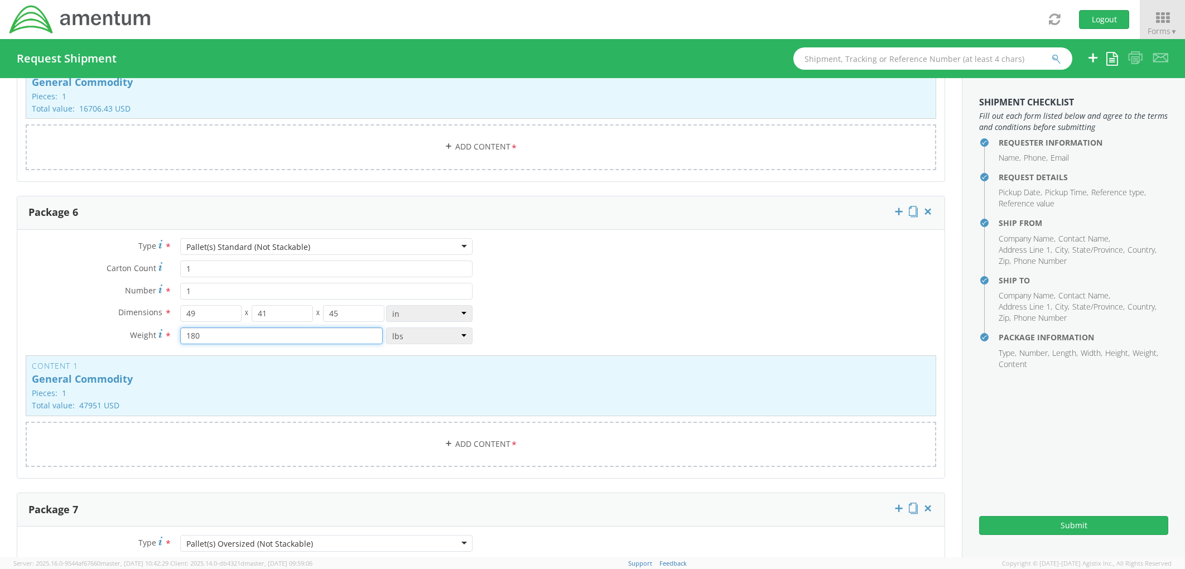
click at [227, 330] on input "180" at bounding box center [281, 336] width 203 height 17
click at [224, 330] on input "180" at bounding box center [281, 336] width 203 height 17
type input "708"
click at [260, 366] on h3 "Content 1" at bounding box center [481, 366] width 898 height 8
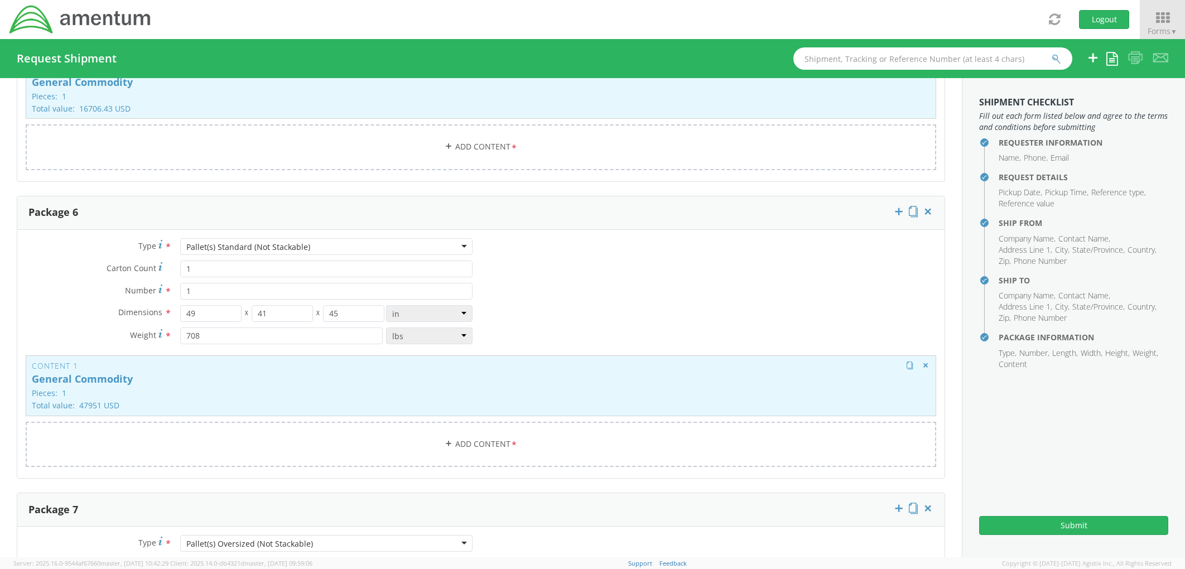
type input "47951"
type input "200"
type textarea "LIFE RAFT"
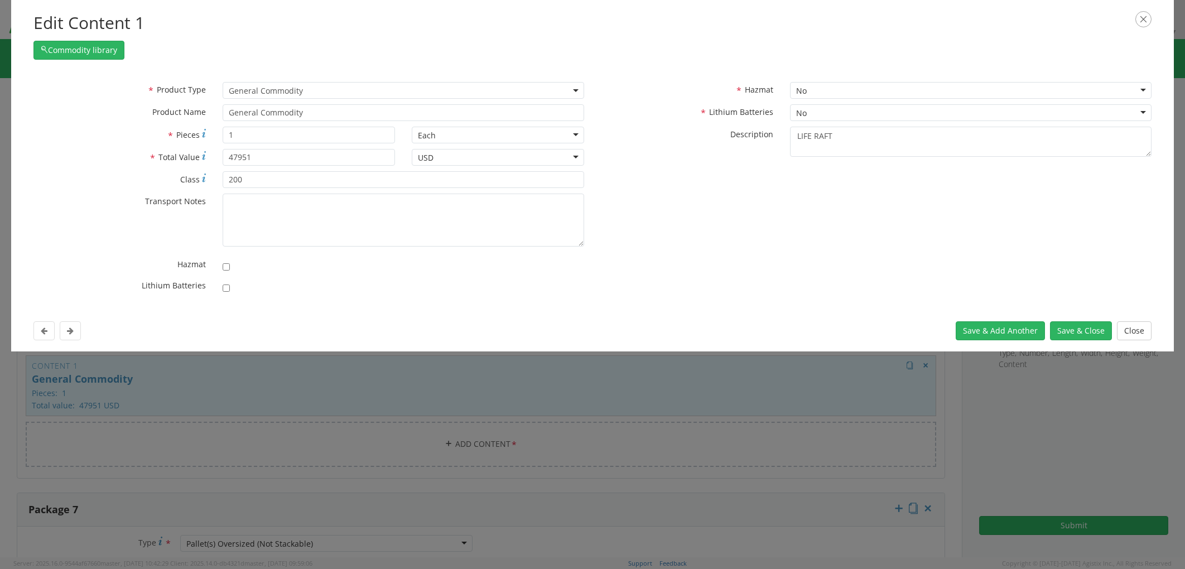
scroll to position [0, 0]
click at [256, 135] on input "1" at bounding box center [309, 135] width 172 height 17
drag, startPoint x: 264, startPoint y: 163, endPoint x: 214, endPoint y: 159, distance: 49.9
click at [214, 158] on div "47951" at bounding box center [308, 157] width 189 height 17
type input "74910"
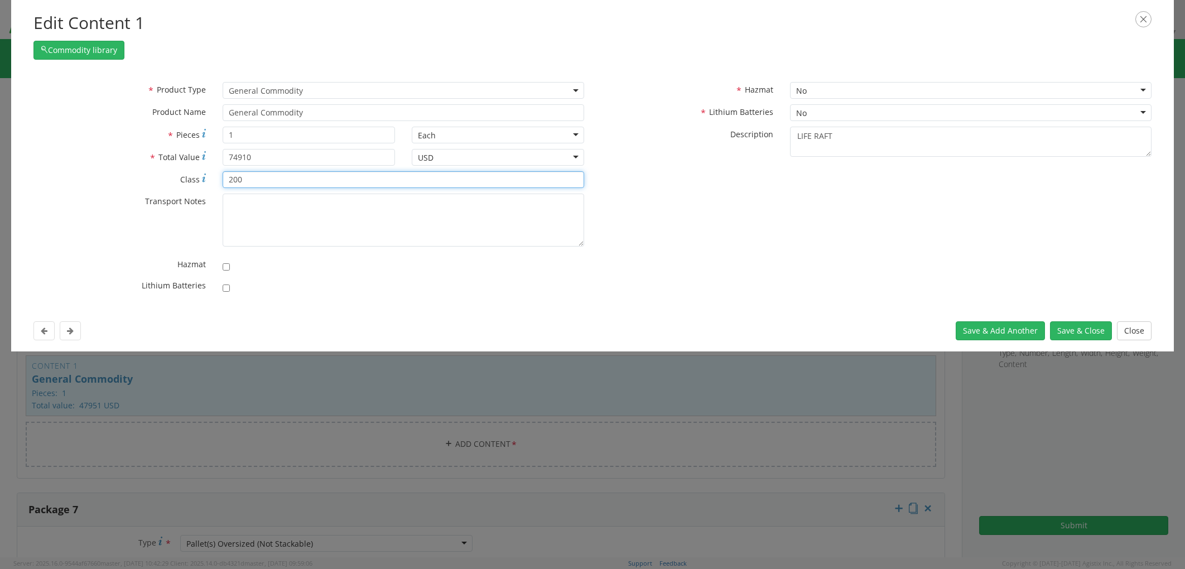
drag, startPoint x: 259, startPoint y: 180, endPoint x: 206, endPoint y: 180, distance: 53.0
click at [206, 179] on div "* Class 200" at bounding box center [308, 179] width 567 height 17
type input "85"
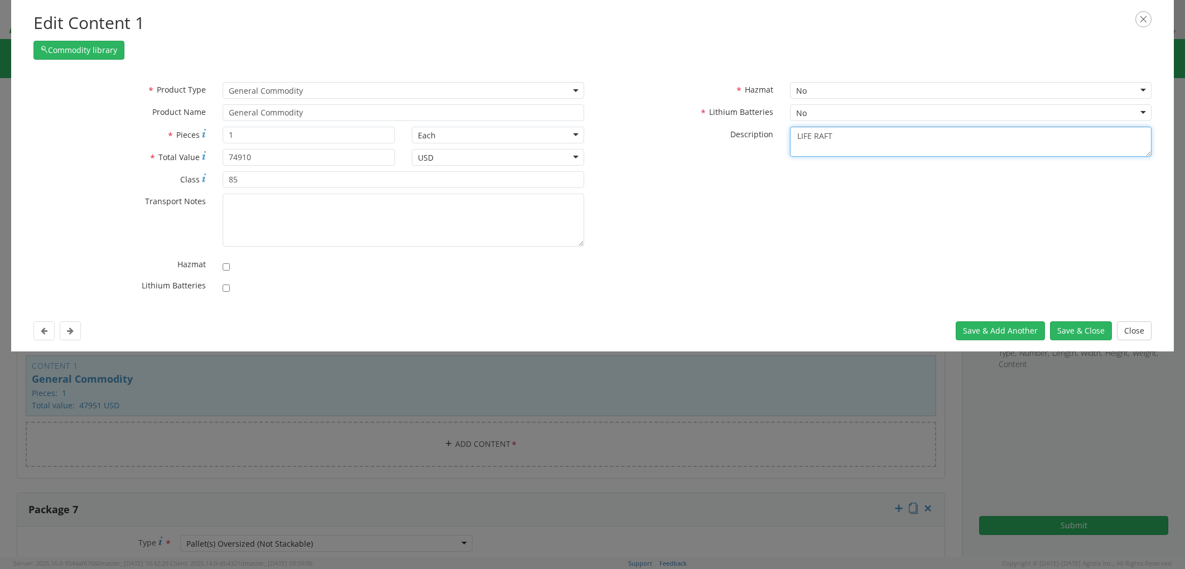
drag, startPoint x: 864, startPoint y: 142, endPoint x: 747, endPoint y: 129, distance: 117.9
click at [746, 129] on div "* Description LIFE RAFT" at bounding box center [876, 142] width 567 height 31
paste textarea "ADPE, CAMERAS, RADIOS, MICROWAVE, TELEVISIONS, TOOLS"
type textarea "ADPE, CAMERAS, RADIOS, MICROWAVE, TELEVISIONS, TOOLS"
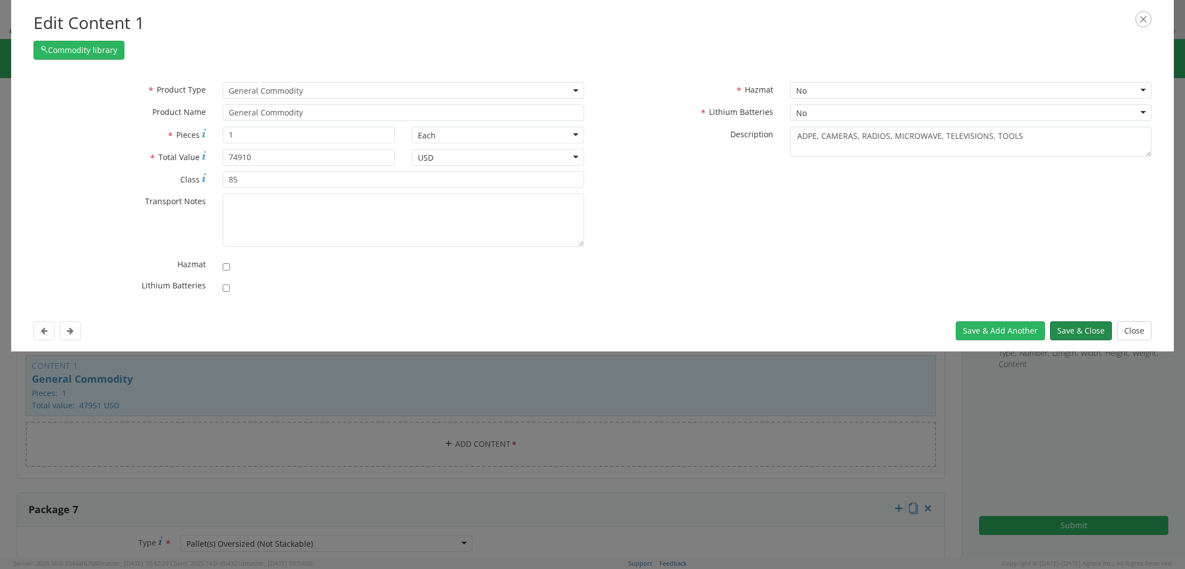
click at [1066, 325] on button "Save & Close" at bounding box center [1081, 330] width 62 height 19
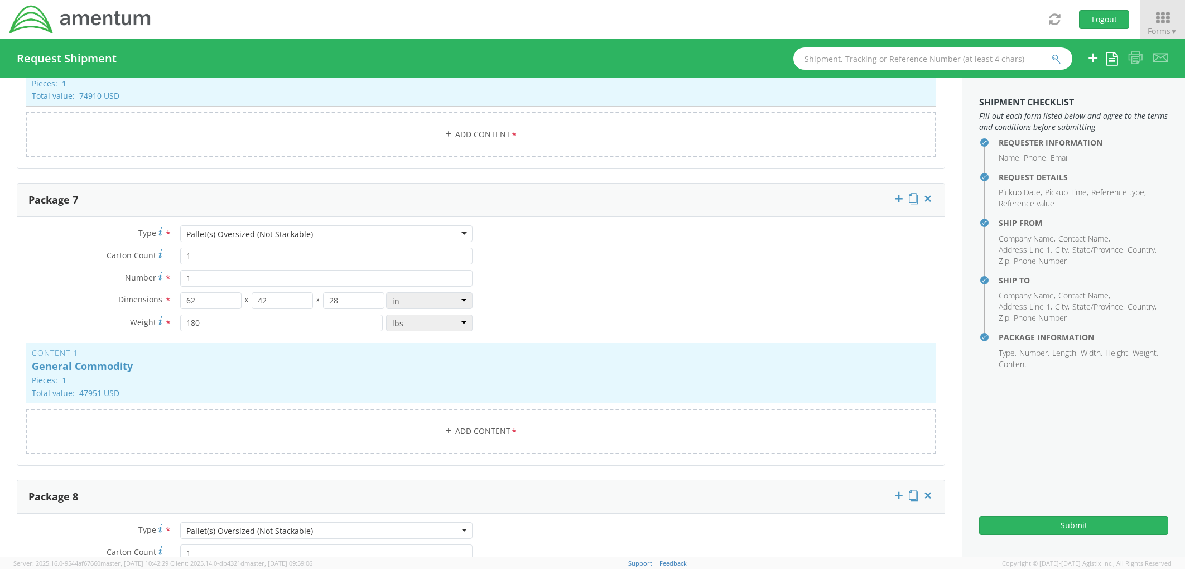
scroll to position [2608, 0]
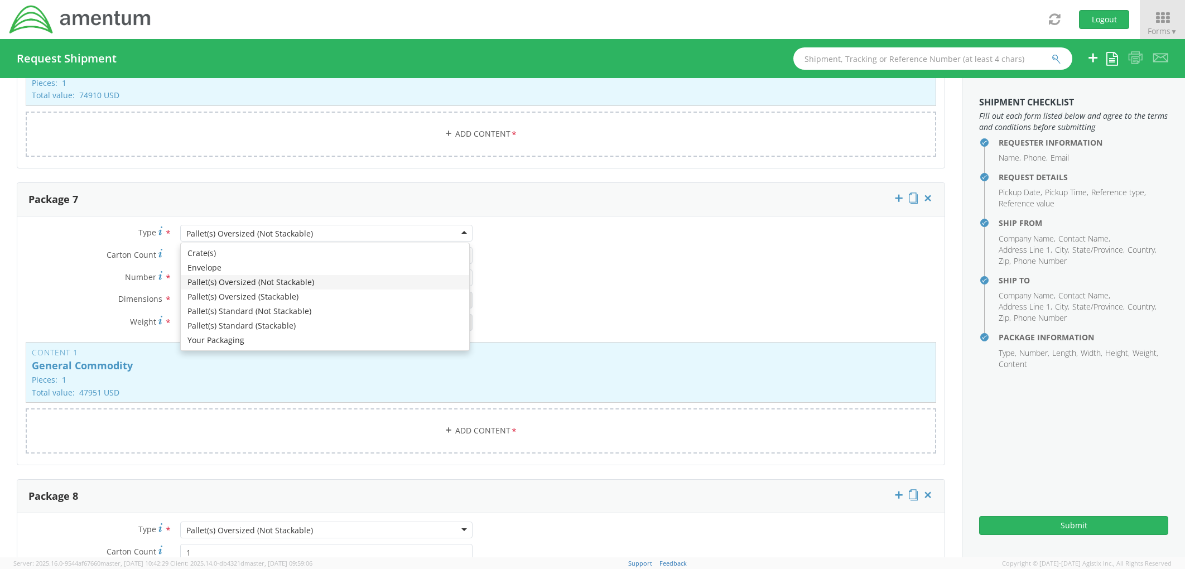
click at [287, 233] on div "Pallet(s) Oversized (Not Stackable)" at bounding box center [249, 233] width 127 height 11
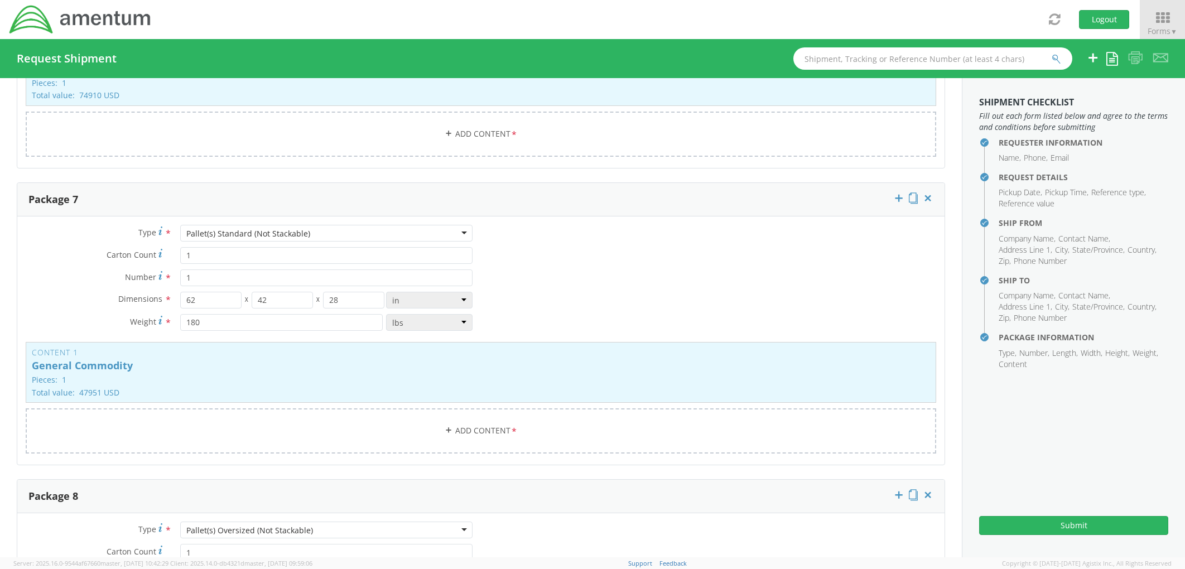
drag, startPoint x: 253, startPoint y: 310, endPoint x: 74, endPoint y: 6, distance: 352.7
click at [74, 225] on div "Type * Pallet(s) Standard (Not Stackable) Pallet(s) Standard (Not Stackable) Cr…" at bounding box center [249, 283] width 464 height 117
drag, startPoint x: 203, startPoint y: 298, endPoint x: 174, endPoint y: 300, distance: 29.7
click at [172, 300] on div "62 X 42 X 28 in cm ft" at bounding box center [326, 300] width 309 height 17
type input "48"
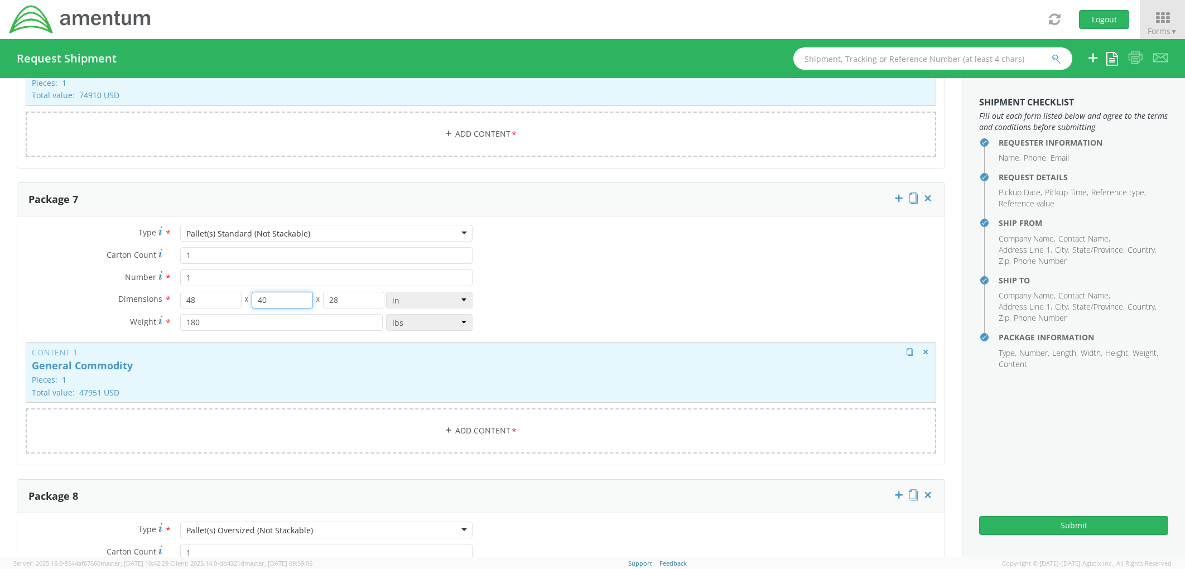
type input "40"
type input "27"
type input "940"
click at [437, 370] on p "General Commodity" at bounding box center [481, 365] width 898 height 11
type input "47951"
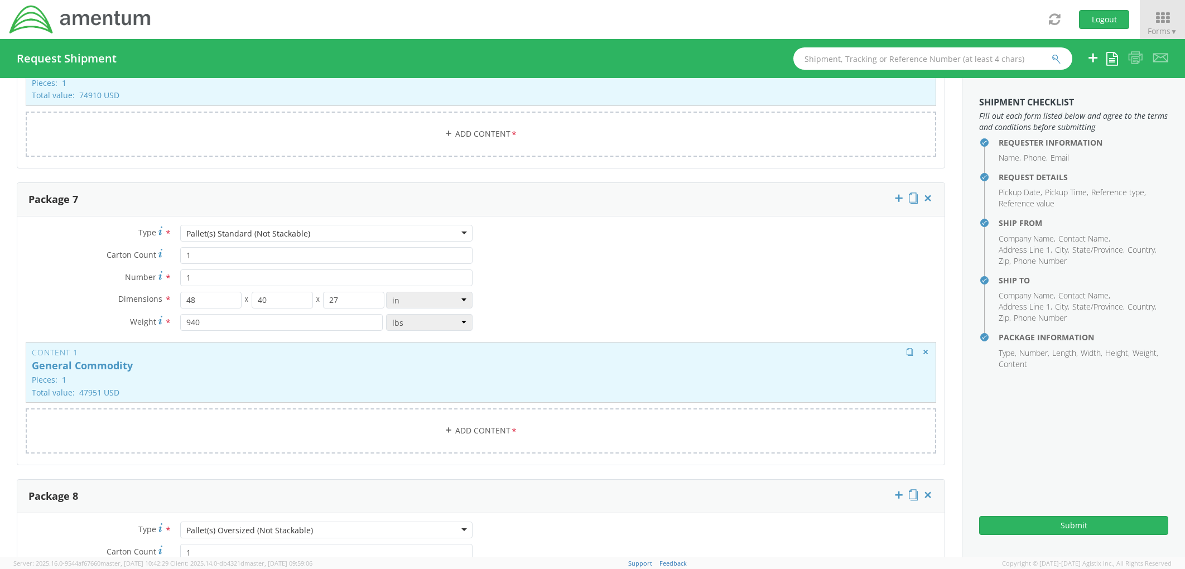
type input "200"
type textarea "LIFE RAFT"
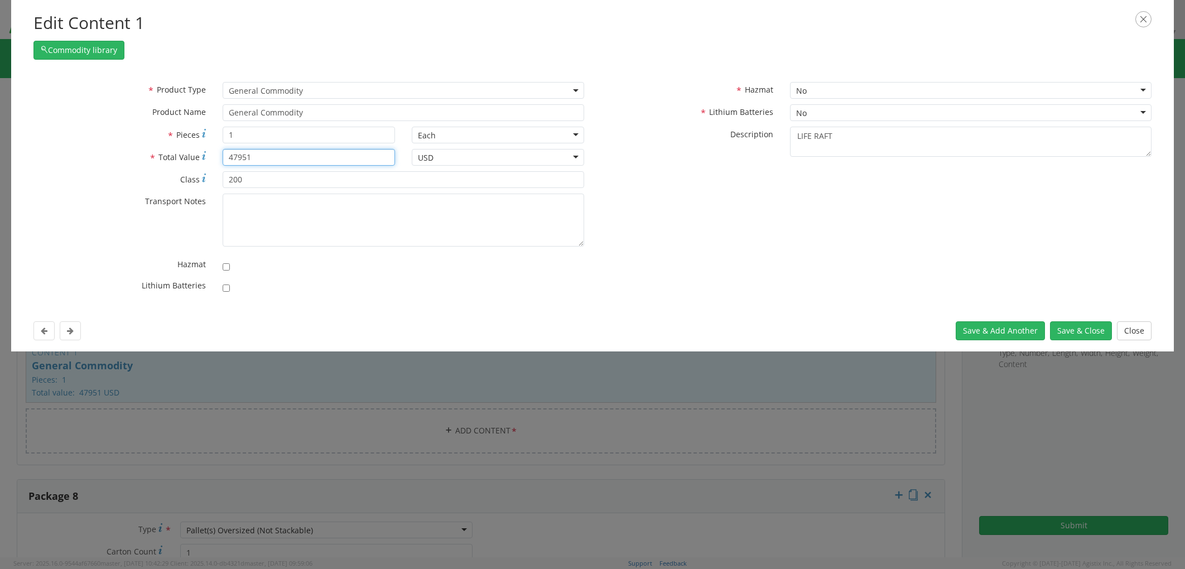
drag, startPoint x: 261, startPoint y: 158, endPoint x: 213, endPoint y: 158, distance: 48.0
click at [209, 157] on div "* Total Value 47951" at bounding box center [214, 157] width 378 height 17
type input "802"
click at [292, 179] on input "200" at bounding box center [404, 179] width 362 height 17
type input "2"
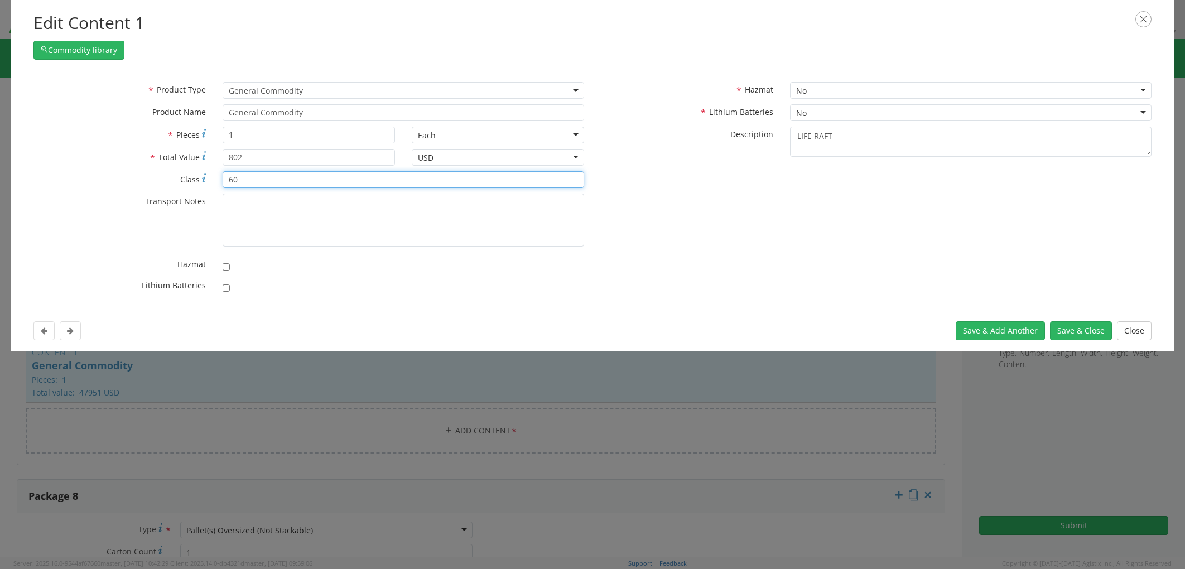
type input "60"
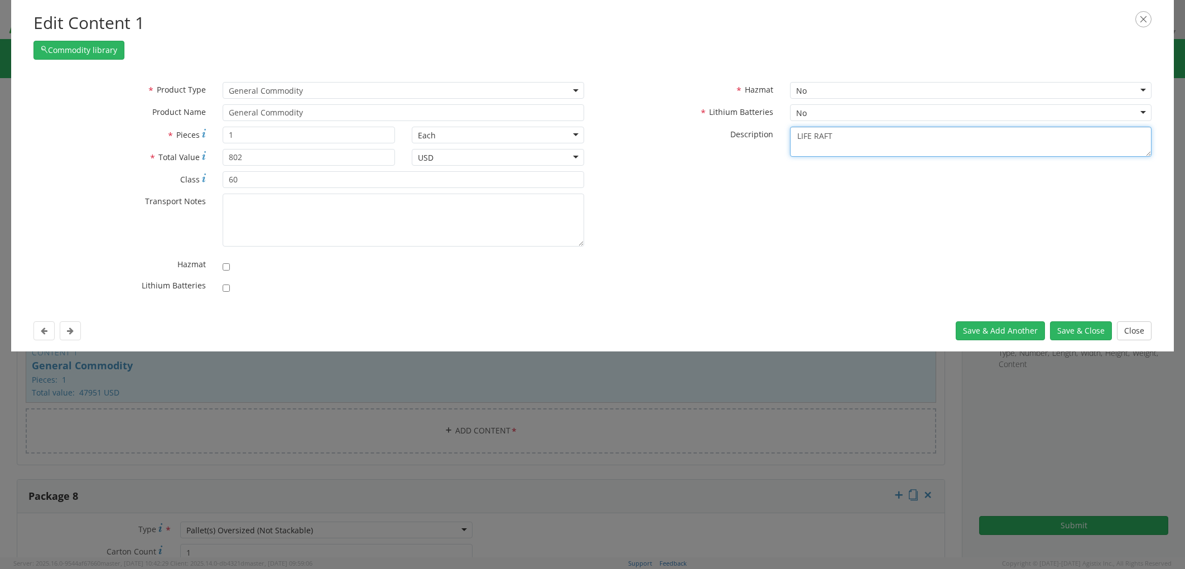
drag, startPoint x: 841, startPoint y: 139, endPoint x: 759, endPoint y: 132, distance: 81.7
click at [759, 132] on div "* Description LIFE RAFT" at bounding box center [876, 142] width 567 height 31
paste textarea "SAFE"
type textarea "SAFE"
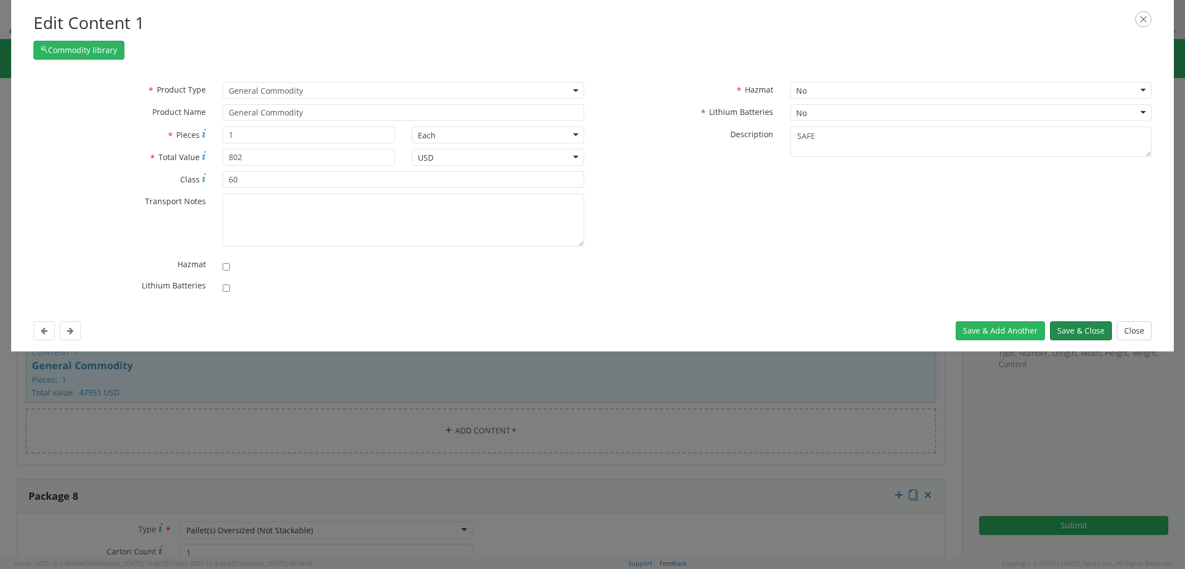
click at [1066, 330] on button "Save & Close" at bounding box center [1081, 330] width 62 height 19
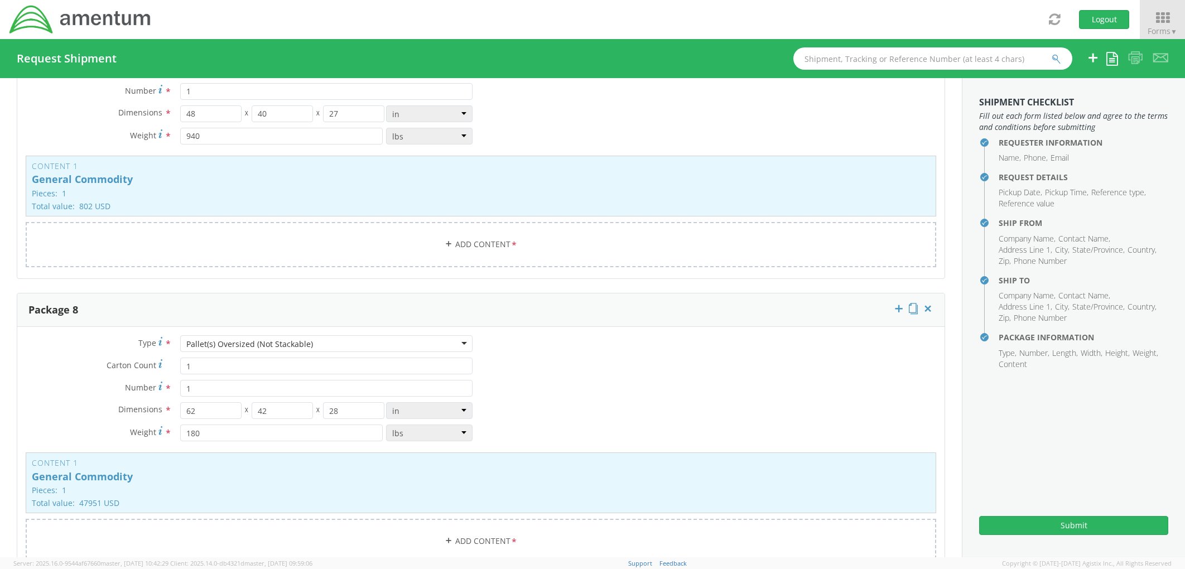
scroll to position [2857, 0]
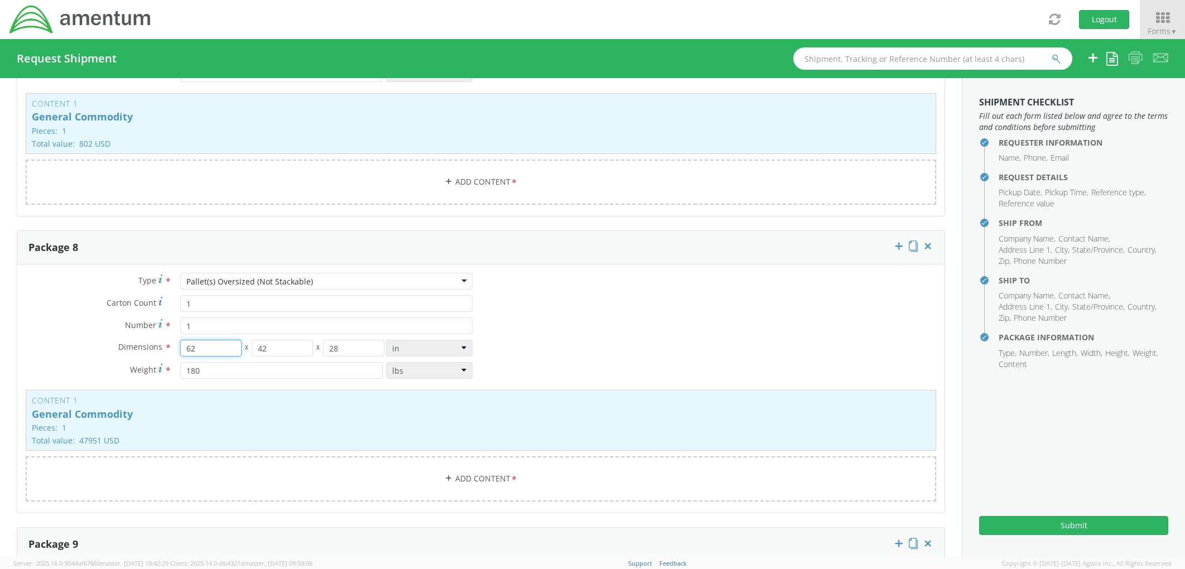
drag, startPoint x: 209, startPoint y: 349, endPoint x: 165, endPoint y: 349, distance: 43.5
click at [165, 348] on div "Dimensions * 62 X 42 X 28 in cm ft" at bounding box center [249, 348] width 464 height 17
type input "63"
type input "46"
type input "27"
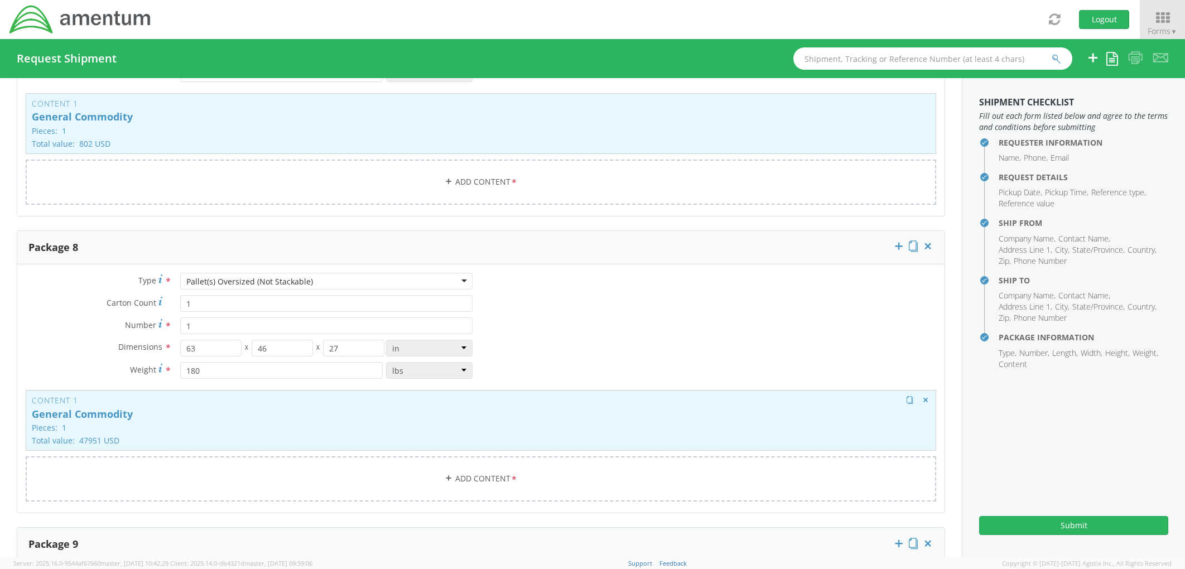
click at [242, 415] on p "General Commodity" at bounding box center [481, 414] width 898 height 11
type input "47951"
type input "200"
type textarea "LIFE RAFT"
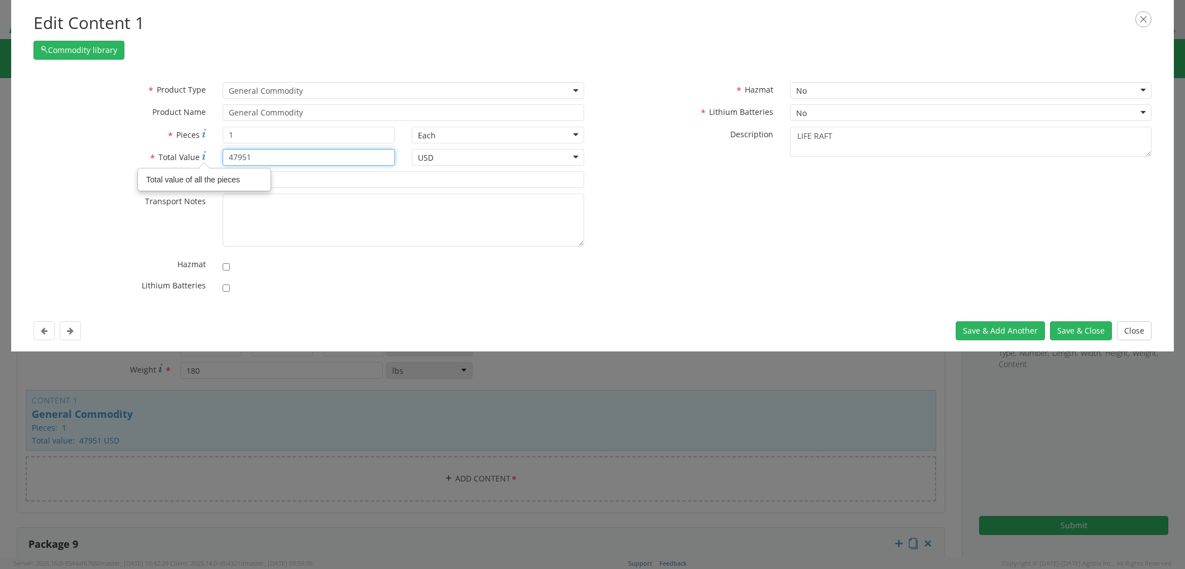
drag, startPoint x: 266, startPoint y: 157, endPoint x: 203, endPoint y: 149, distance: 63.0
click at [201, 149] on div "* Total Value Total value of all the pieces 47951" at bounding box center [214, 157] width 378 height 17
type input "4350"
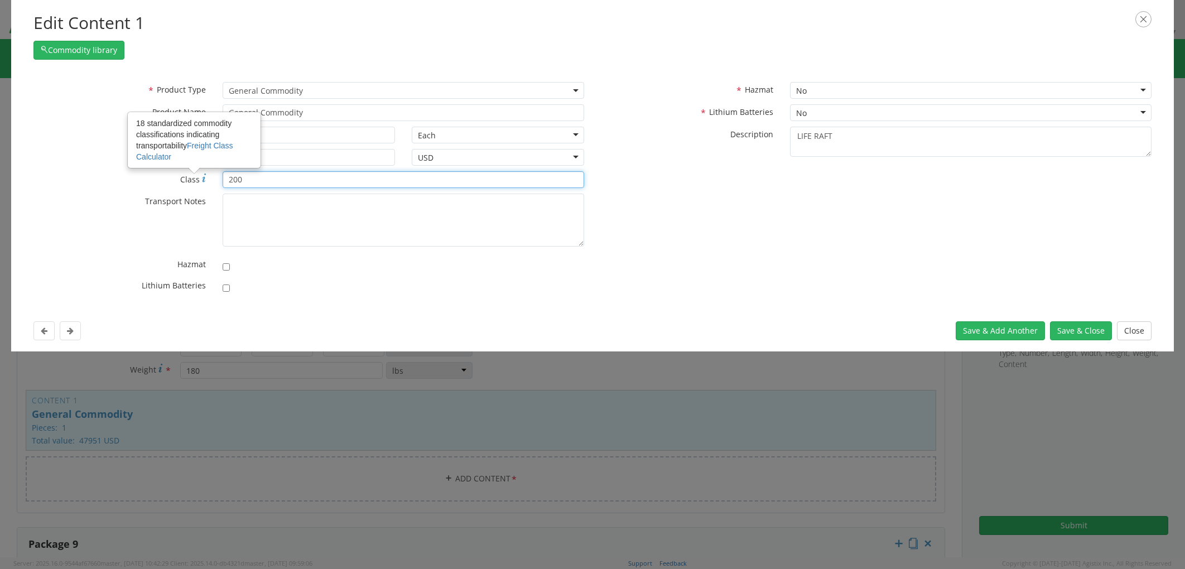
drag, startPoint x: 241, startPoint y: 178, endPoint x: 205, endPoint y: 178, distance: 35.7
click at [205, 178] on div "* Class 18 standardized commodity classifications indicating transportability F…" at bounding box center [308, 179] width 567 height 17
type input "250"
click at [1061, 326] on button "Save & Close" at bounding box center [1081, 330] width 62 height 19
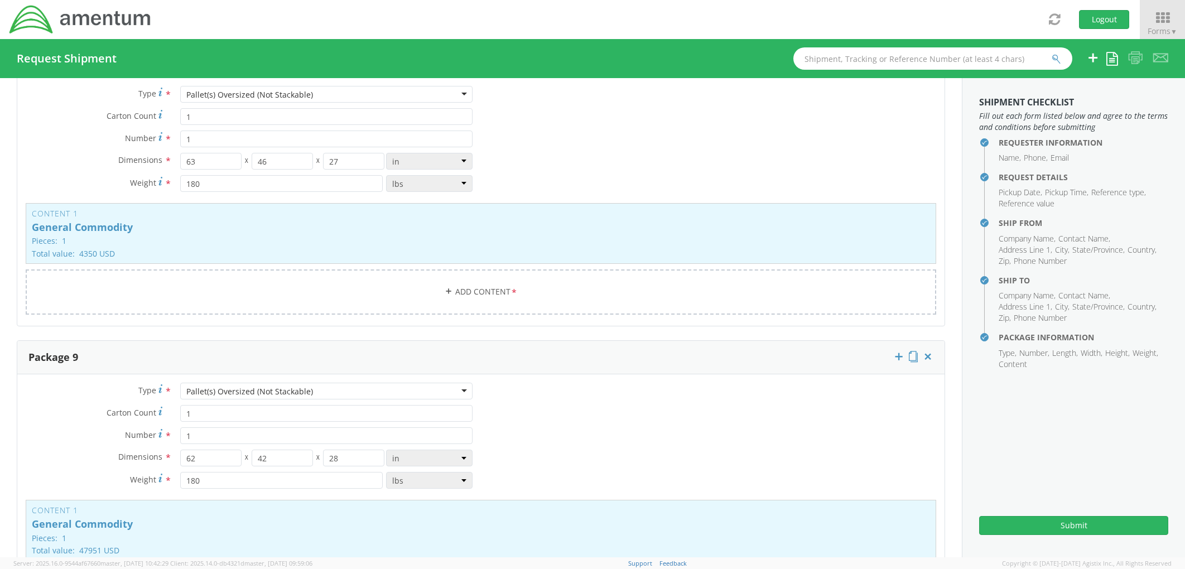
scroll to position [3167, 0]
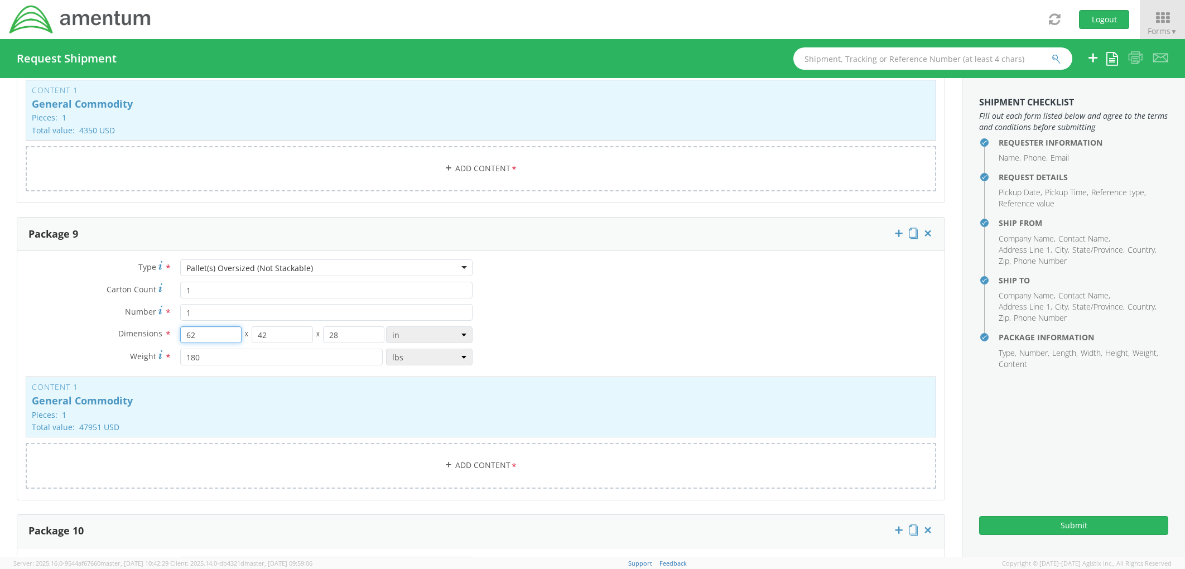
drag, startPoint x: 208, startPoint y: 335, endPoint x: 167, endPoint y: 335, distance: 40.2
click at [167, 335] on div "Dimensions * 62 X 42 X 28 in cm ft" at bounding box center [249, 334] width 464 height 17
type input "84"
type input "37"
type input "34"
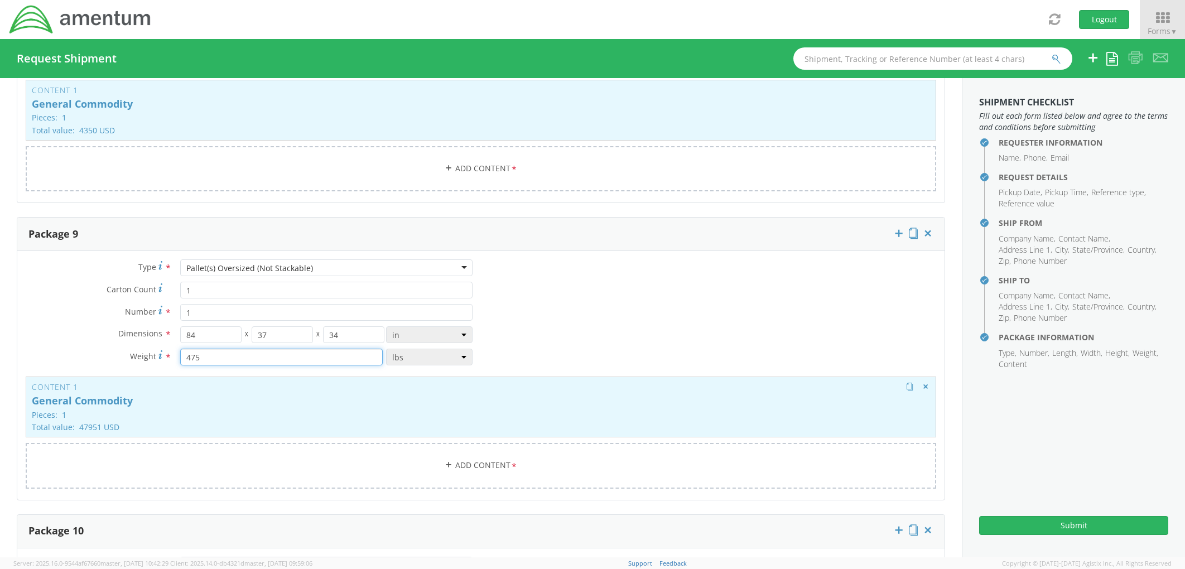
type input "475"
click at [219, 396] on p "General Commodity" at bounding box center [481, 401] width 898 height 11
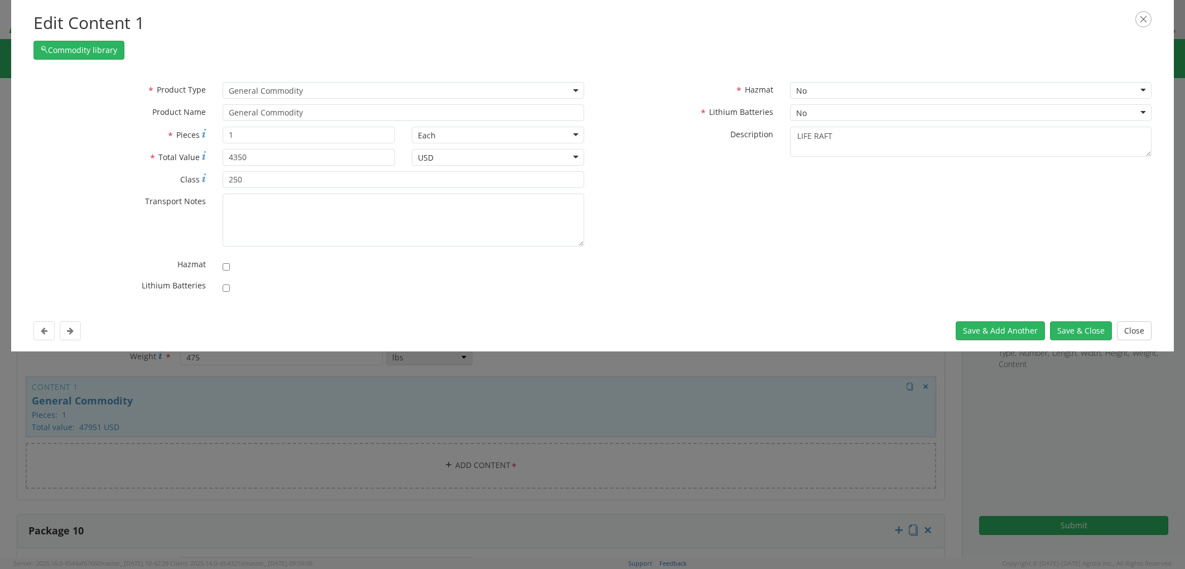
type input "47951"
type input "200"
drag, startPoint x: 258, startPoint y: 155, endPoint x: 198, endPoint y: 151, distance: 60.9
click at [195, 151] on div "* Total Value Total value of all the pieces 47951" at bounding box center [214, 157] width 378 height 17
type input "9"
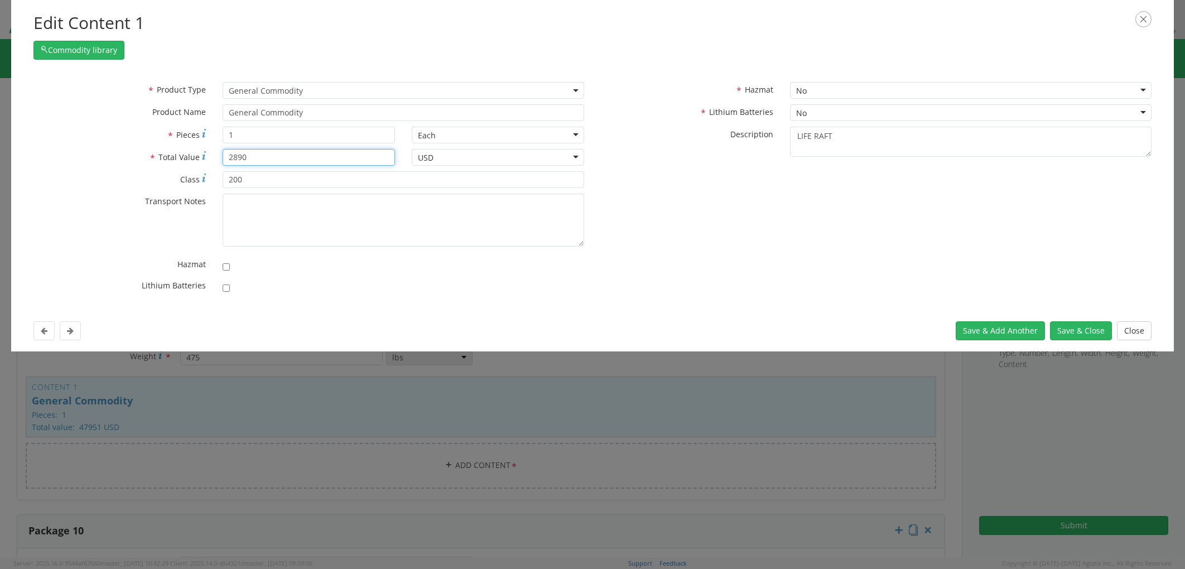
type input "2890"
type input "125"
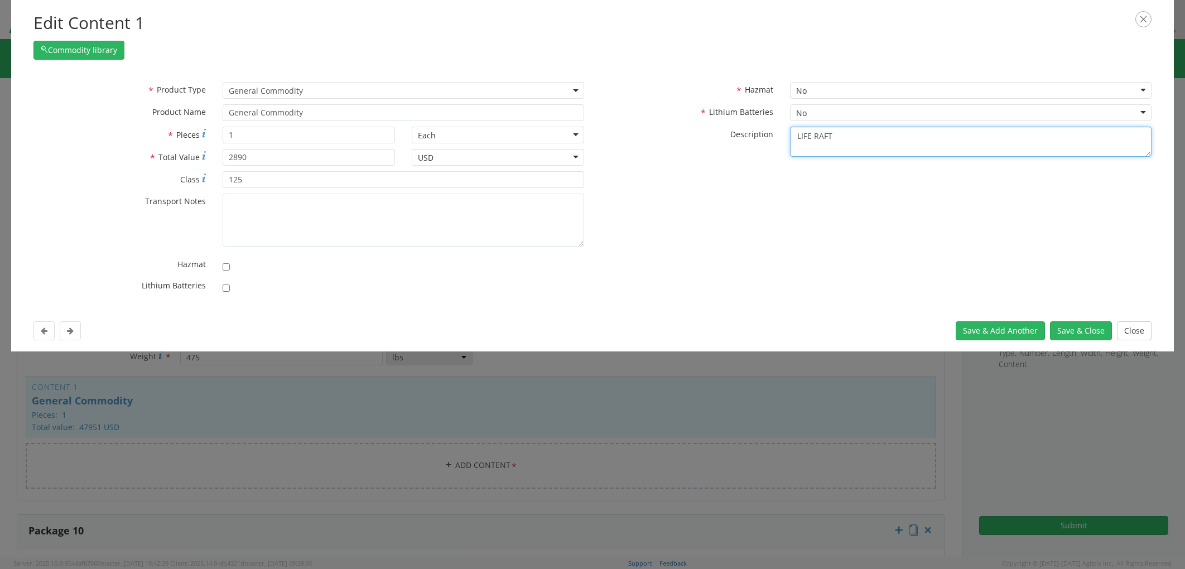
drag, startPoint x: 857, startPoint y: 138, endPoint x: 755, endPoint y: 128, distance: 102.0
click at [755, 128] on div "* Description LIFE RAFT" at bounding box center [876, 142] width 567 height 31
paste textarea "DESSERT CASE"
type textarea "DESSERT CASE"
click at [1066, 328] on button "Save & Close" at bounding box center [1081, 330] width 62 height 19
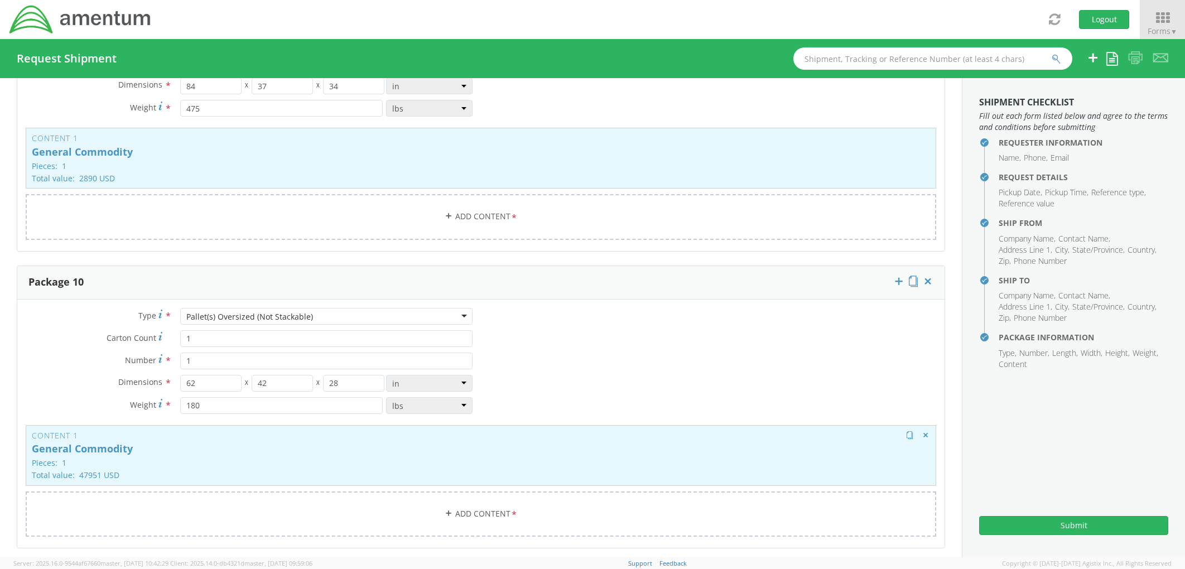
scroll to position [3478, 0]
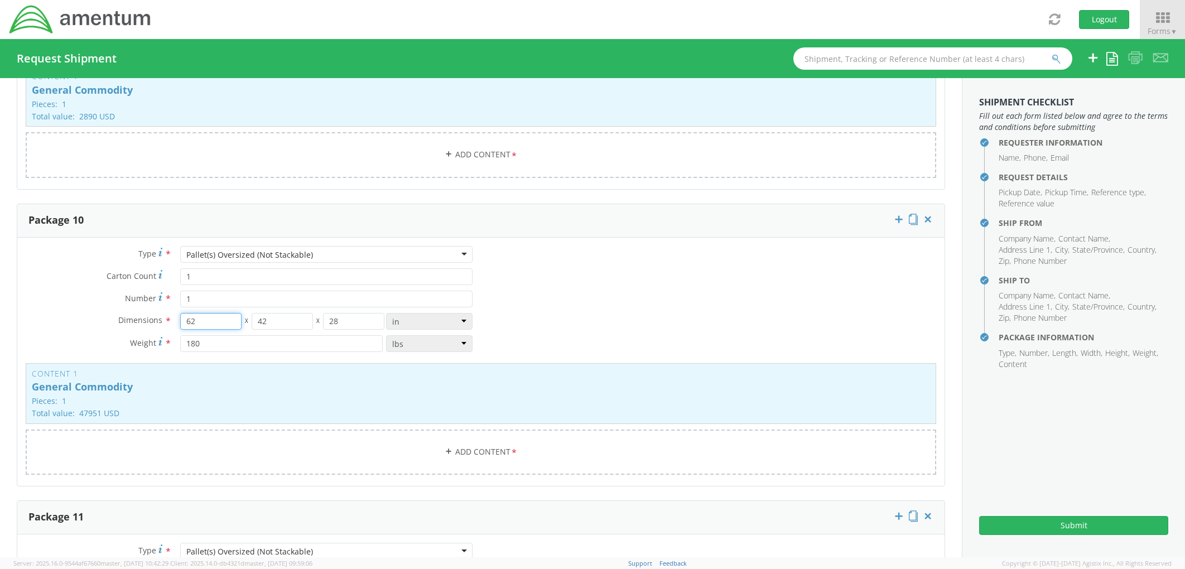
drag, startPoint x: 215, startPoint y: 318, endPoint x: 166, endPoint y: 319, distance: 49.1
click at [165, 318] on div "Dimensions * 62 X 42 X 28 in cm ft" at bounding box center [249, 321] width 464 height 17
type input "76"
type input "48"
type input "6"
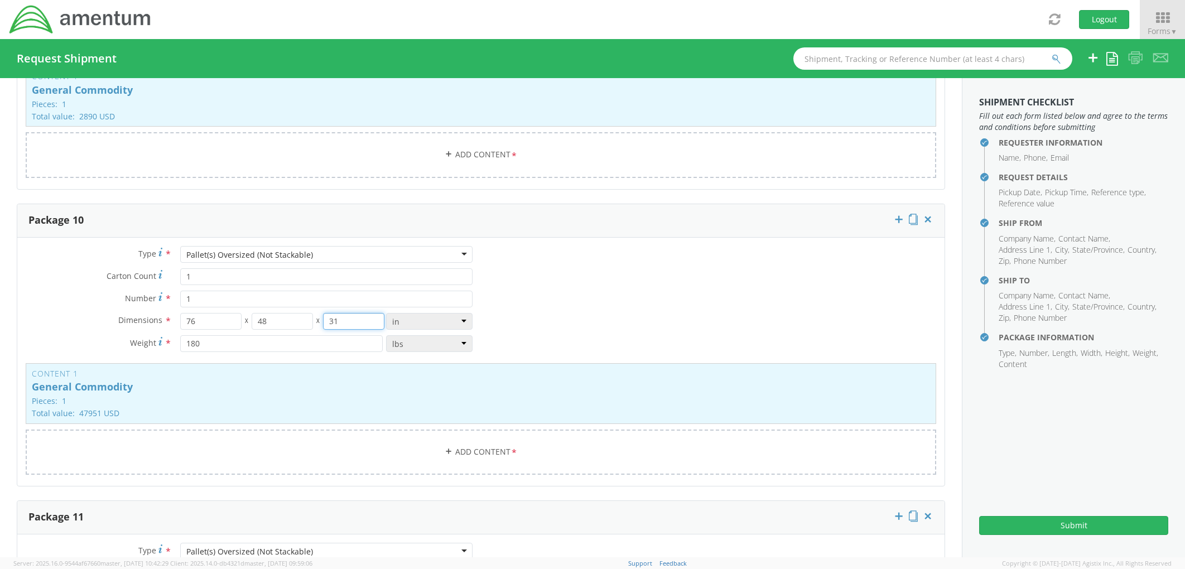
type input "31"
type input "555"
click at [302, 387] on p "General Commodity" at bounding box center [481, 387] width 898 height 11
type input "47951"
type input "200"
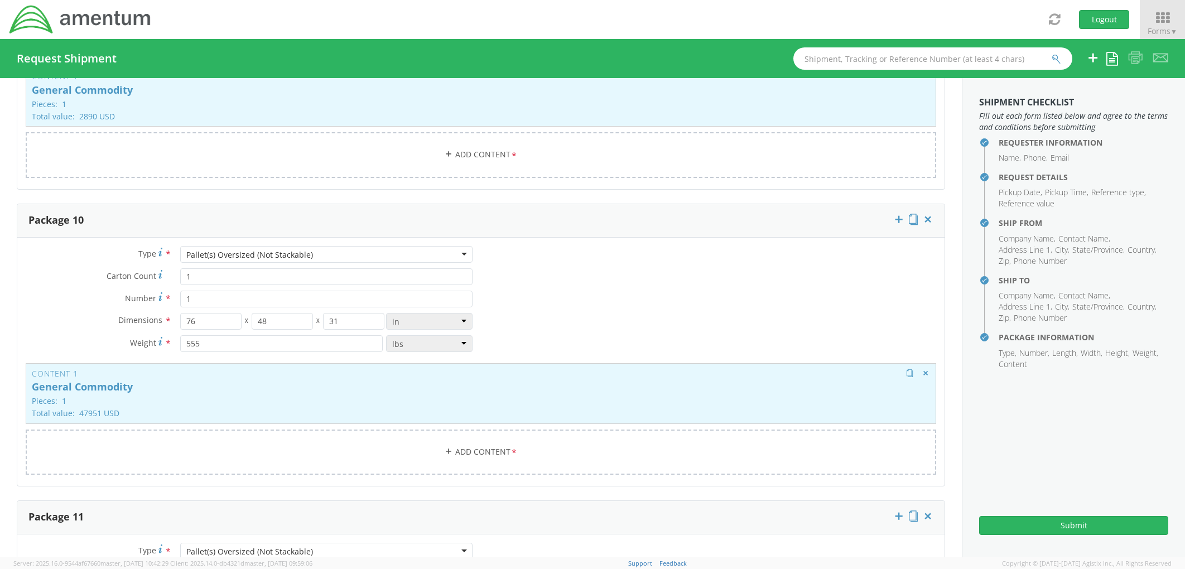
type textarea "LIFE RAFT"
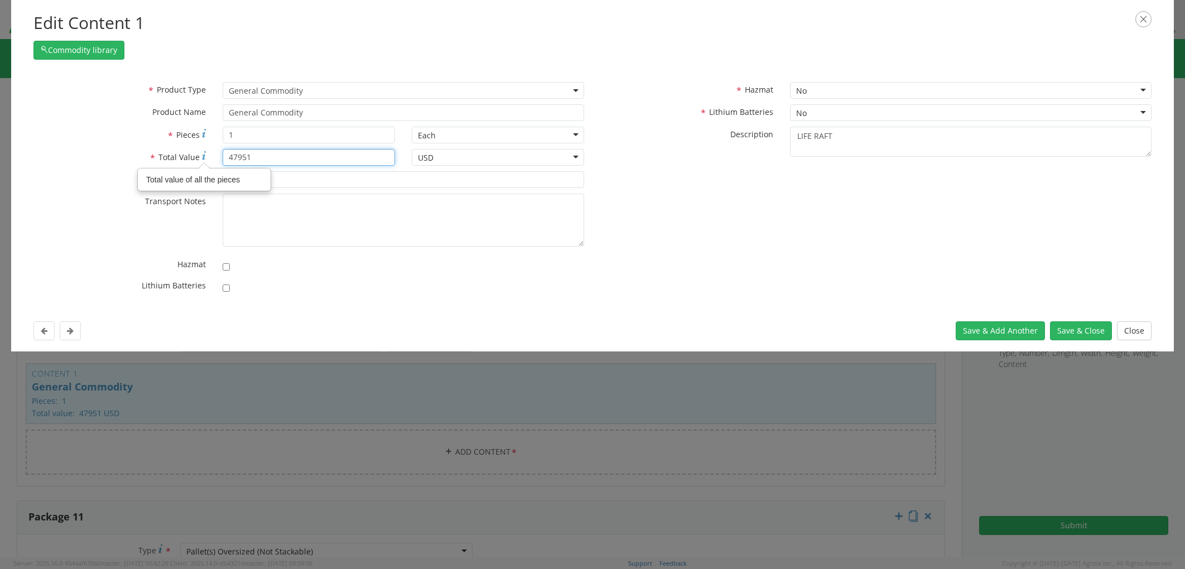
drag, startPoint x: 258, startPoint y: 158, endPoint x: 213, endPoint y: 154, distance: 46.0
click at [212, 153] on div "* Total Value Total value of all the pieces 47951" at bounding box center [214, 157] width 378 height 17
type input "9800"
type input "110"
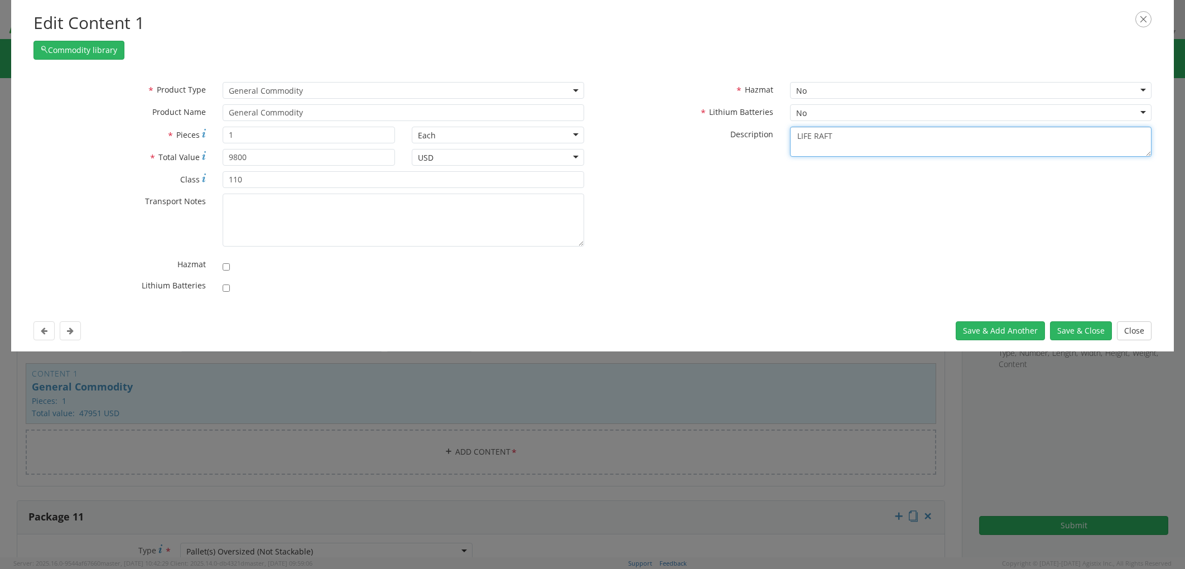
drag, startPoint x: 850, startPoint y: 138, endPoint x: 790, endPoint y: 138, distance: 59.7
click at [790, 137] on textarea "LIFE RAFT" at bounding box center [971, 142] width 362 height 31
paste textarea "HONDA MOTOR"
type textarea "HONDA MOTOR"
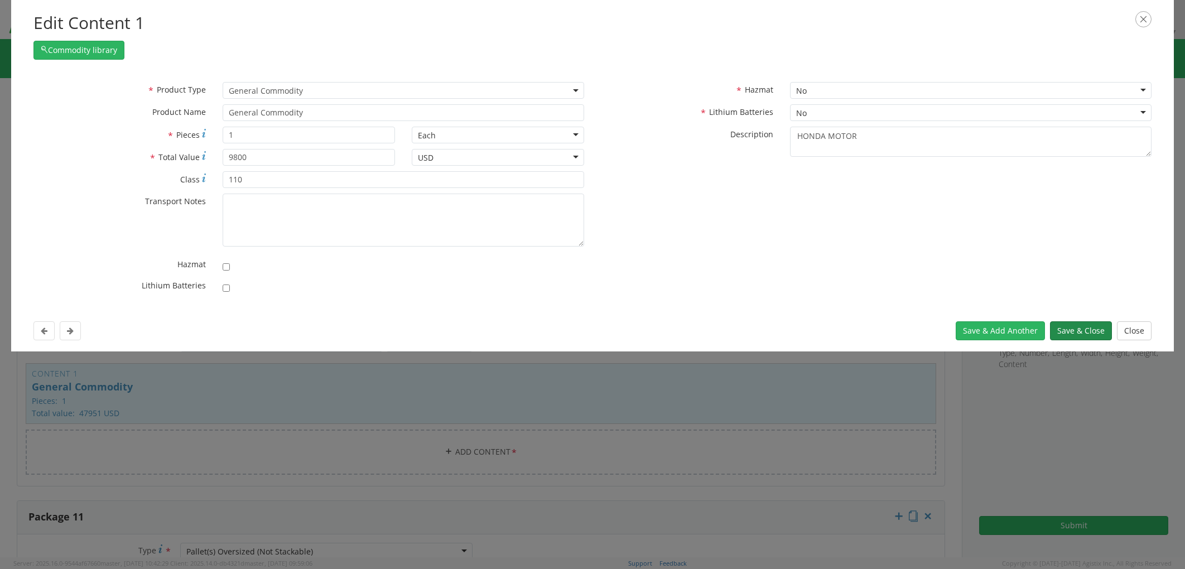
click at [1061, 329] on button "Save & Close" at bounding box center [1081, 330] width 62 height 19
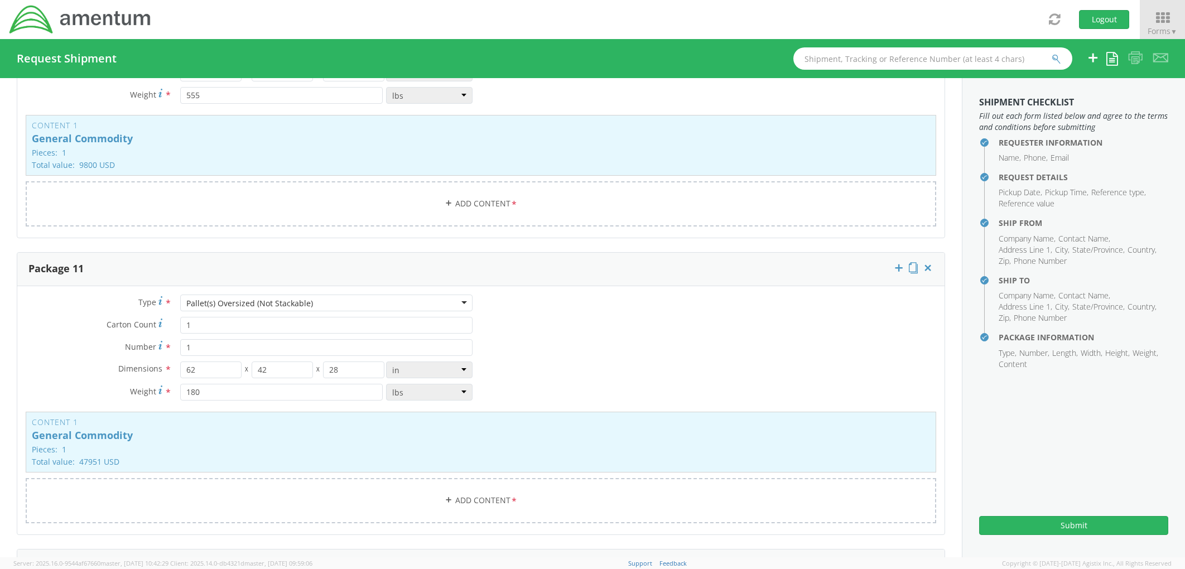
scroll to position [3788, 0]
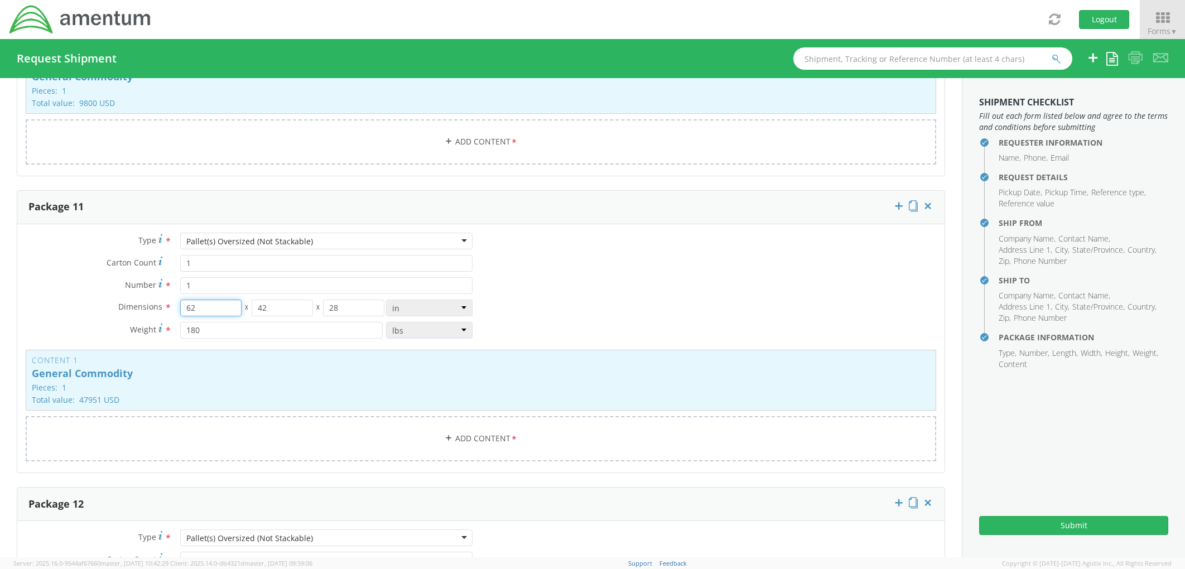
drag, startPoint x: 218, startPoint y: 308, endPoint x: 153, endPoint y: 301, distance: 65.1
click at [152, 301] on div "Dimensions * 62 X 42 X 28 in cm ft" at bounding box center [249, 308] width 464 height 17
type input "77"
type input "49"
type input "31"
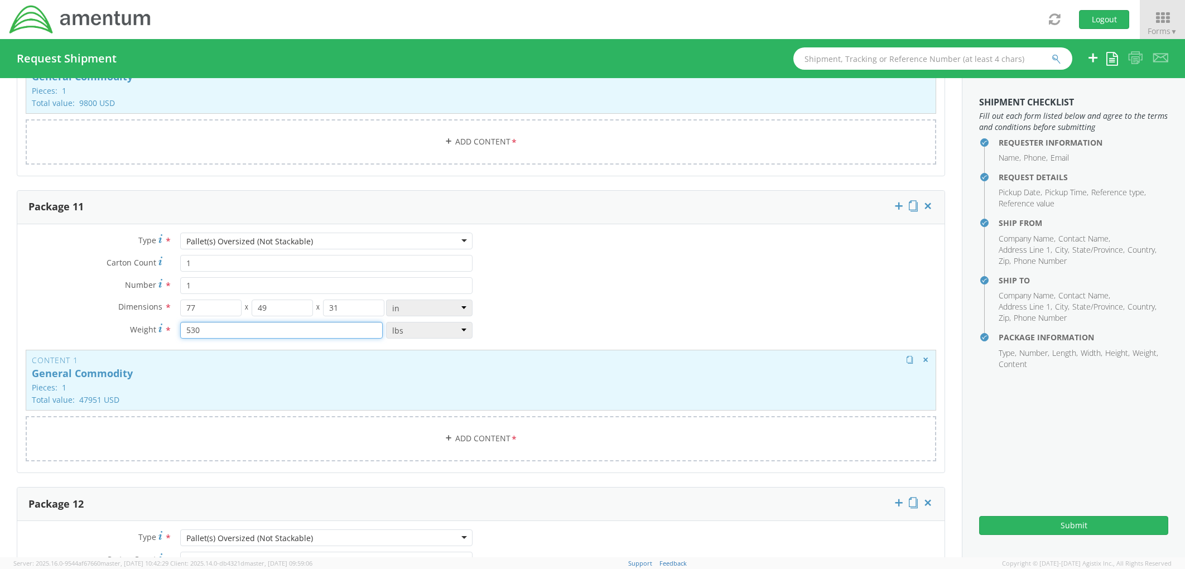
type input "530"
click at [175, 377] on p "General Commodity" at bounding box center [481, 373] width 898 height 11
type input "47951"
type input "200"
type textarea "LIFE RAFT"
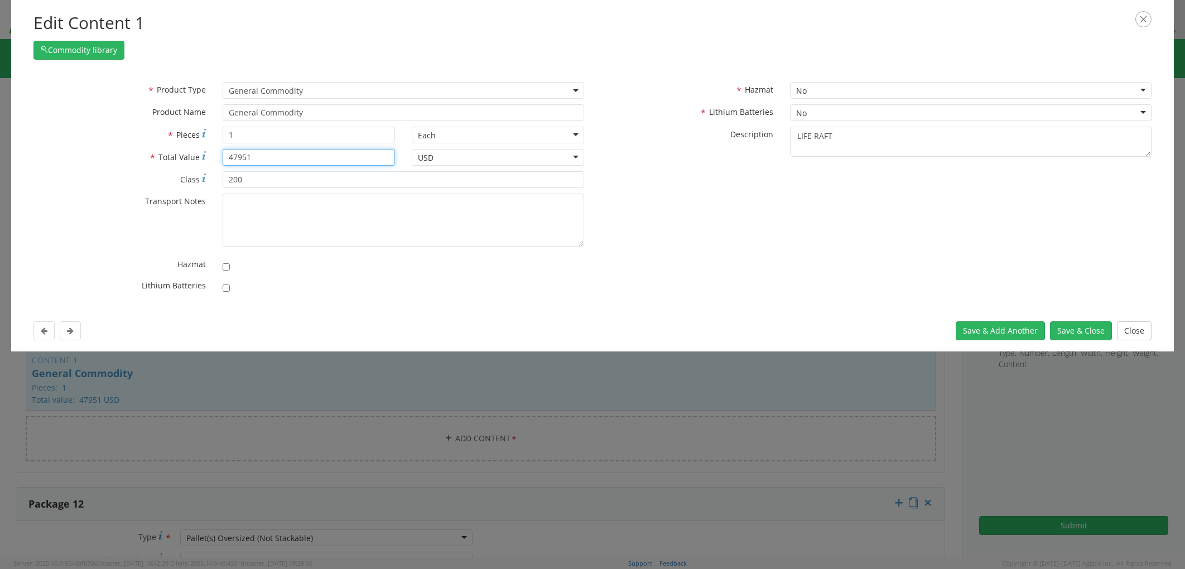
drag, startPoint x: 263, startPoint y: 158, endPoint x: 205, endPoint y: 148, distance: 58.9
click at [204, 149] on div "* Total Value 47951" at bounding box center [214, 157] width 378 height 17
type input "9800"
type input "125"
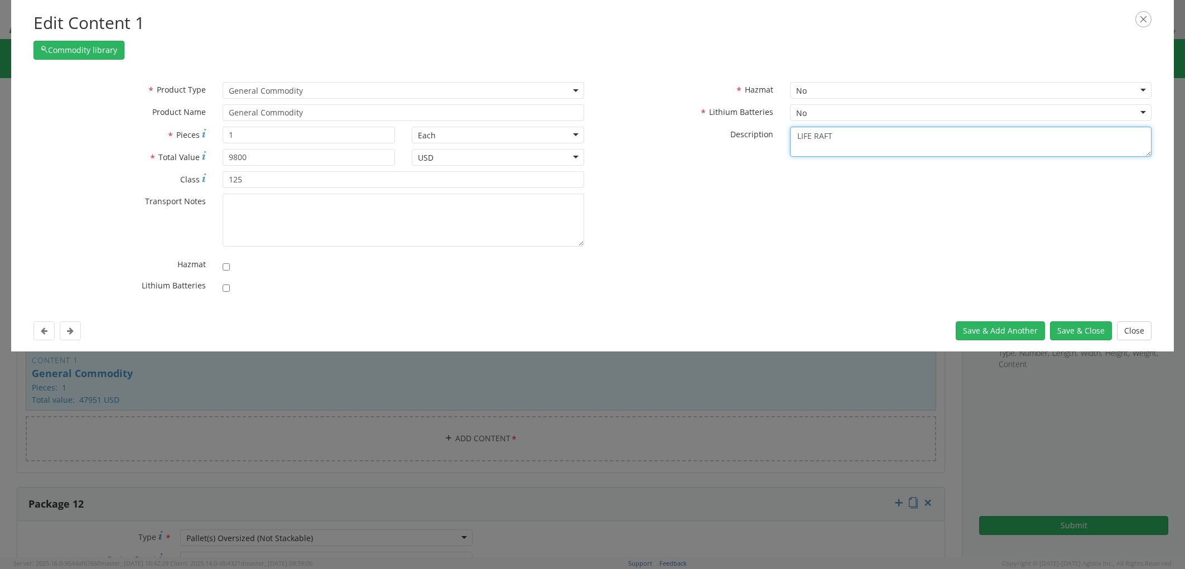
drag, startPoint x: 847, startPoint y: 137, endPoint x: 739, endPoint y: 127, distance: 109.2
click at [738, 127] on div "* Description LIFE RAFT" at bounding box center [876, 142] width 567 height 31
paste textarea "HONDA MOTOR"
type textarea "HONDA MOTOR"
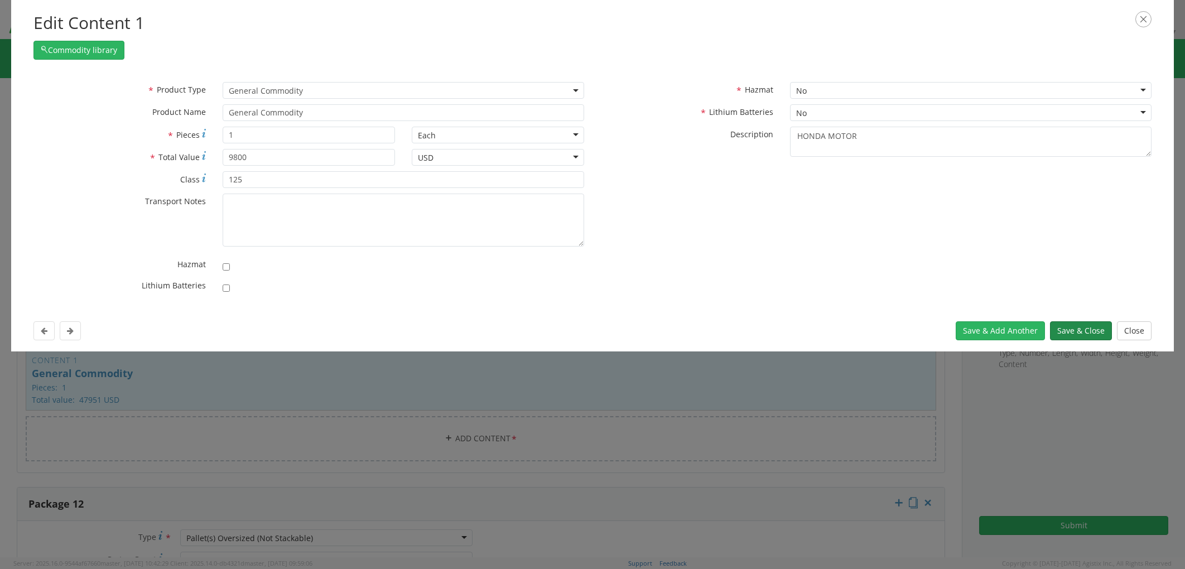
click at [1066, 326] on button "Save & Close" at bounding box center [1081, 330] width 62 height 19
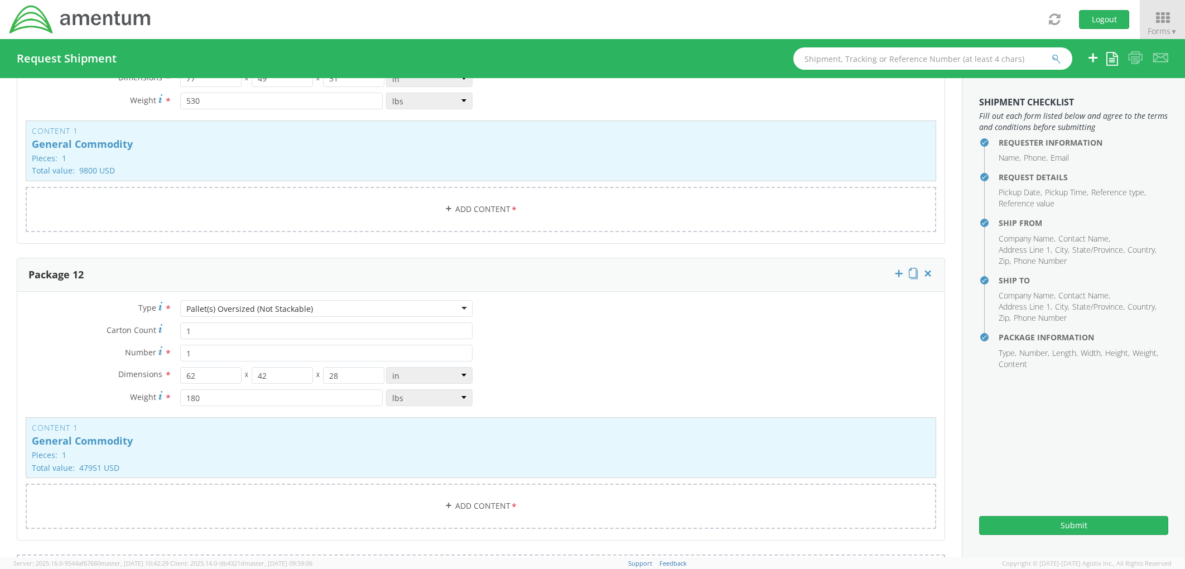
scroll to position [4037, 0]
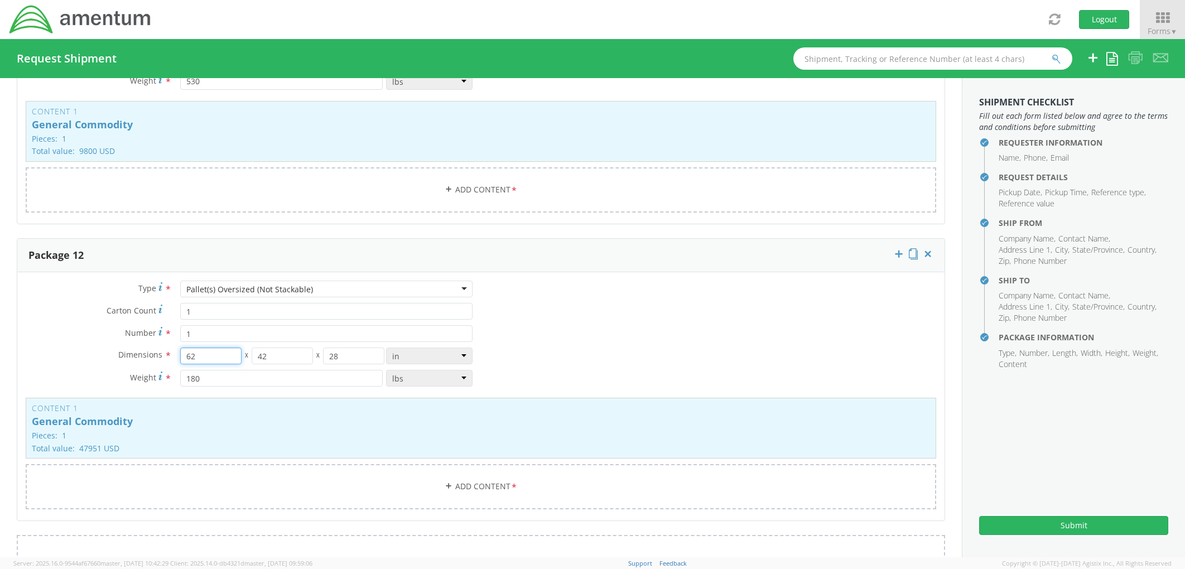
drag, startPoint x: 206, startPoint y: 353, endPoint x: 176, endPoint y: 355, distance: 30.2
click at [176, 355] on div "62 X 42 X 28 in cm ft" at bounding box center [326, 356] width 309 height 17
type input "72"
type input "40"
type input "27"
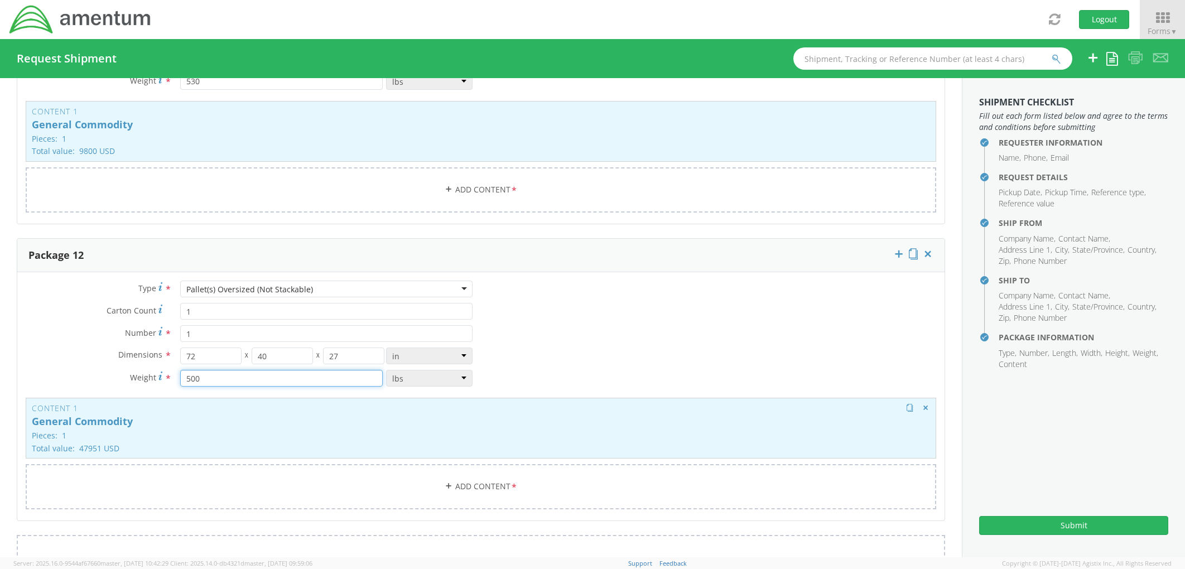
type input "500"
click at [179, 421] on p "General Commodity" at bounding box center [481, 421] width 898 height 11
type input "47951"
type input "200"
type textarea "LIFE RAFT"
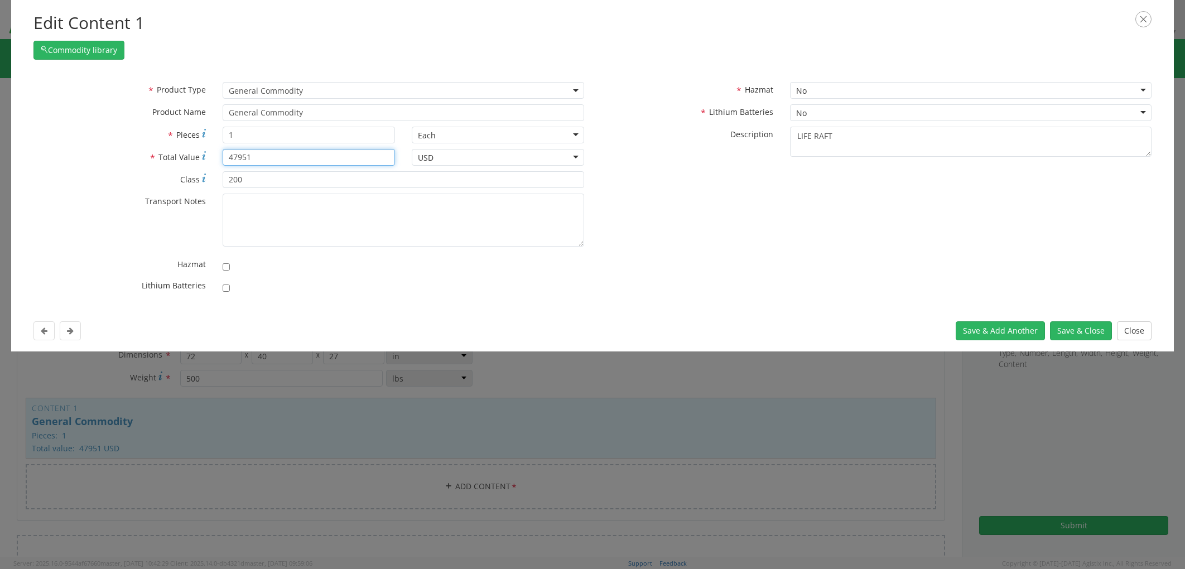
drag, startPoint x: 261, startPoint y: 157, endPoint x: 213, endPoint y: 153, distance: 48.1
click at [211, 153] on div "* Total Value 47951" at bounding box center [214, 157] width 378 height 17
type input "14456"
type input "92.5"
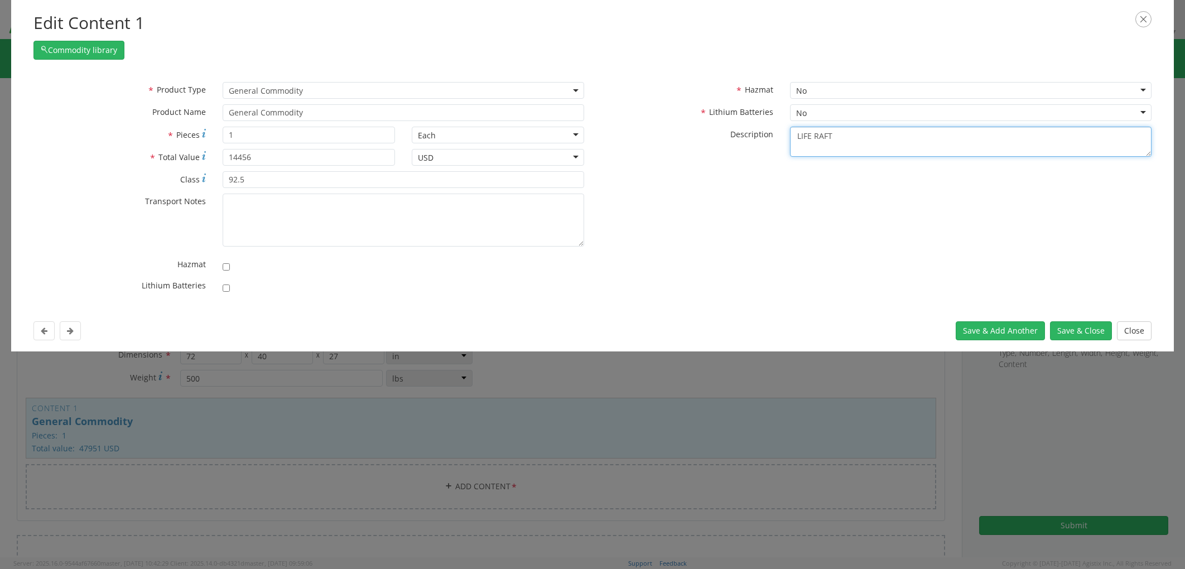
drag, startPoint x: 864, startPoint y: 142, endPoint x: 772, endPoint y: 133, distance: 92.5
click at [770, 133] on div "* Description LIFE RAFT" at bounding box center [876, 142] width 567 height 31
paste textarea "EVENRUDE MOTOR"
type textarea "EVENRUDE MOTOR"
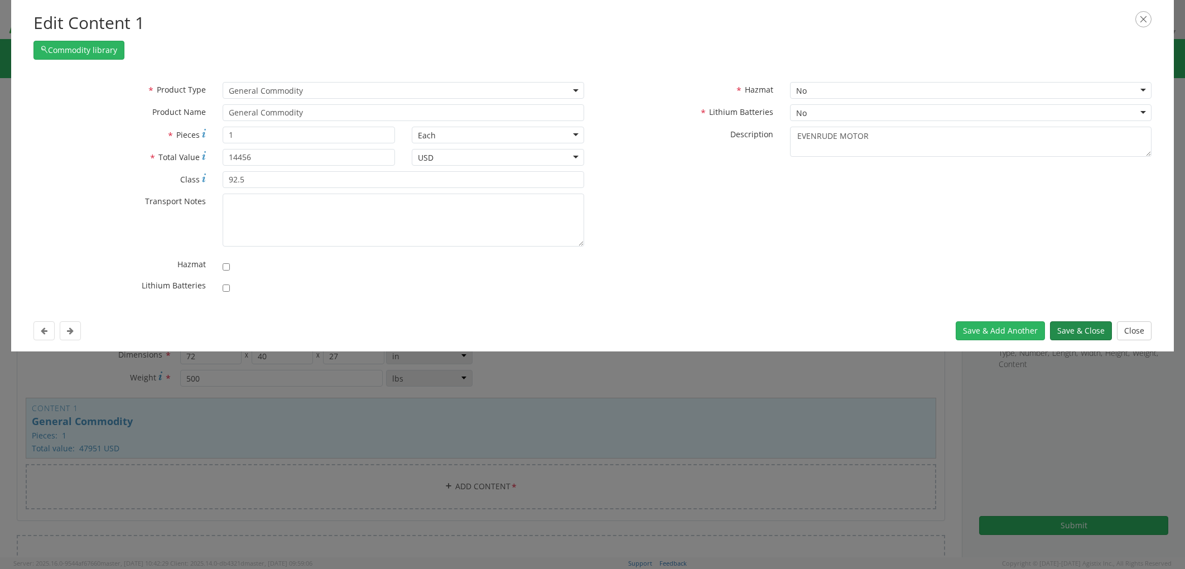
click at [1066, 333] on button "Save & Close" at bounding box center [1081, 330] width 62 height 19
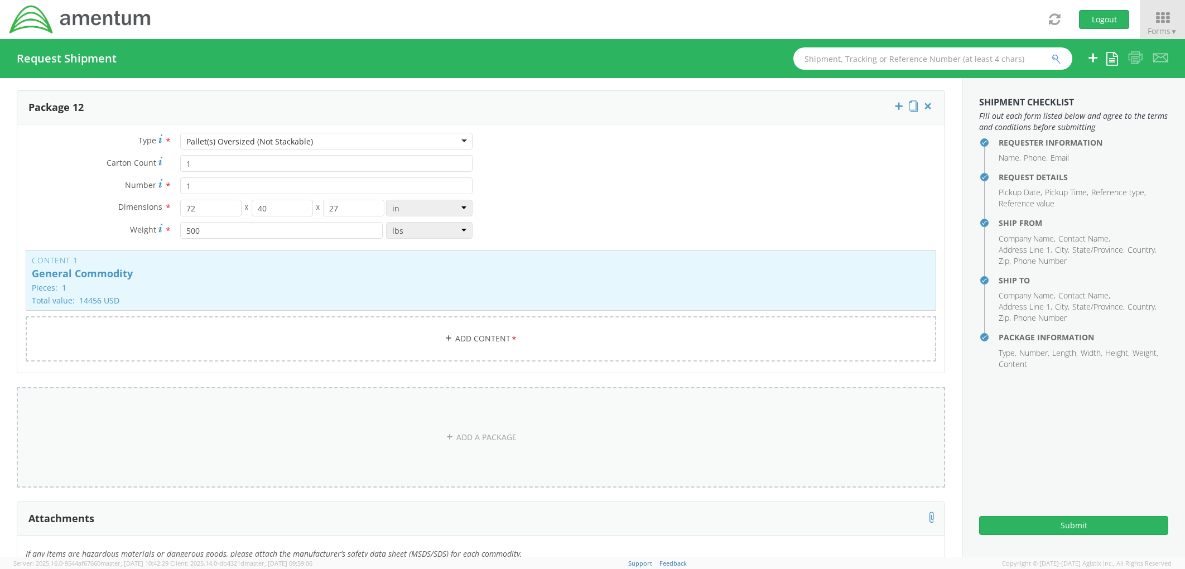
scroll to position [4223, 0]
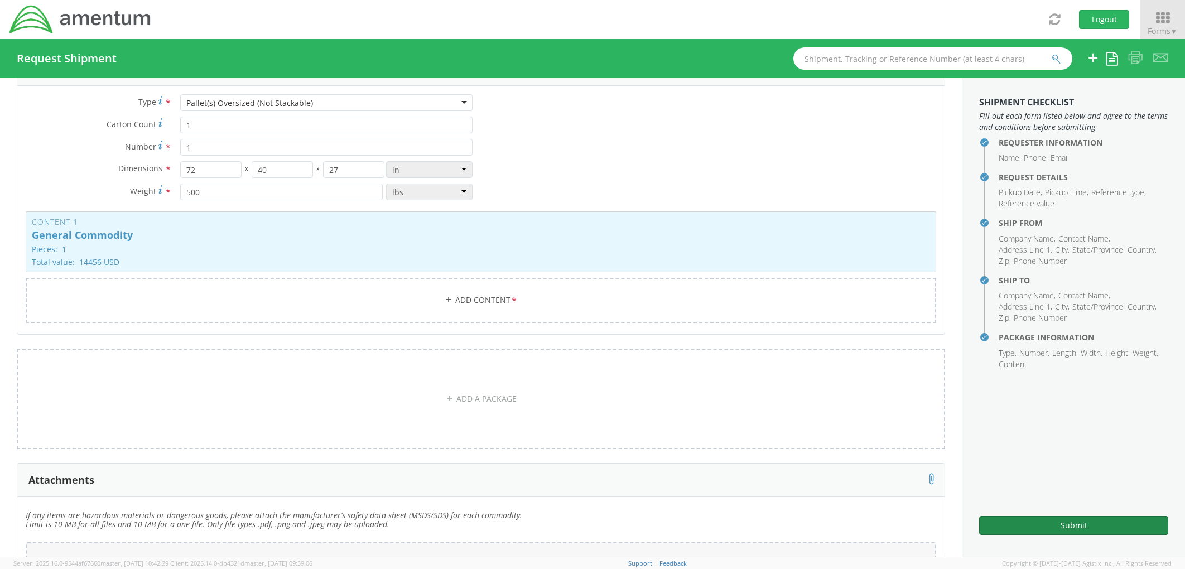
click at [1066, 512] on button "Submit" at bounding box center [1073, 525] width 189 height 19
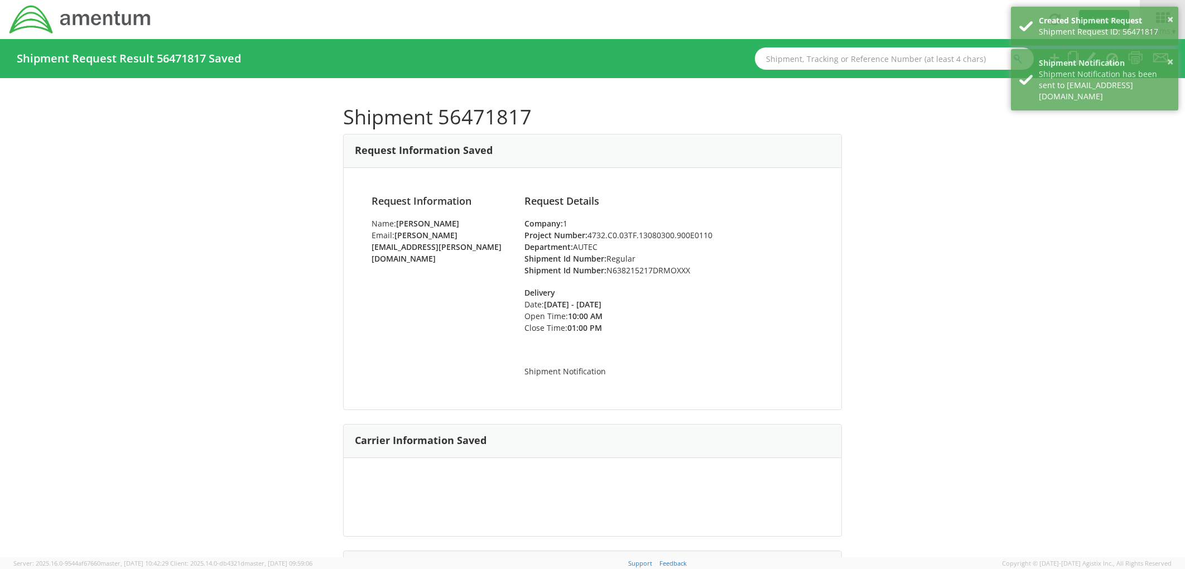
click at [473, 114] on h1 "Shipment 56471817" at bounding box center [592, 117] width 499 height 22
click at [431, 118] on h1 "Shipment 56471817" at bounding box center [592, 117] width 499 height 22
click at [446, 114] on h1 "Shipment 56471817" at bounding box center [592, 117] width 499 height 22
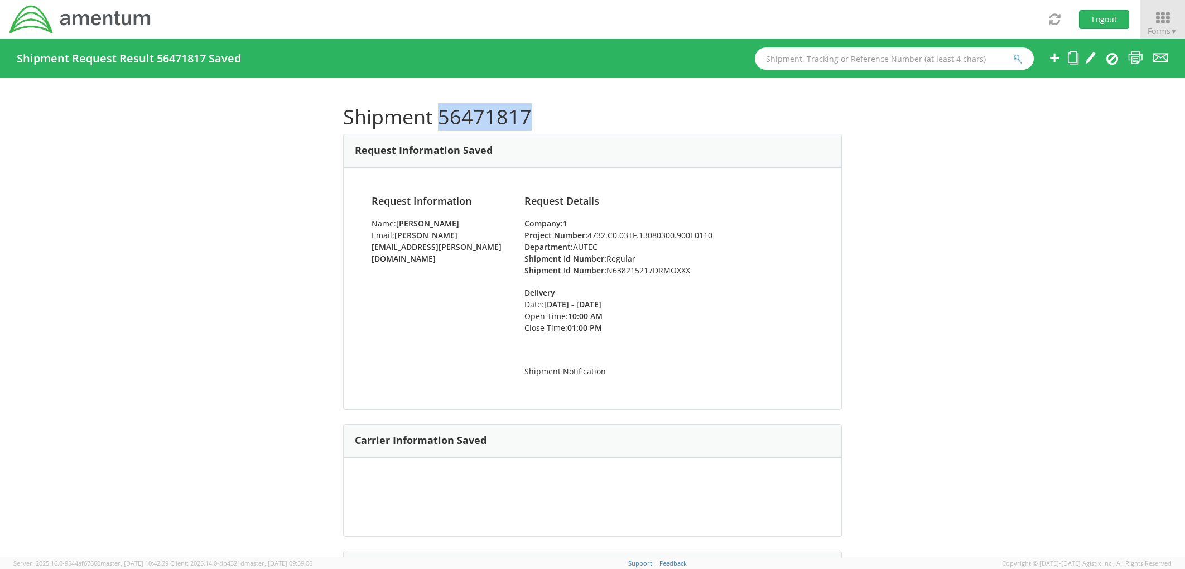
copy h1 "56471817"
click at [164, 243] on div "Shipment 56471817 Request Information Saved Request Information Name: Patrick F…" at bounding box center [592, 317] width 1185 height 479
